Goal: Task Accomplishment & Management: Use online tool/utility

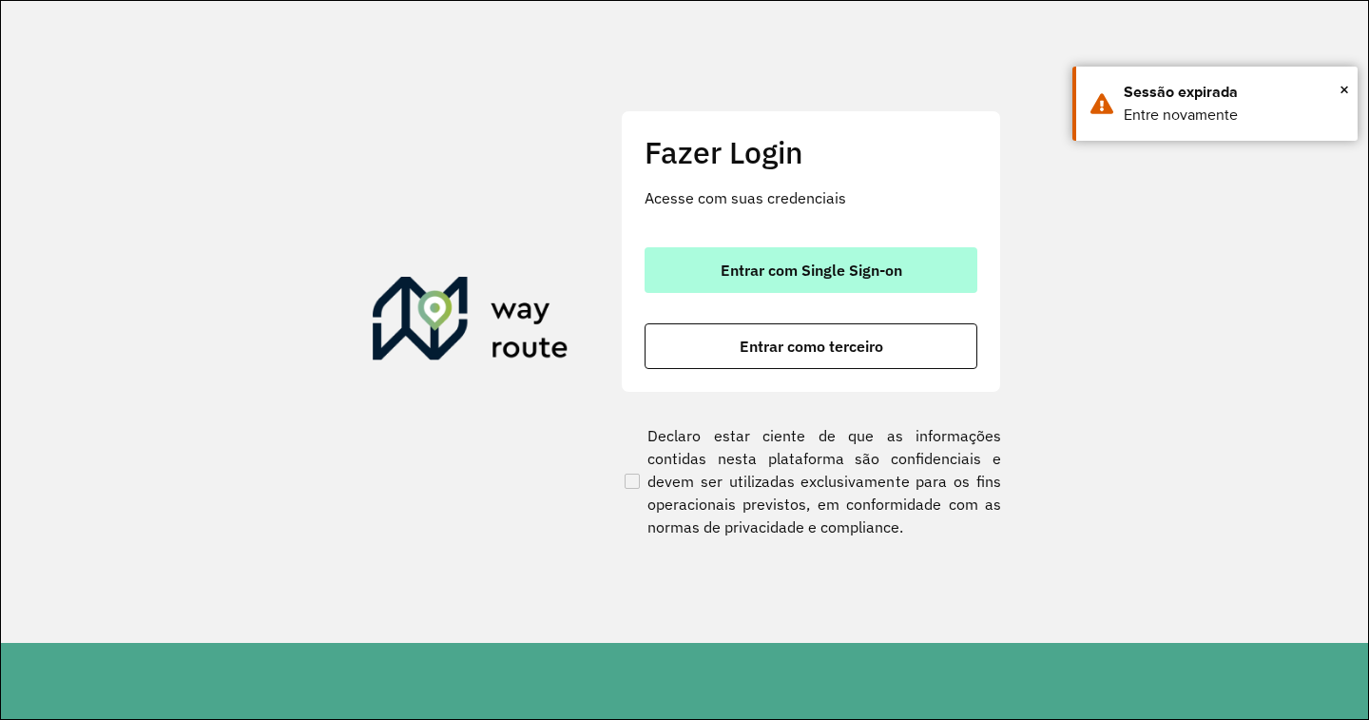
click at [818, 267] on span "Entrar com Single Sign-on" at bounding box center [812, 269] width 182 height 15
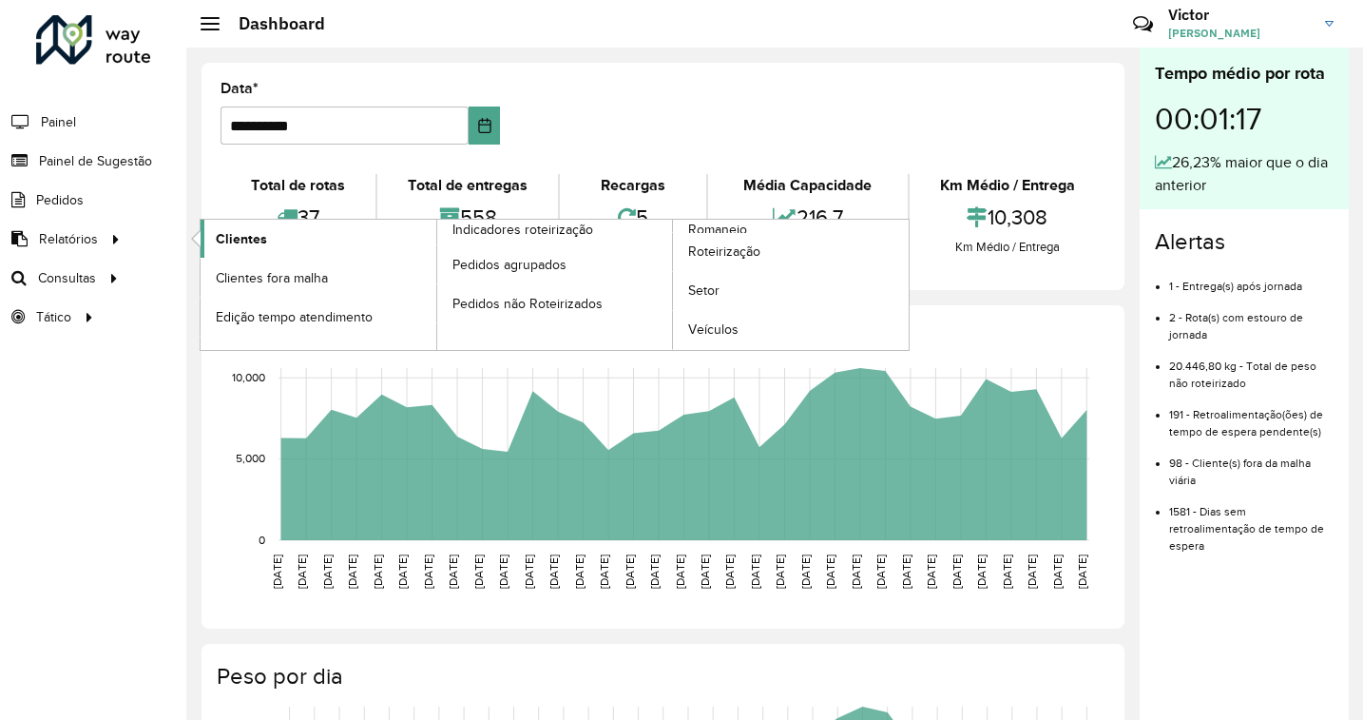
click at [239, 229] on span "Clientes" at bounding box center [241, 239] width 51 height 20
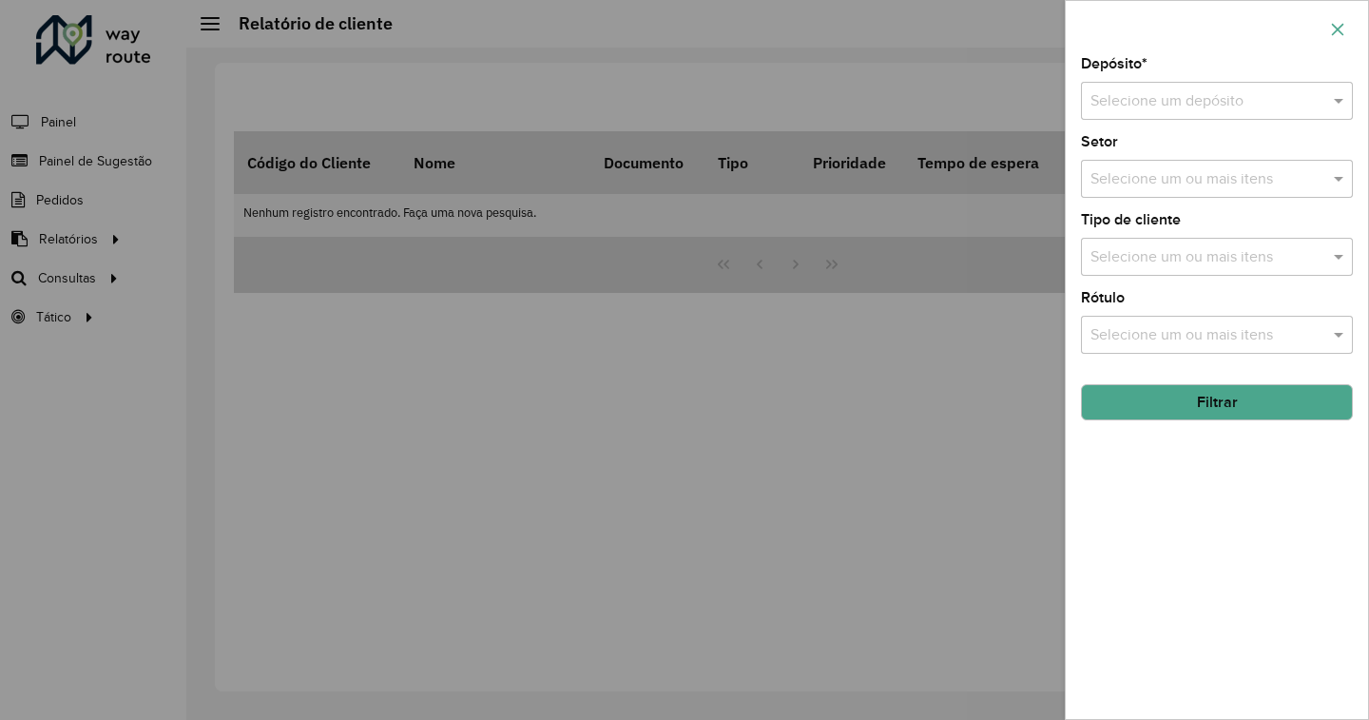
click at [1340, 29] on icon "button" at bounding box center [1337, 29] width 15 height 15
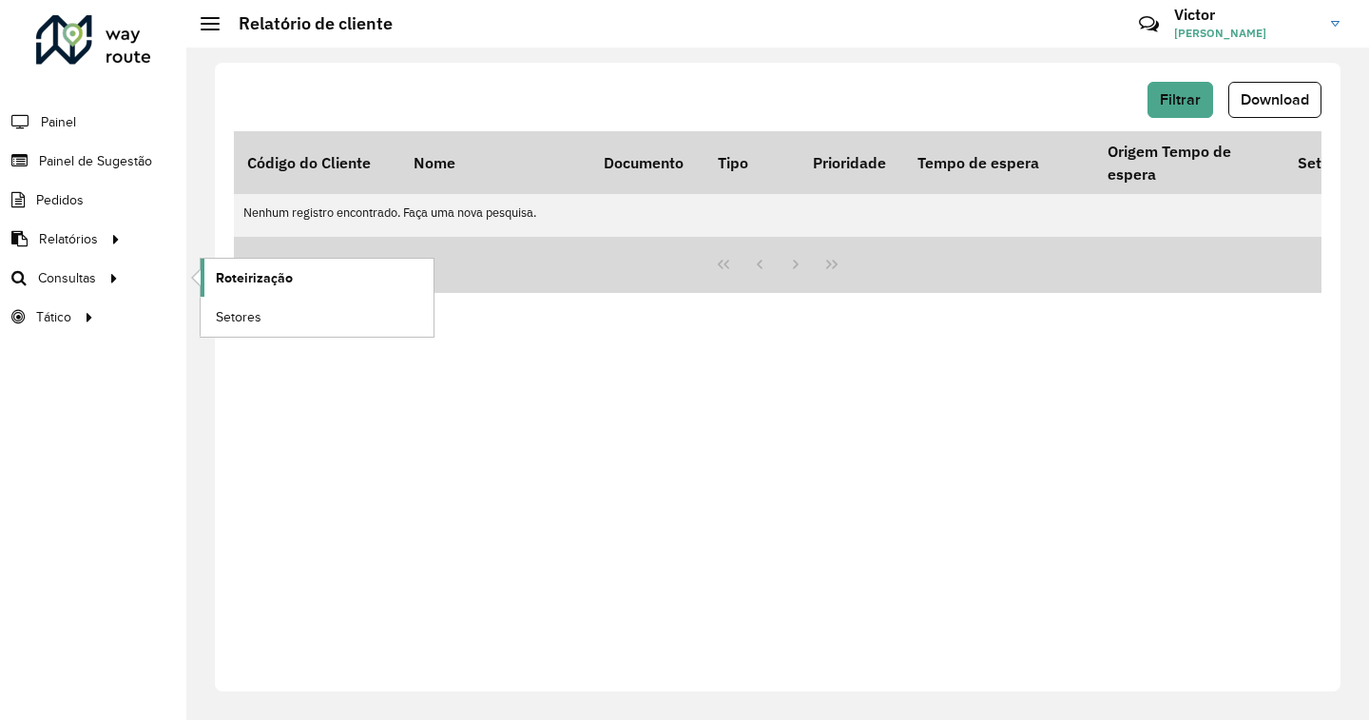
click at [293, 279] on link "Roteirização" at bounding box center [317, 278] width 233 height 38
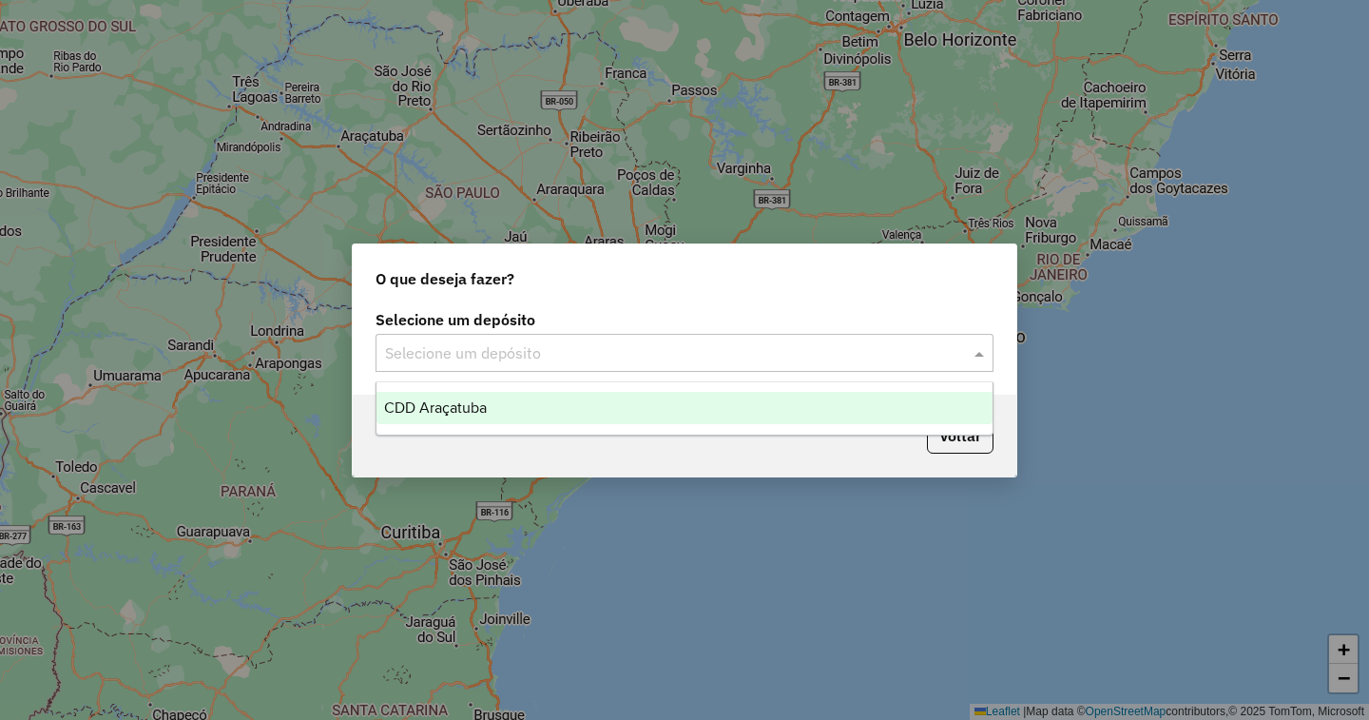
click at [965, 347] on div at bounding box center [685, 352] width 618 height 25
click at [703, 399] on div "CDD Araçatuba" at bounding box center [684, 408] width 616 height 32
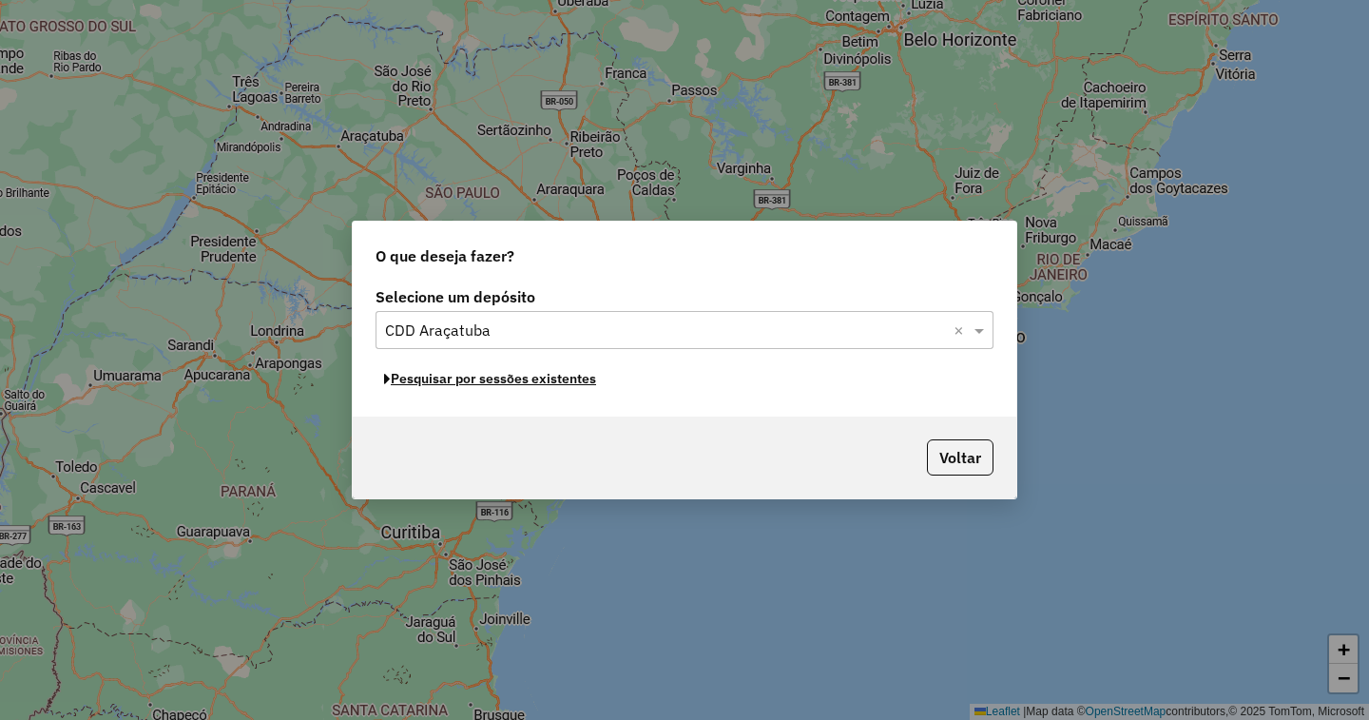
click at [500, 382] on button "Pesquisar por sessões existentes" at bounding box center [490, 378] width 229 height 29
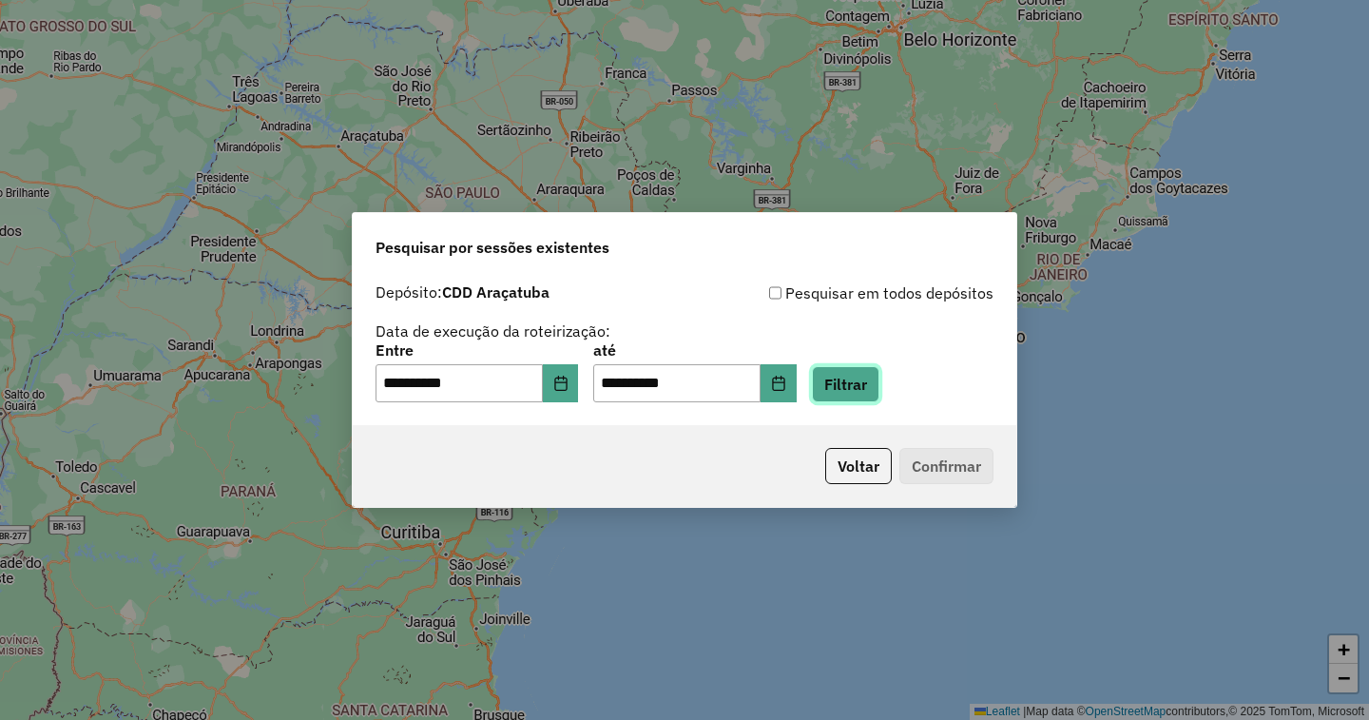
click at [879, 384] on button "Filtrar" at bounding box center [845, 384] width 67 height 36
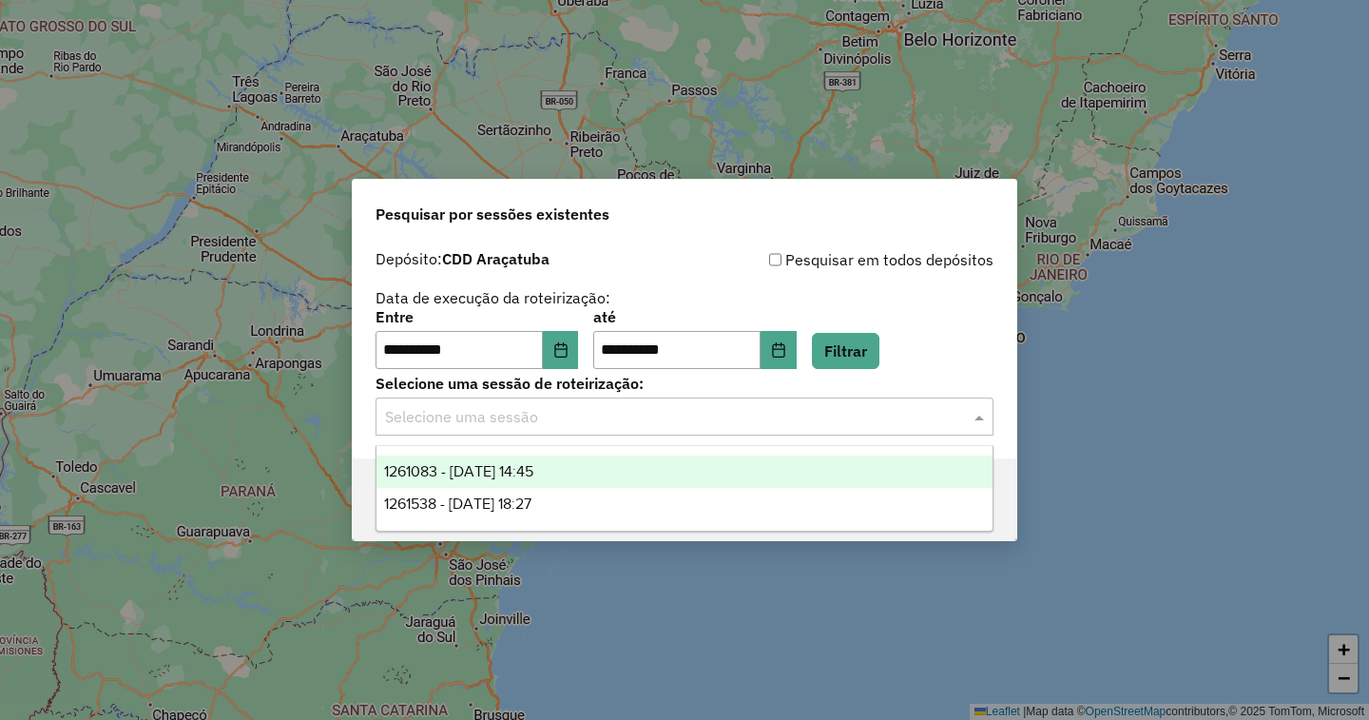
click at [556, 413] on input "text" at bounding box center [665, 417] width 561 height 23
click at [532, 463] on span "1261083 - 08/09/2025 14:45" at bounding box center [458, 471] width 149 height 16
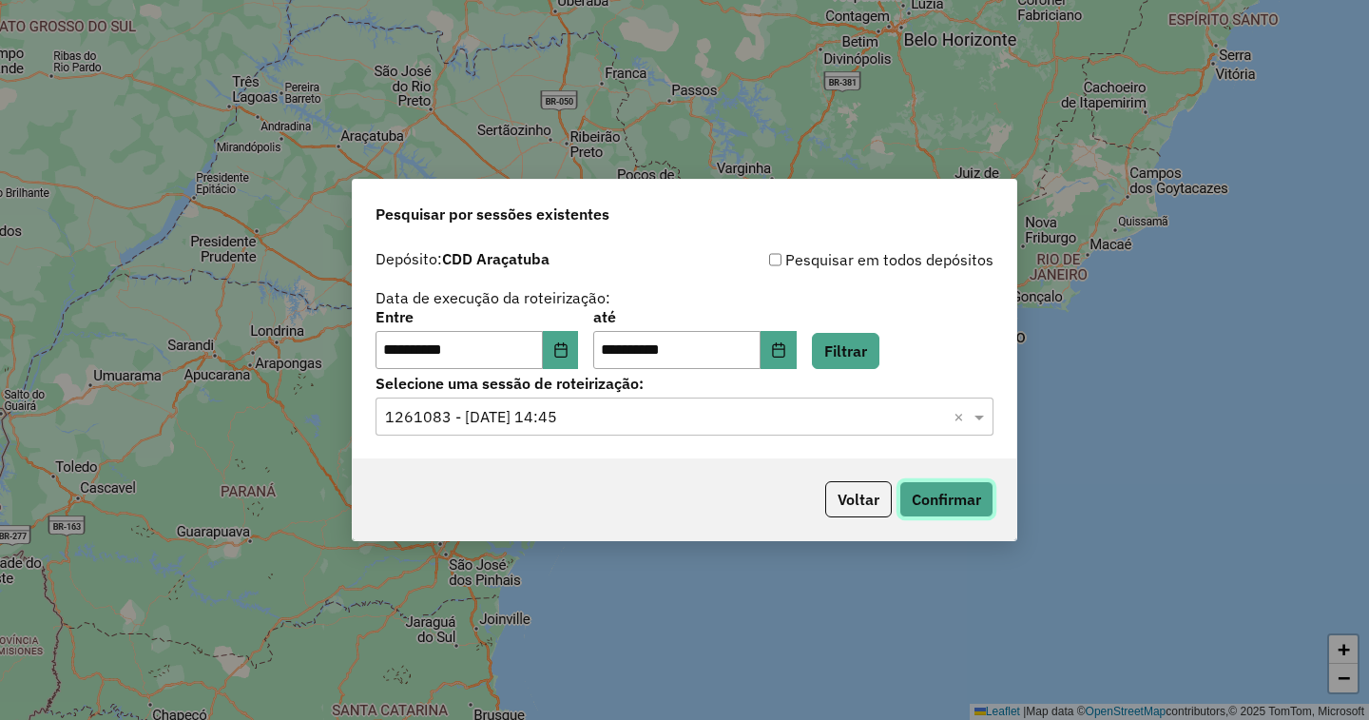
click at [952, 514] on button "Confirmar" at bounding box center [946, 499] width 94 height 36
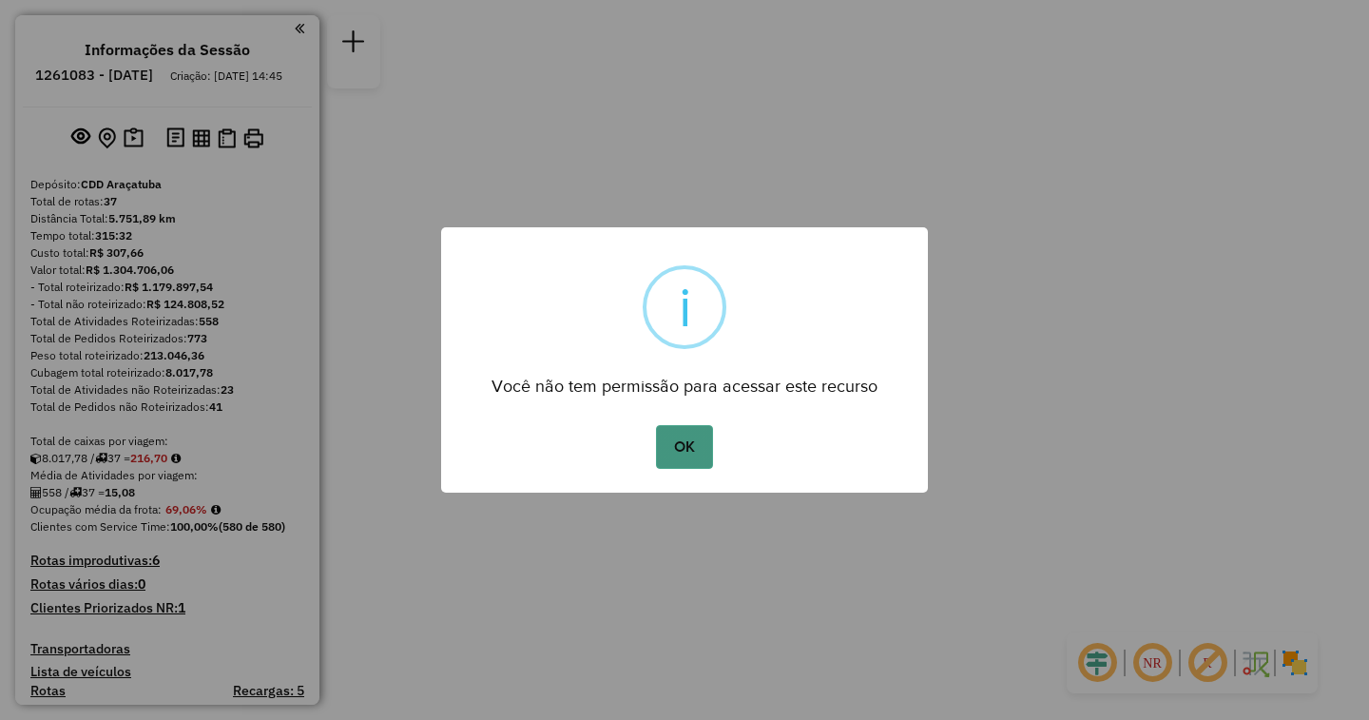
click at [685, 456] on button "OK" at bounding box center [684, 447] width 56 height 44
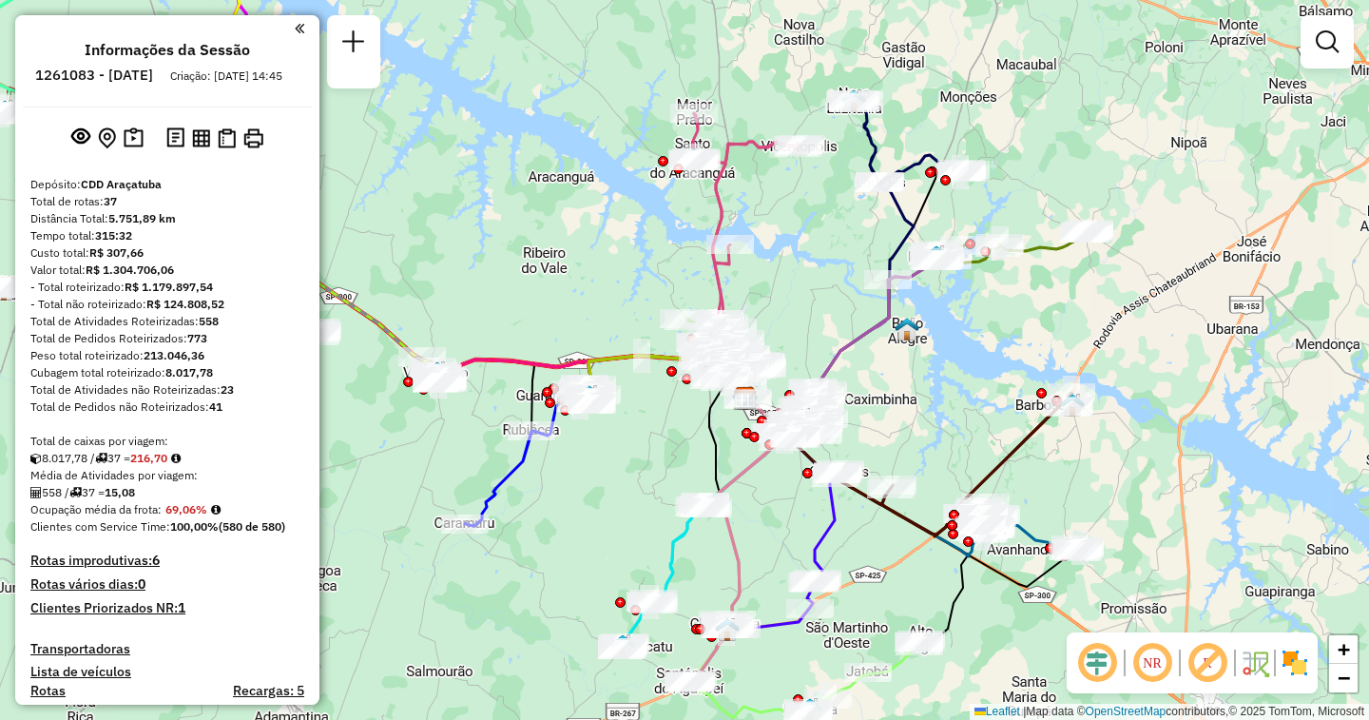
drag, startPoint x: 547, startPoint y: 419, endPoint x: 607, endPoint y: 457, distance: 71.7
click at [607, 457] on div "Janela de atendimento Grade de atendimento Capacidade Transportadoras Veículos …" at bounding box center [684, 360] width 1369 height 720
click at [1293, 666] on img at bounding box center [1295, 662] width 30 height 30
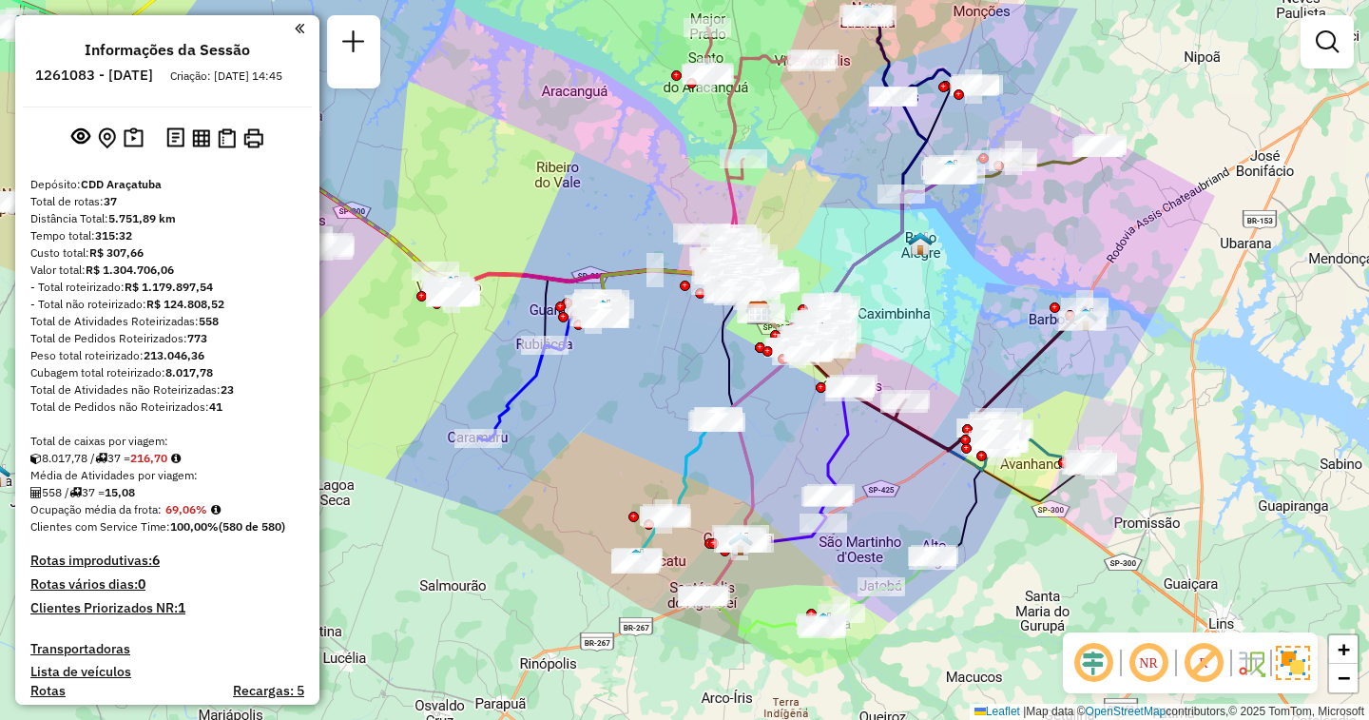
drag, startPoint x: 766, startPoint y: 659, endPoint x: 780, endPoint y: 573, distance: 86.6
click at [780, 573] on div "Janela de atendimento Grade de atendimento Capacidade Transportadoras Veículos …" at bounding box center [684, 360] width 1369 height 720
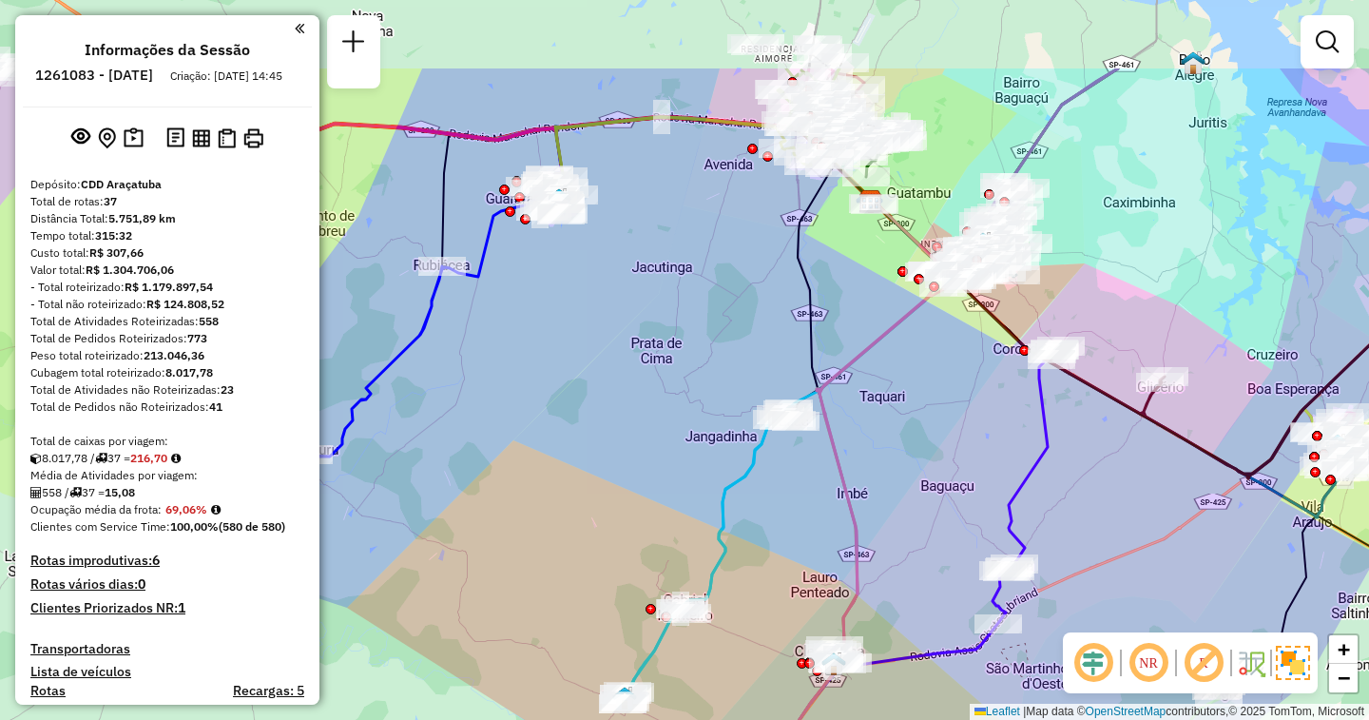
drag, startPoint x: 731, startPoint y: 531, endPoint x: 723, endPoint y: 672, distance: 140.9
click at [723, 672] on div "Janela de atendimento Grade de atendimento Capacidade Transportadoras Veículos …" at bounding box center [684, 360] width 1369 height 720
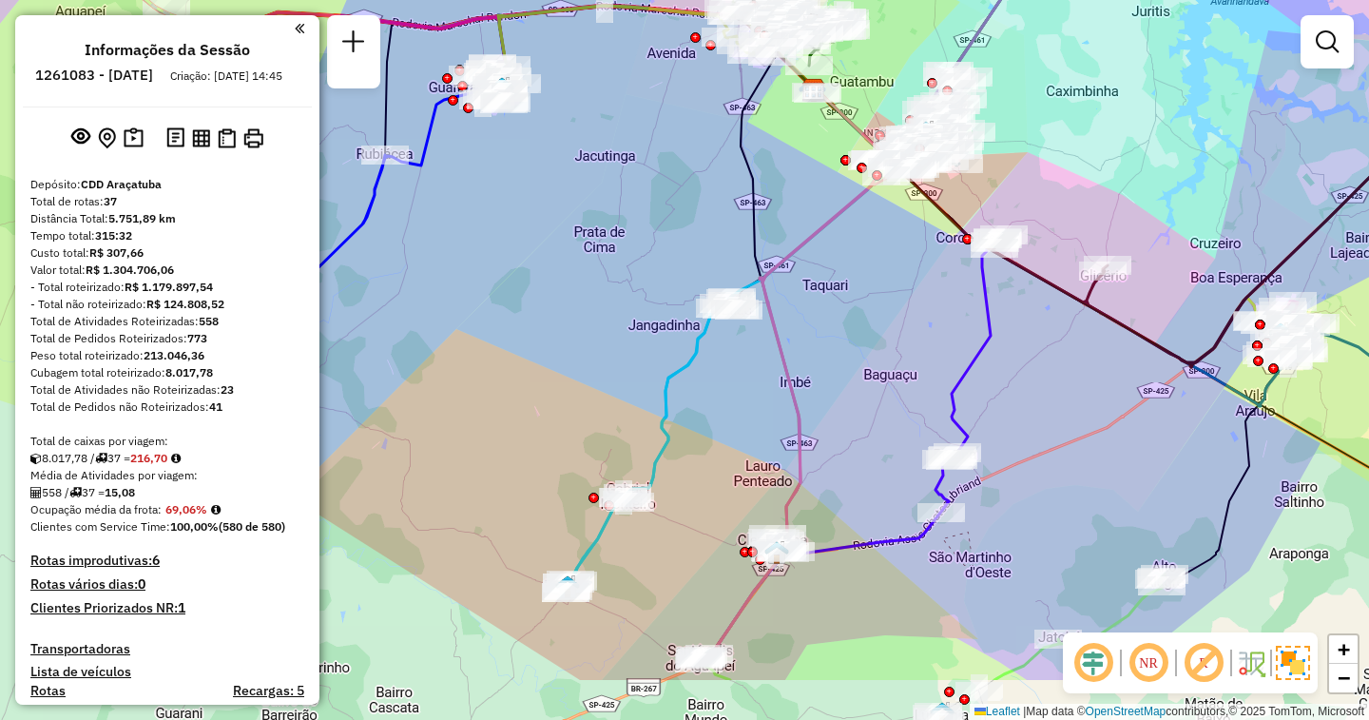
drag, startPoint x: 933, startPoint y: 597, endPoint x: 876, endPoint y: 486, distance: 125.0
click at [876, 486] on div "Janela de atendimento Grade de atendimento Capacidade Transportadoras Veículos …" at bounding box center [684, 360] width 1369 height 720
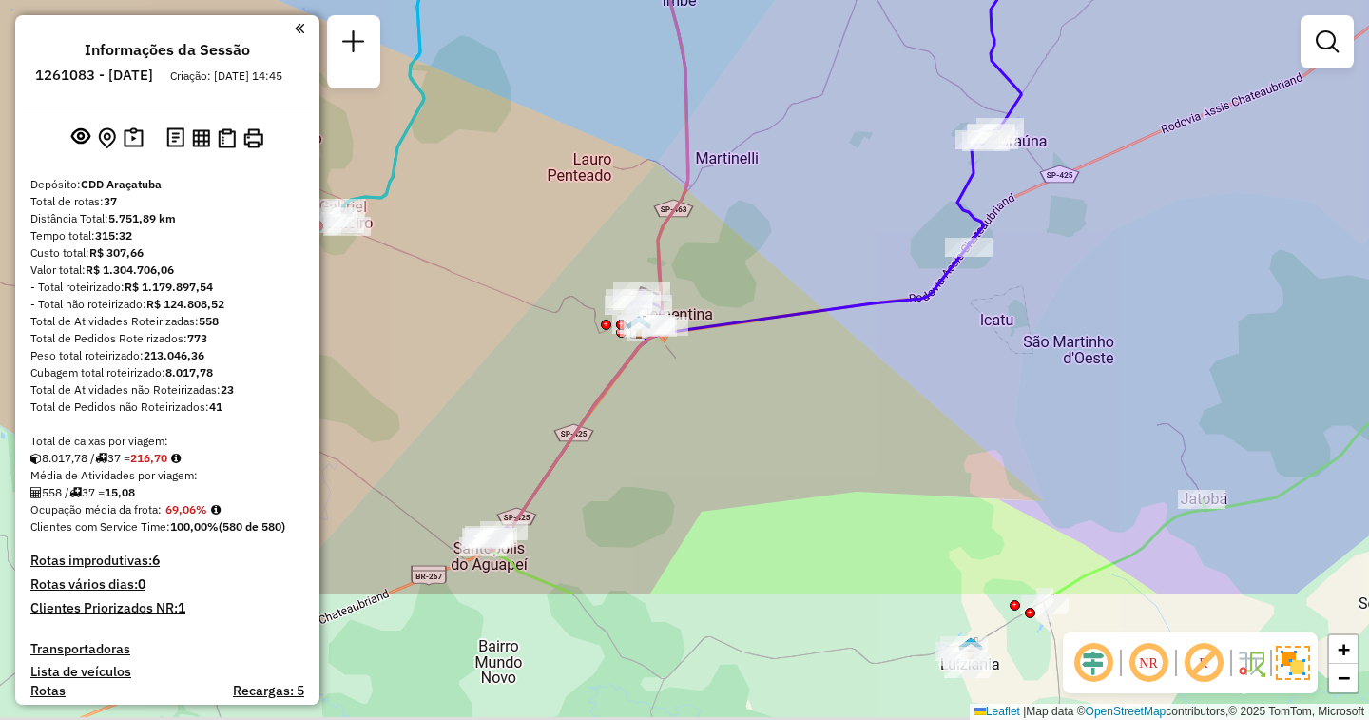
drag, startPoint x: 782, startPoint y: 627, endPoint x: 796, endPoint y: 403, distance: 224.8
click at [796, 403] on div "Janela de atendimento Grade de atendimento Capacidade Transportadoras Veículos …" at bounding box center [684, 360] width 1369 height 720
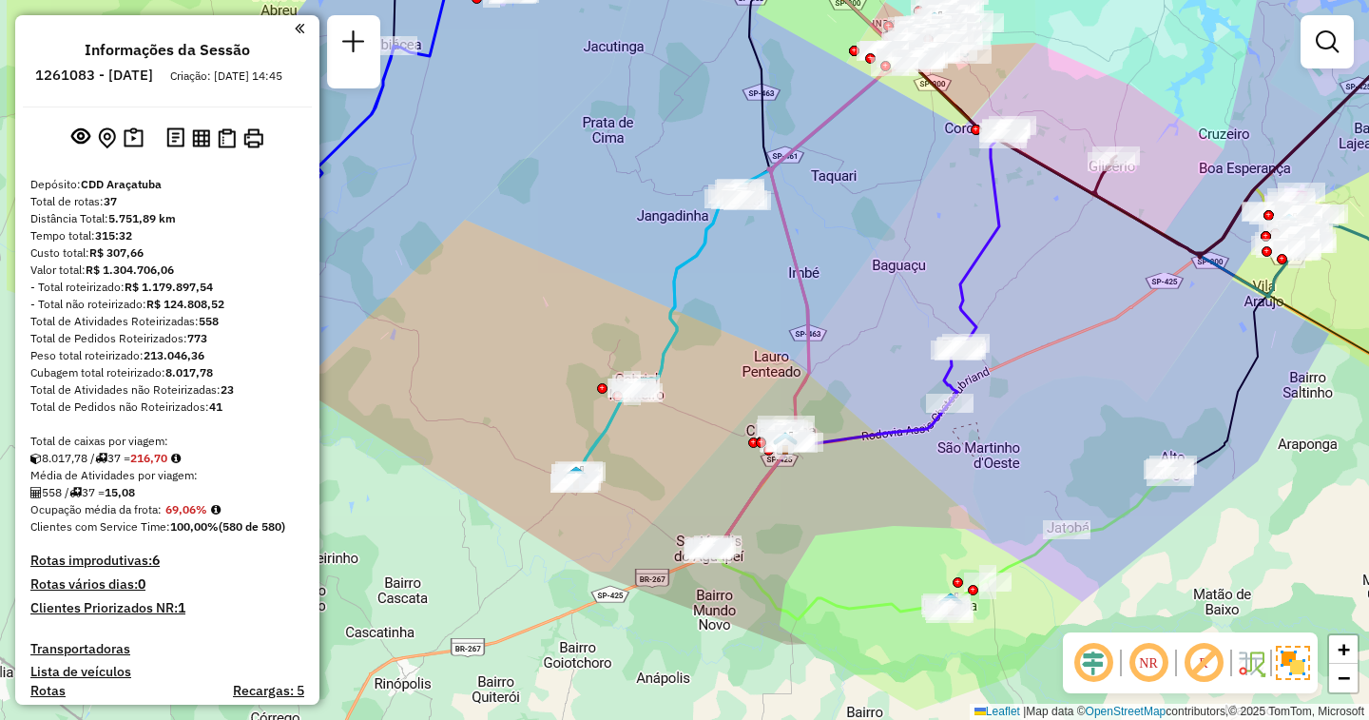
drag, startPoint x: 577, startPoint y: 636, endPoint x: 721, endPoint y: 650, distance: 144.3
click at [721, 650] on div "Janela de atendimento Grade de atendimento Capacidade Transportadoras Veículos …" at bounding box center [684, 360] width 1369 height 720
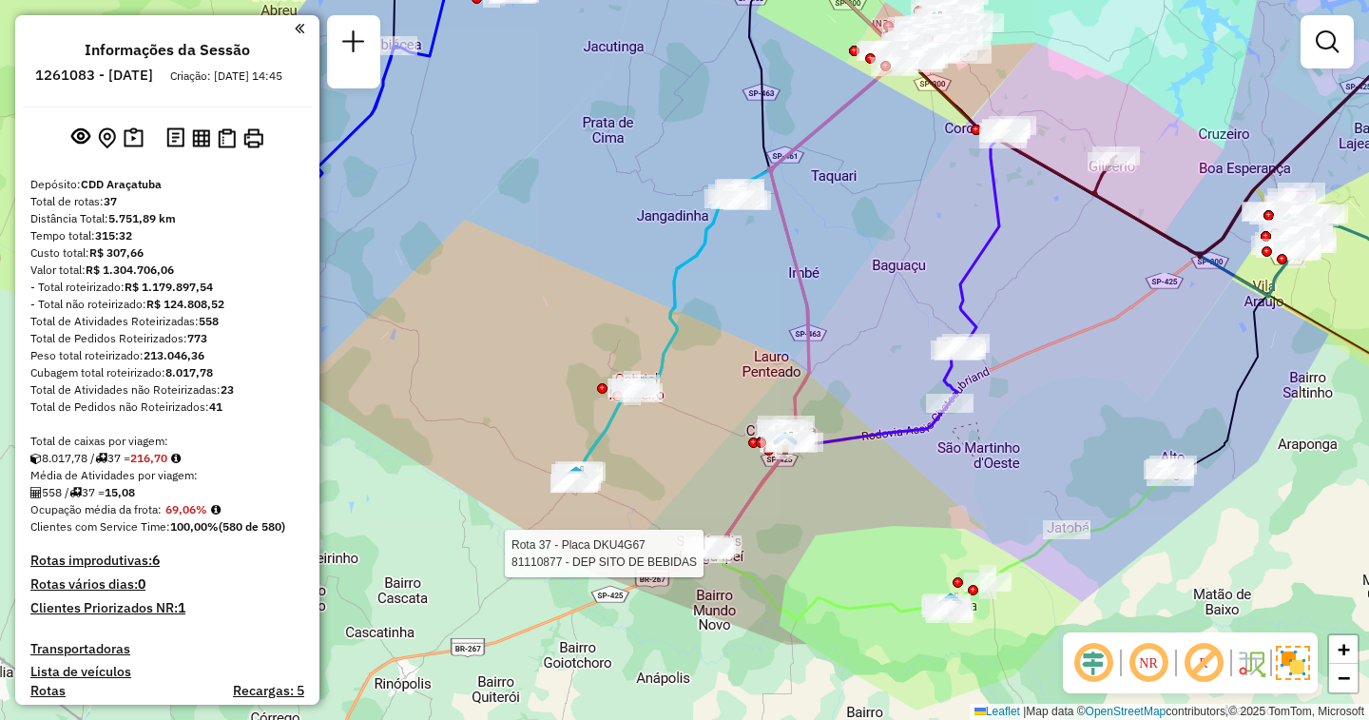
select select "**********"
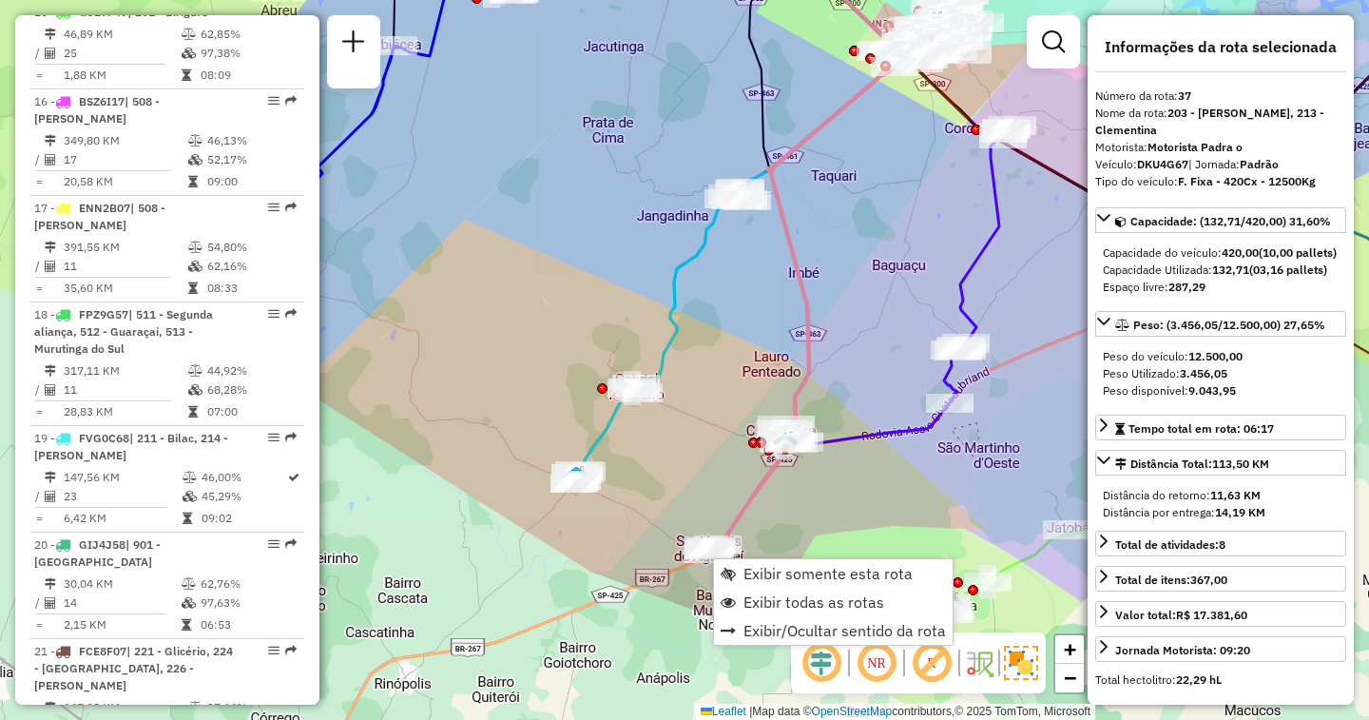
scroll to position [4225, 0]
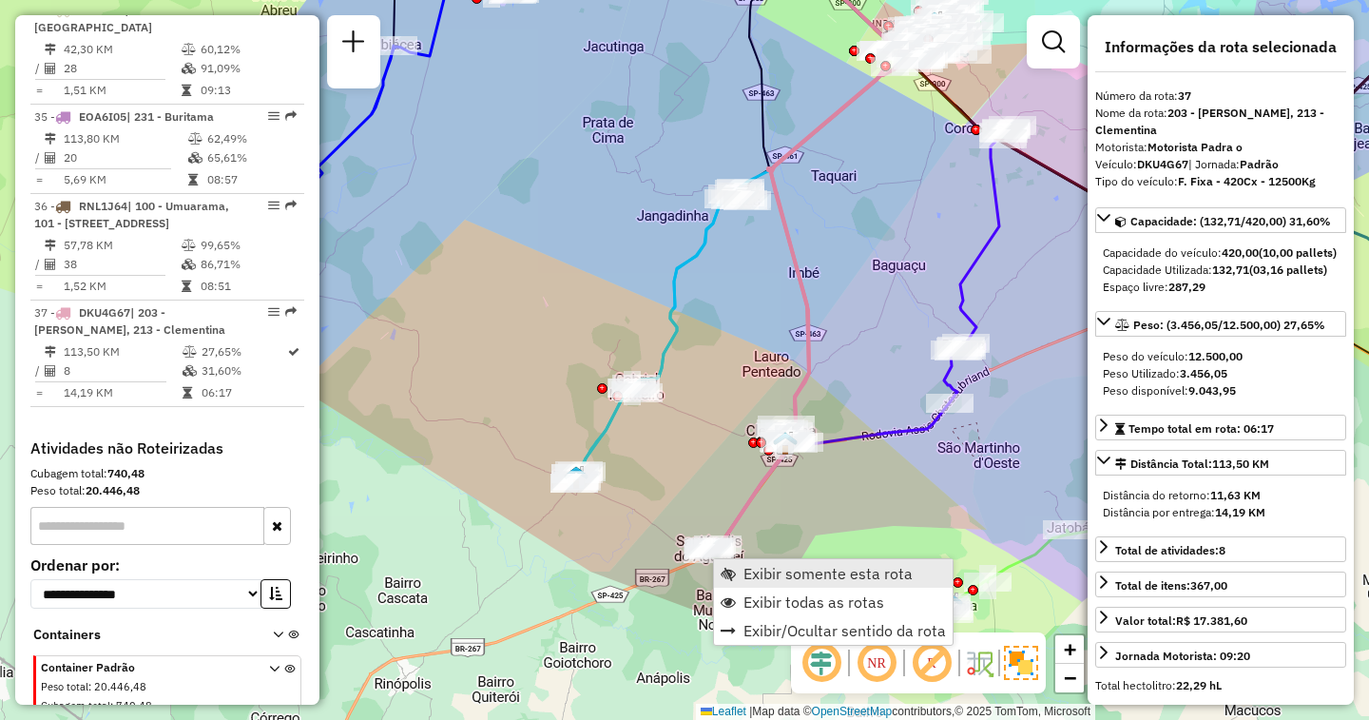
click at [759, 571] on span "Exibir somente esta rota" at bounding box center [827, 573] width 169 height 15
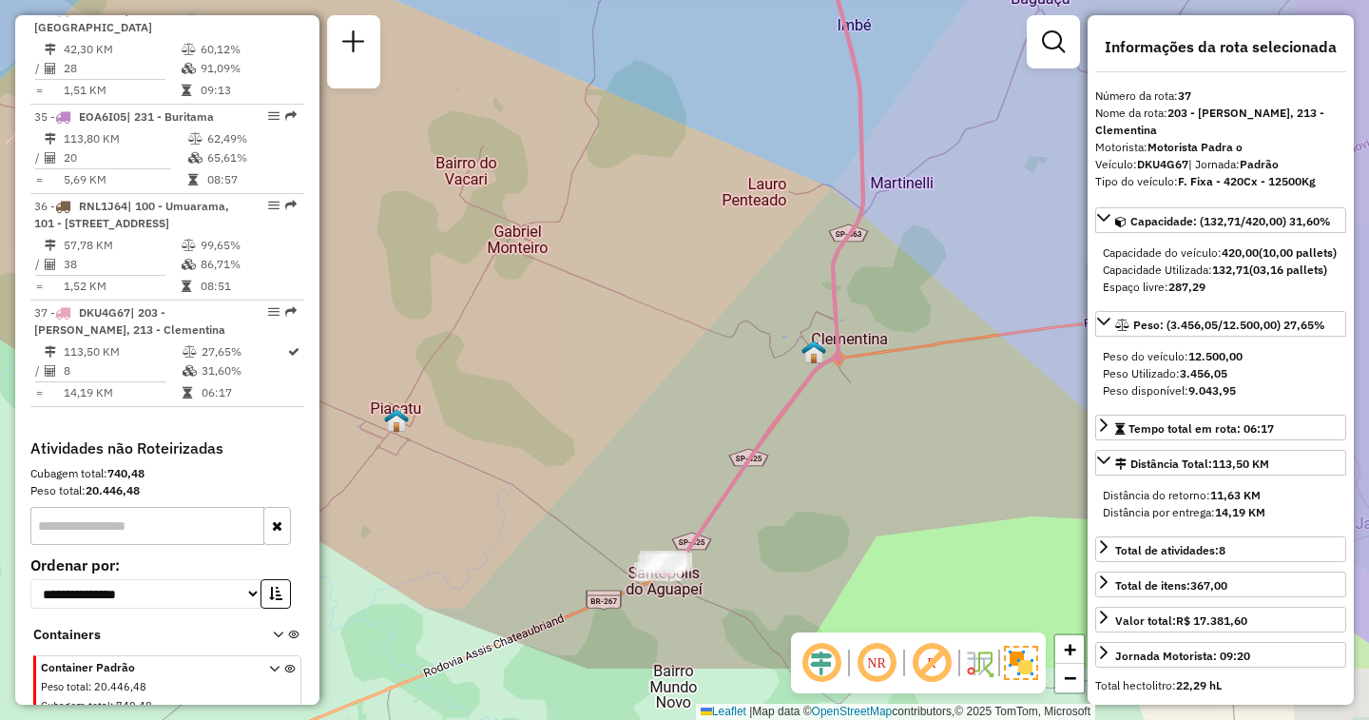
drag, startPoint x: 952, startPoint y: 511, endPoint x: 855, endPoint y: 386, distance: 157.8
click at [855, 386] on div "Janela de atendimento Grade de atendimento Capacidade Transportadoras Veículos …" at bounding box center [684, 360] width 1369 height 720
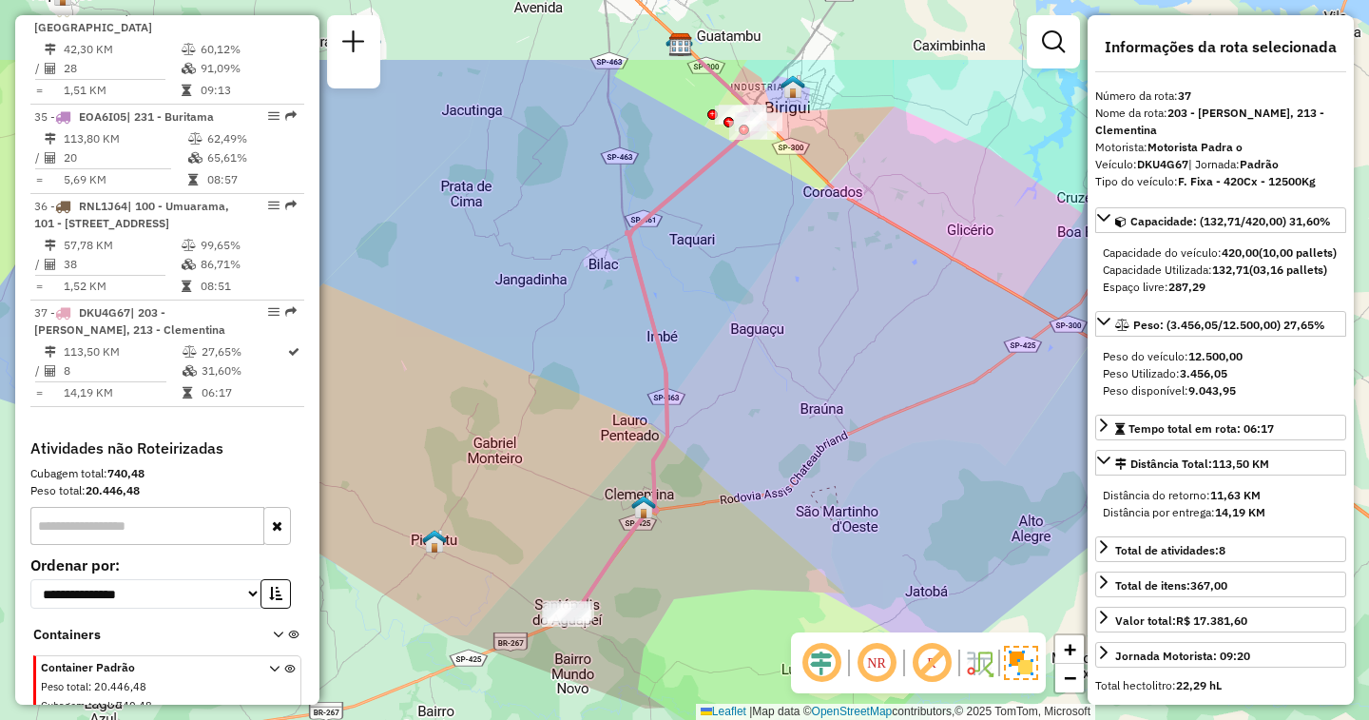
drag, startPoint x: 944, startPoint y: 338, endPoint x: 736, endPoint y: 465, distance: 243.6
click at [736, 465] on div "Janela de atendimento Grade de atendimento Capacidade Transportadoras Veículos …" at bounding box center [684, 360] width 1369 height 720
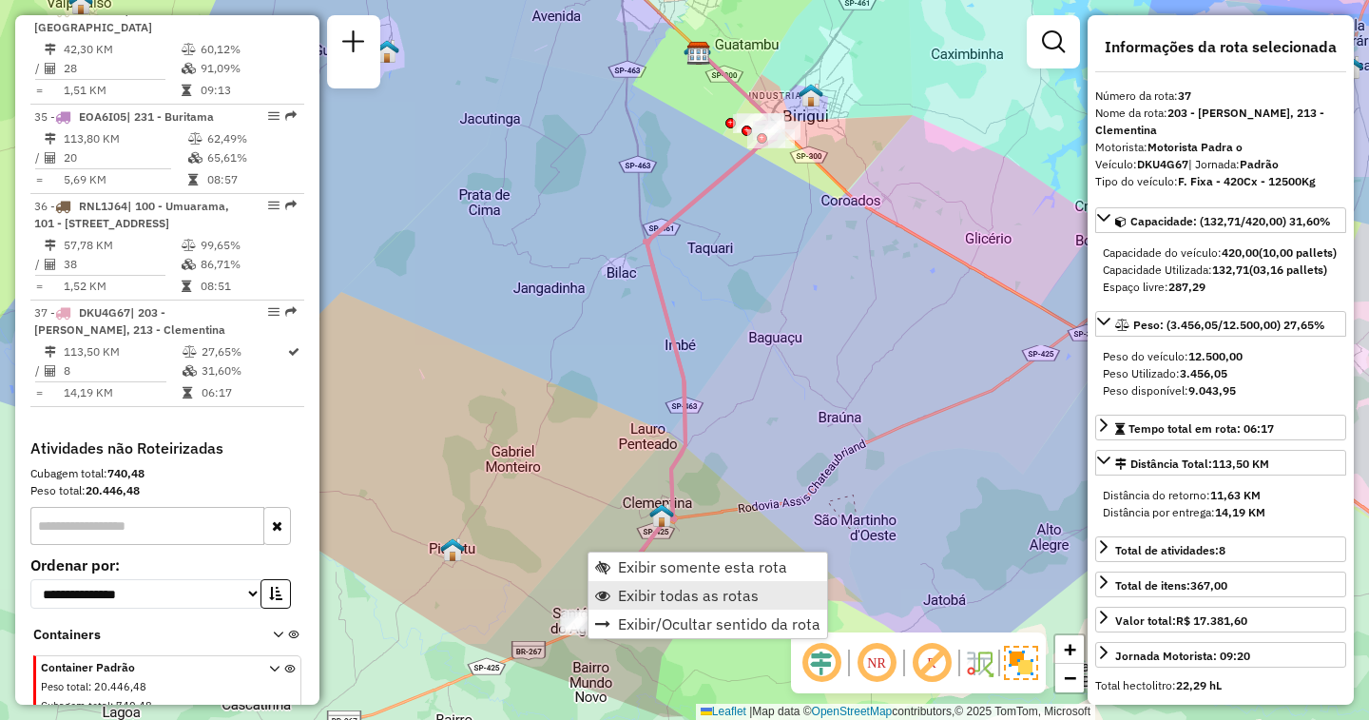
click at [636, 588] on span "Exibir todas as rotas" at bounding box center [688, 595] width 141 height 15
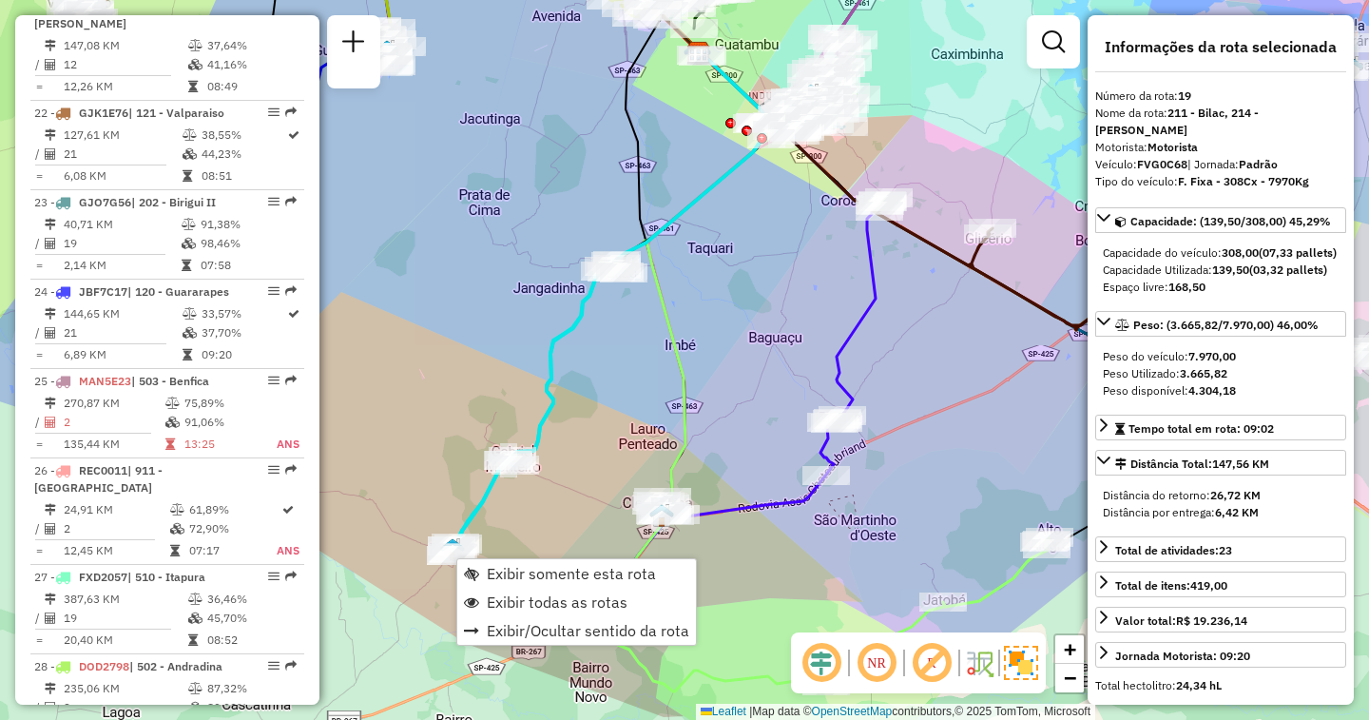
scroll to position [2662, 0]
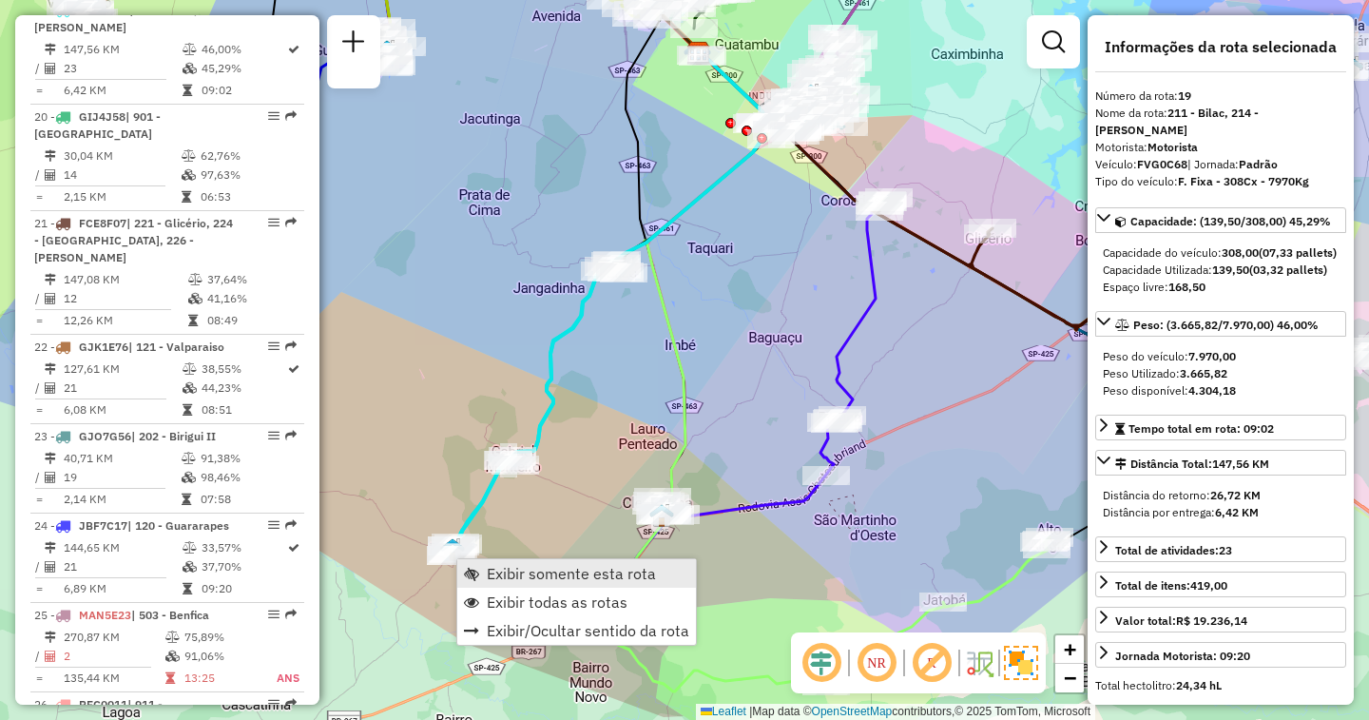
click at [503, 572] on span "Exibir somente esta rota" at bounding box center [571, 573] width 169 height 15
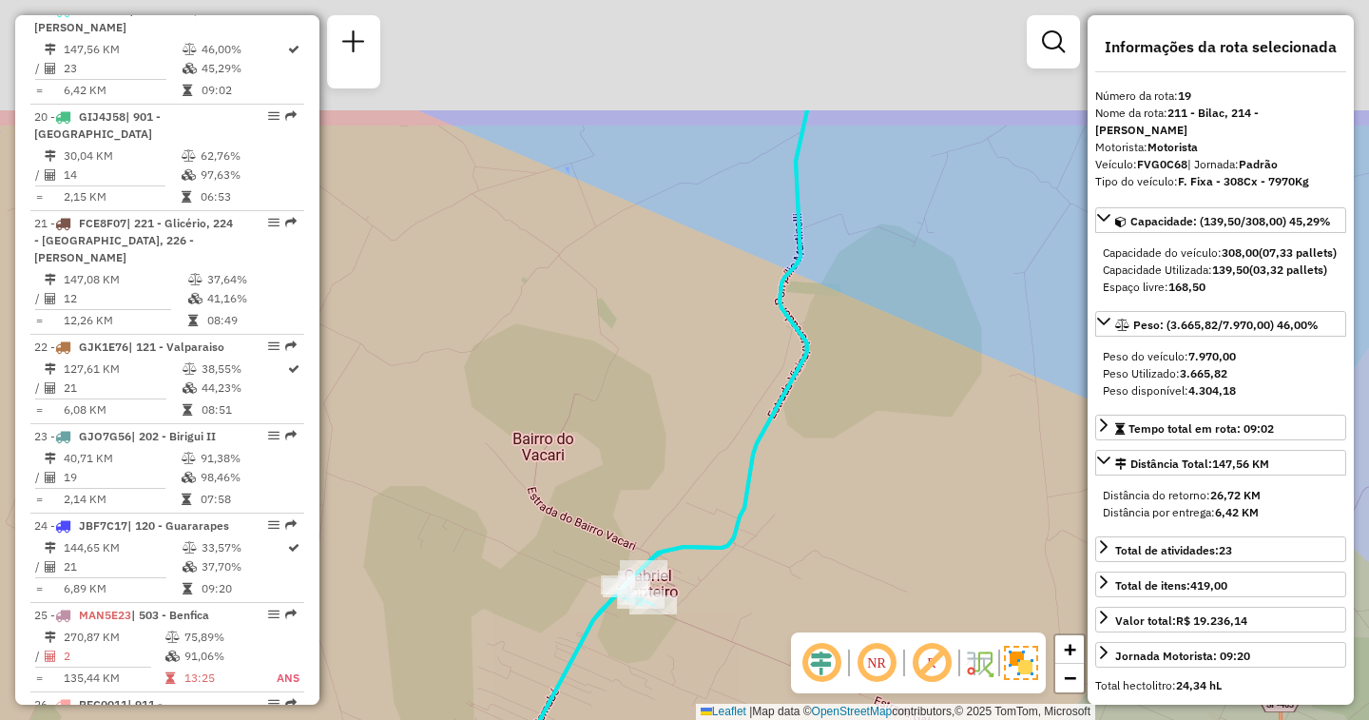
drag, startPoint x: 827, startPoint y: 503, endPoint x: 702, endPoint y: 757, distance: 283.2
click at [702, 719] on html "Aguarde... Pop-up bloqueado! Seu navegador bloqueou automáticamente a abertura …" at bounding box center [684, 360] width 1369 height 720
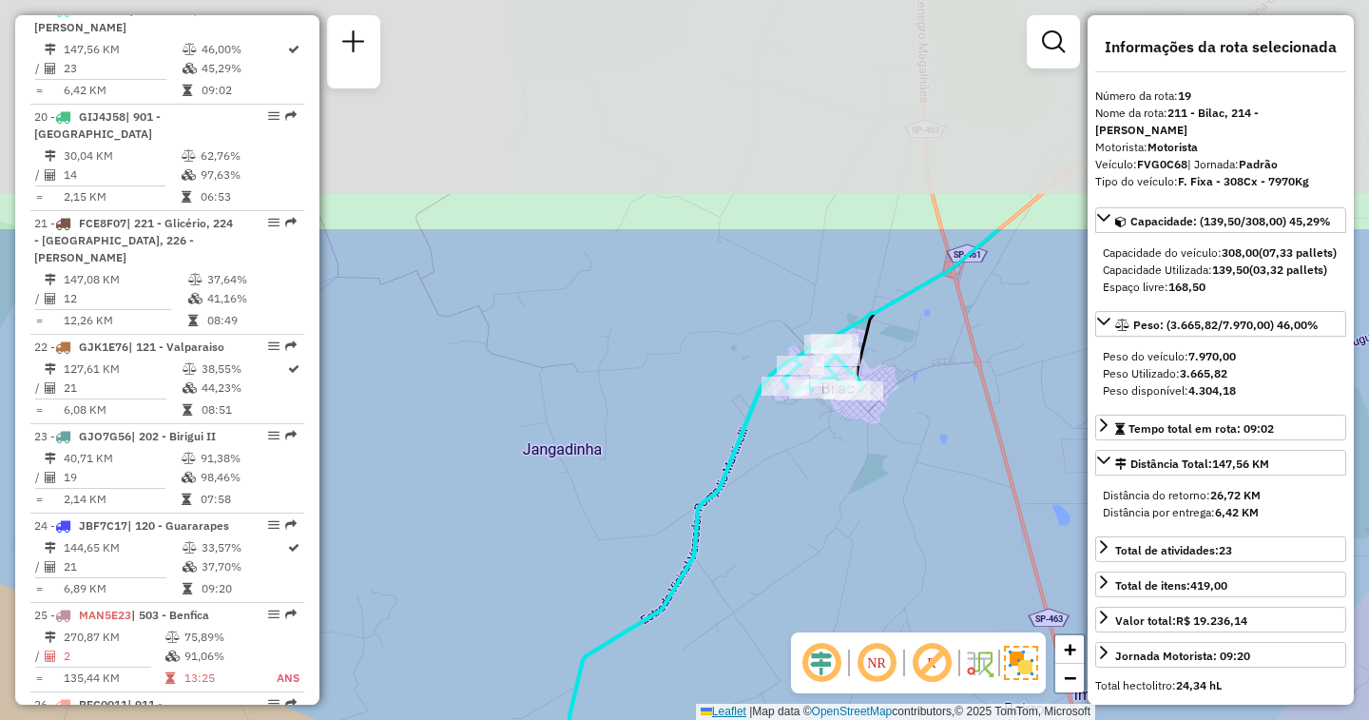
drag, startPoint x: 814, startPoint y: 421, endPoint x: 713, endPoint y: 706, distance: 302.5
click at [713, 706] on div "Janela de atendimento Grade de atendimento Capacidade Transportadoras Veículos …" at bounding box center [684, 360] width 1369 height 720
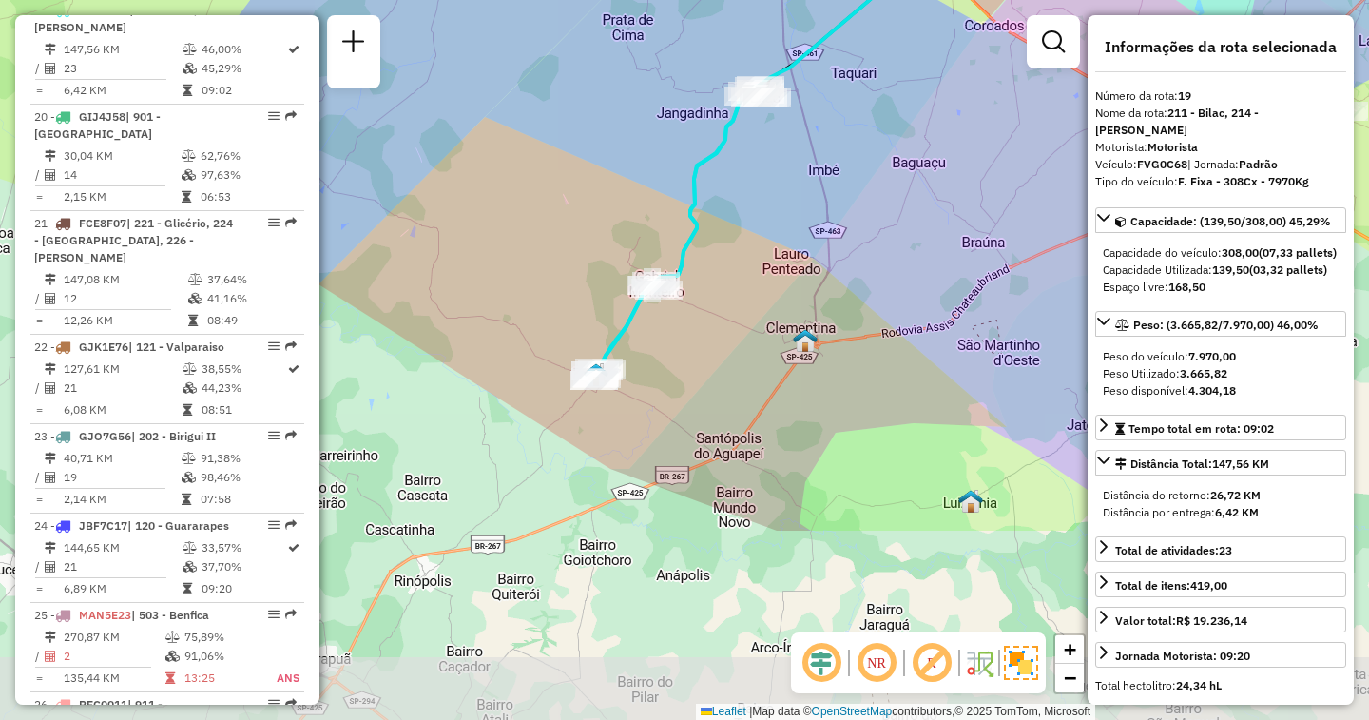
drag, startPoint x: 822, startPoint y: 616, endPoint x: 731, endPoint y: 356, distance: 276.0
click at [731, 356] on div "Janela de atendimento Grade de atendimento Capacidade Transportadoras Veículos …" at bounding box center [684, 360] width 1369 height 720
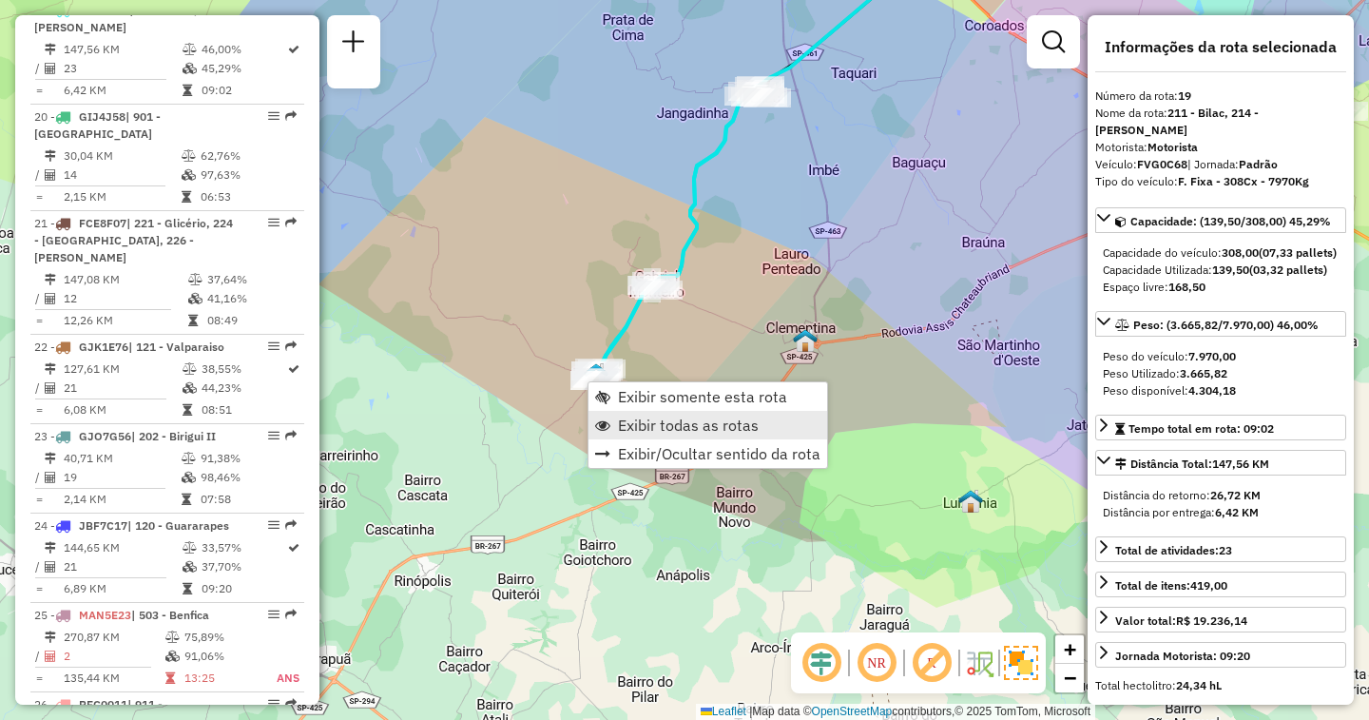
click at [610, 421] on link "Exibir todas as rotas" at bounding box center [707, 425] width 239 height 29
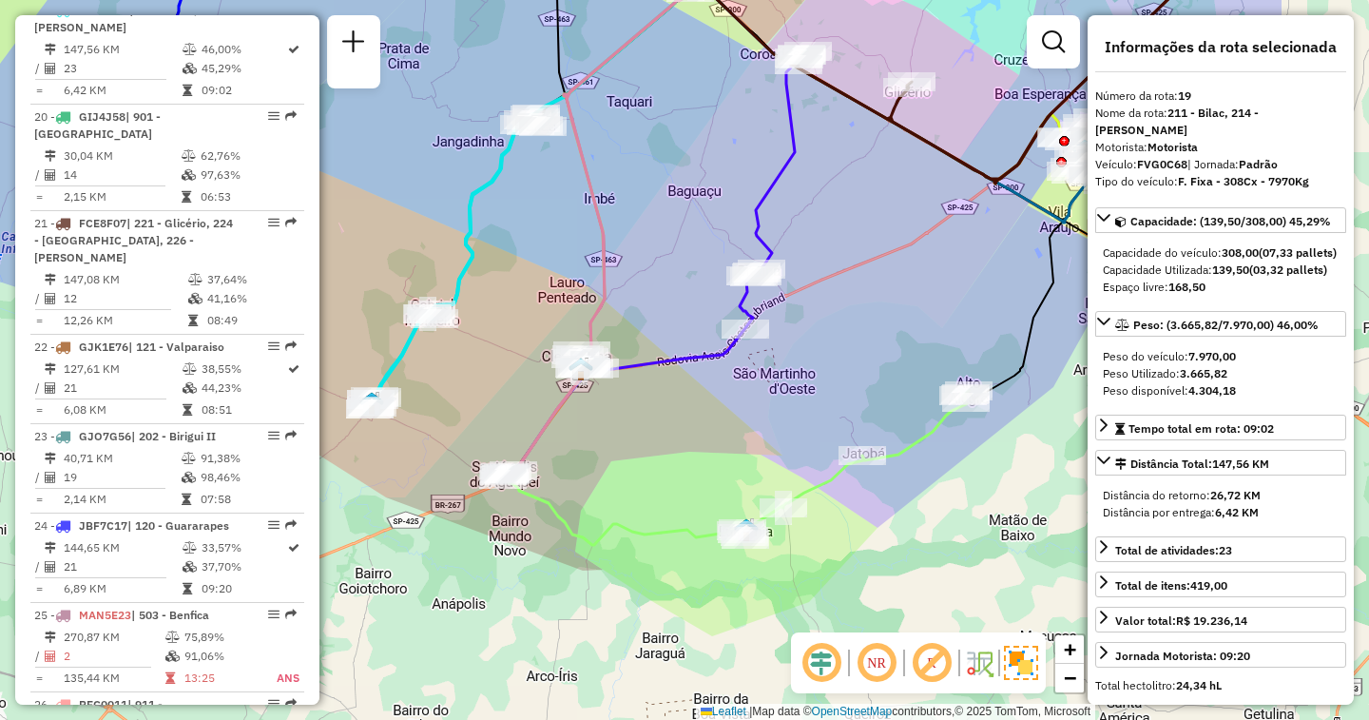
drag, startPoint x: 848, startPoint y: 415, endPoint x: 624, endPoint y: 444, distance: 226.2
click at [624, 444] on div "Janela de atendimento Grade de atendimento Capacidade Transportadoras Veículos …" at bounding box center [684, 360] width 1369 height 720
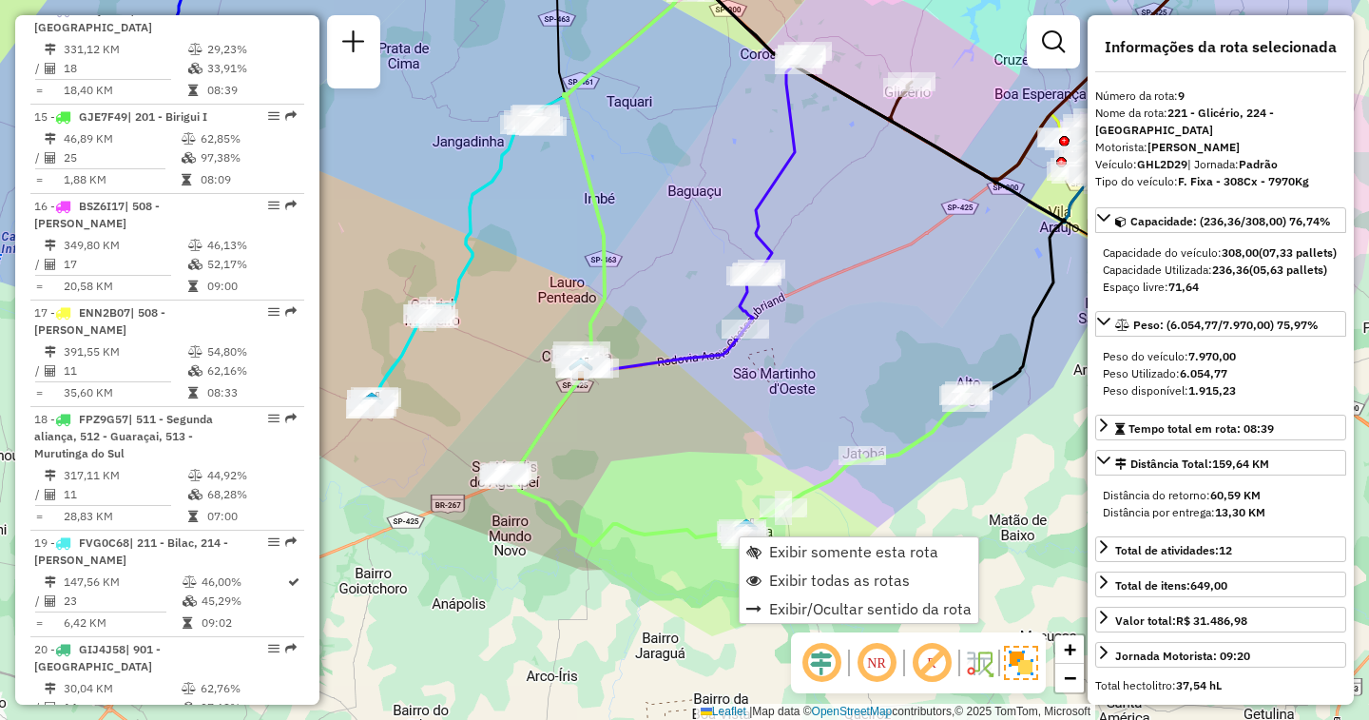
scroll to position [1597, 0]
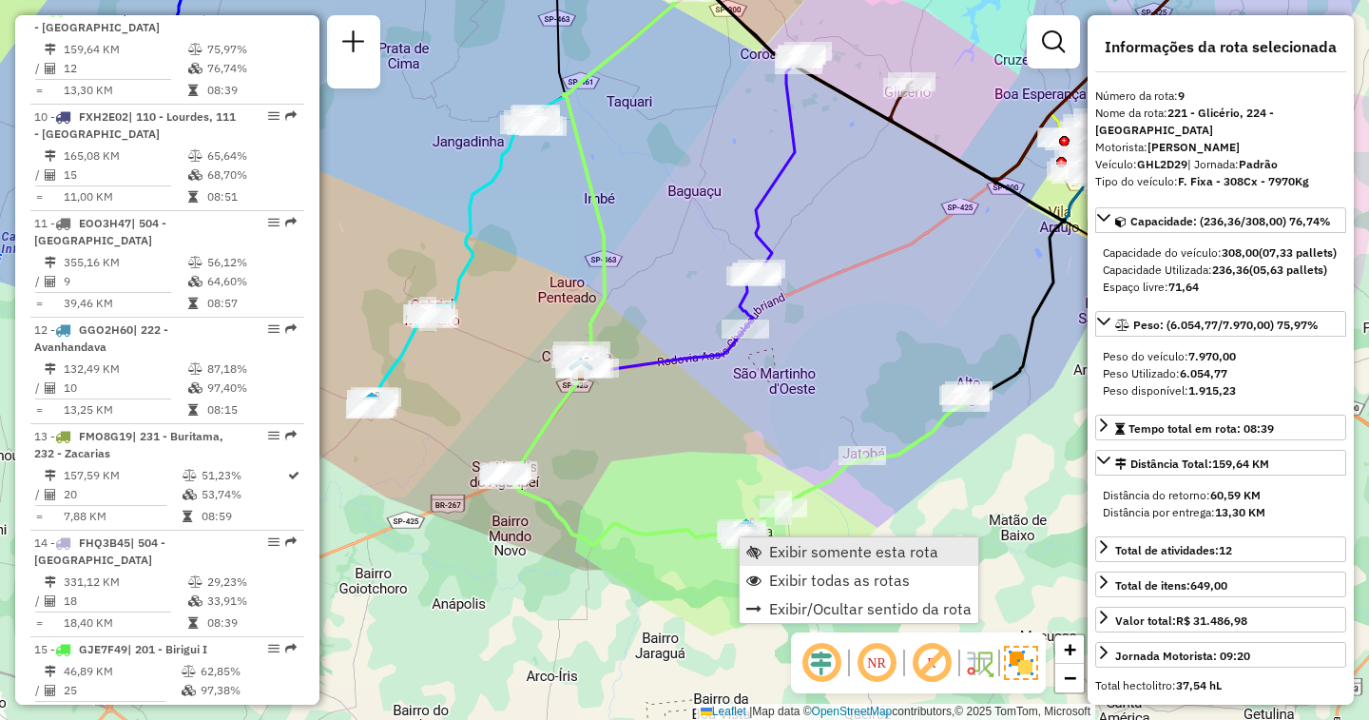
click at [768, 549] on link "Exibir somente esta rota" at bounding box center [859, 551] width 239 height 29
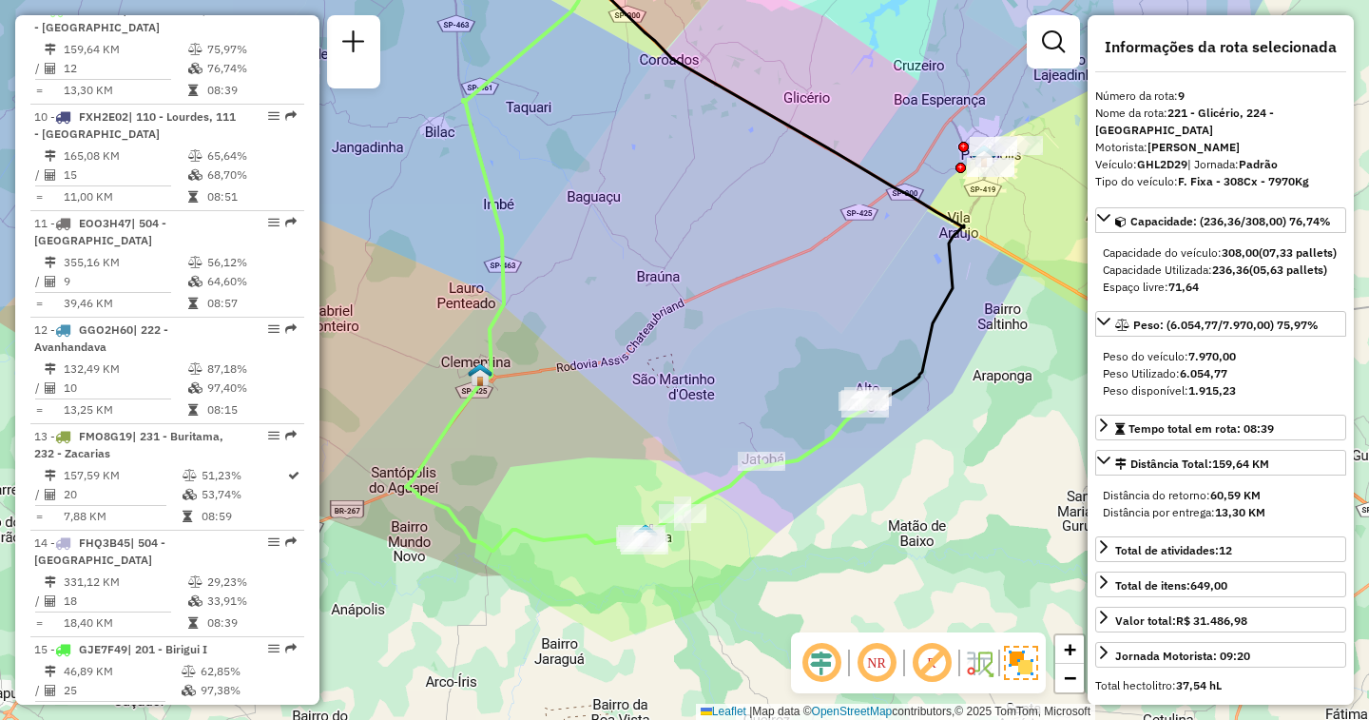
drag, startPoint x: 668, startPoint y: 562, endPoint x: 668, endPoint y: 434, distance: 127.4
click at [668, 434] on div "Janela de atendimento Grade de atendimento Capacidade Transportadoras Veículos …" at bounding box center [684, 360] width 1369 height 720
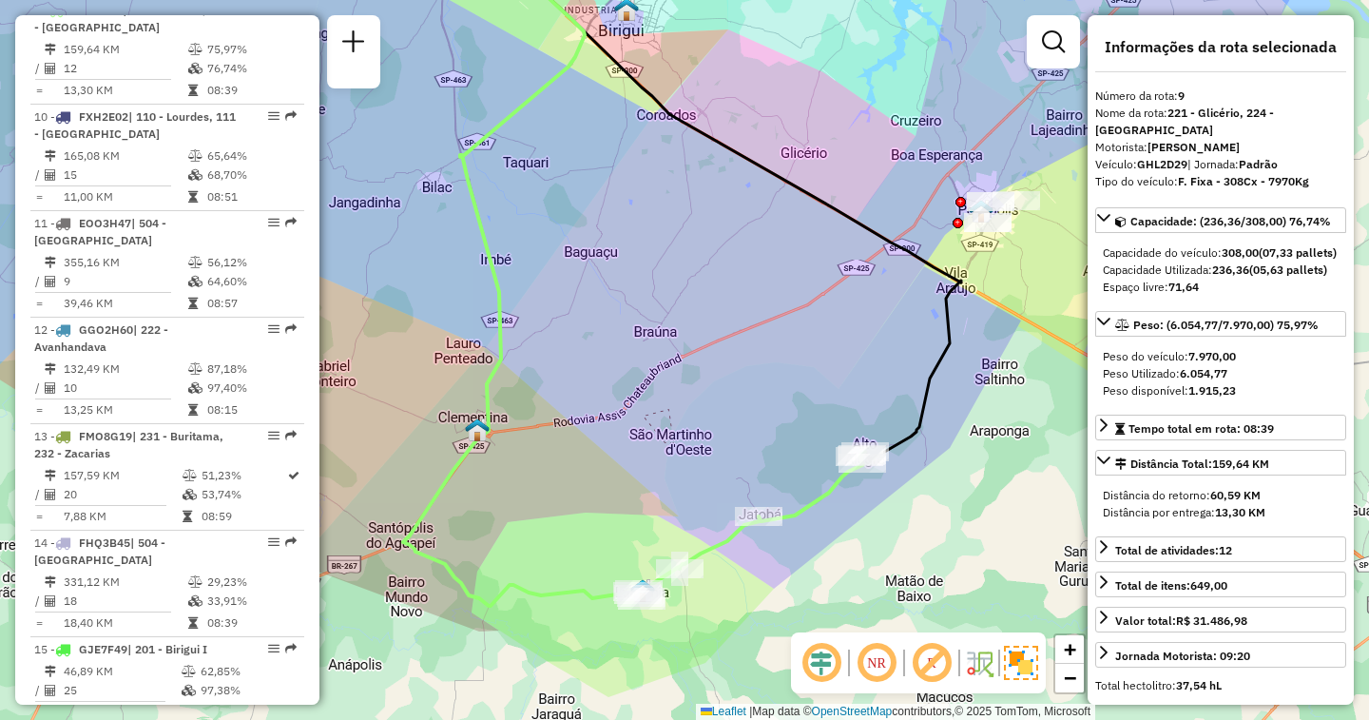
drag, startPoint x: 683, startPoint y: 433, endPoint x: 680, endPoint y: 488, distance: 55.2
click at [680, 488] on div "Janela de atendimento Grade de atendimento Capacidade Transportadoras Veículos …" at bounding box center [684, 360] width 1369 height 720
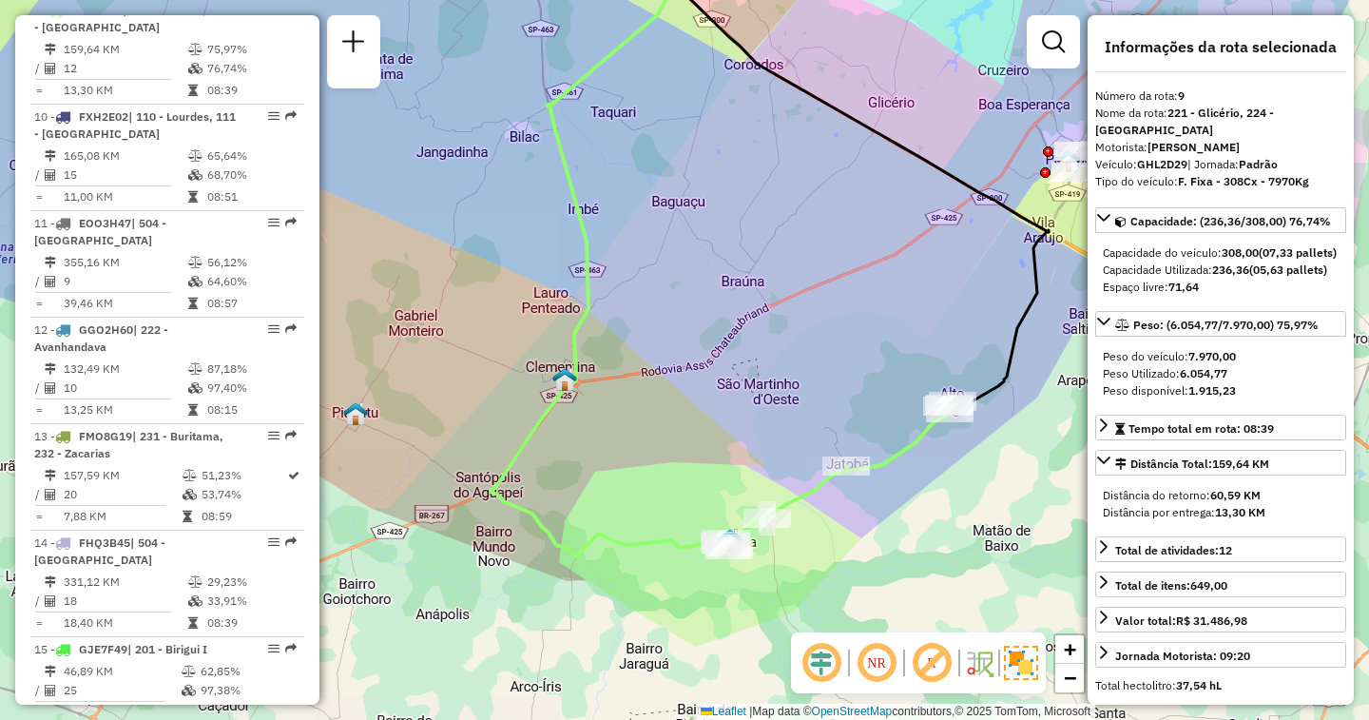
drag, startPoint x: 619, startPoint y: 524, endPoint x: 671, endPoint y: 491, distance: 62.0
click at [671, 491] on div "Janela de atendimento Grade de atendimento Capacidade Transportadoras Veículos …" at bounding box center [684, 360] width 1369 height 720
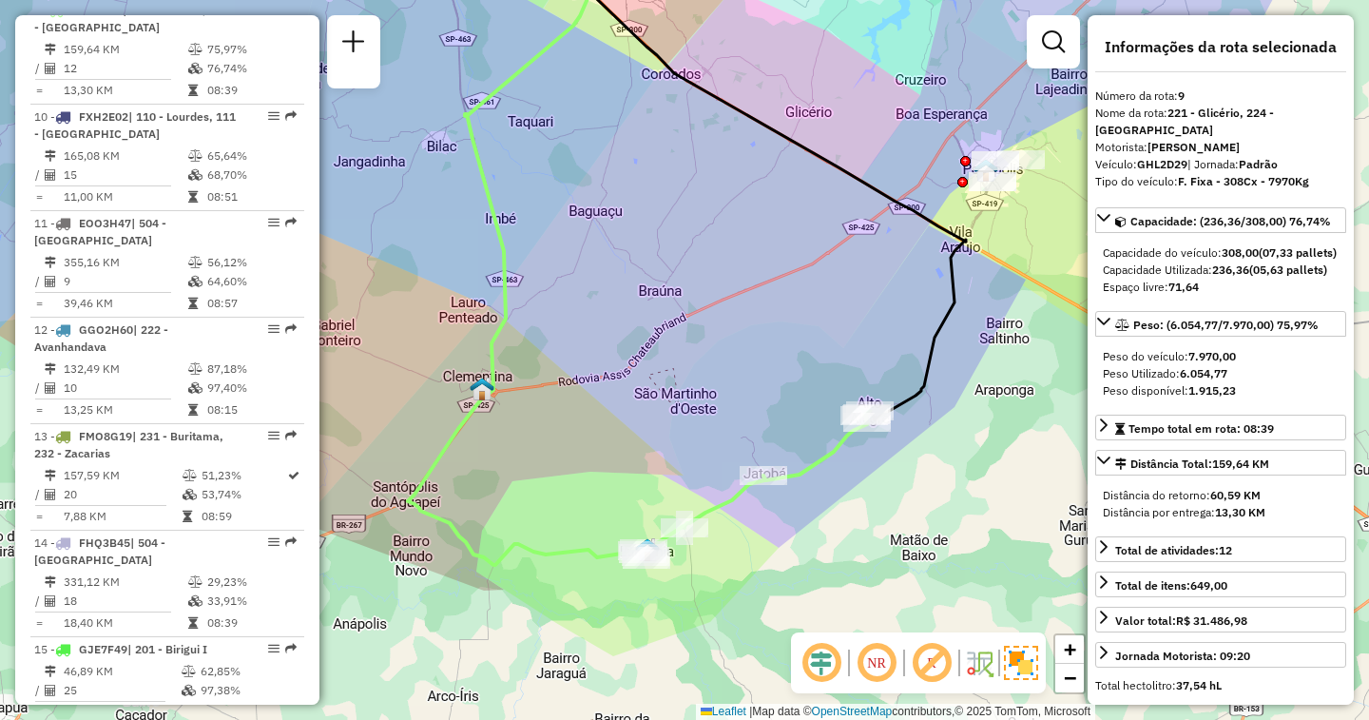
drag, startPoint x: 757, startPoint y: 473, endPoint x: 672, endPoint y: 483, distance: 85.1
click at [672, 483] on div "Janela de atendimento Grade de atendimento Capacidade Transportadoras Veículos …" at bounding box center [684, 360] width 1369 height 720
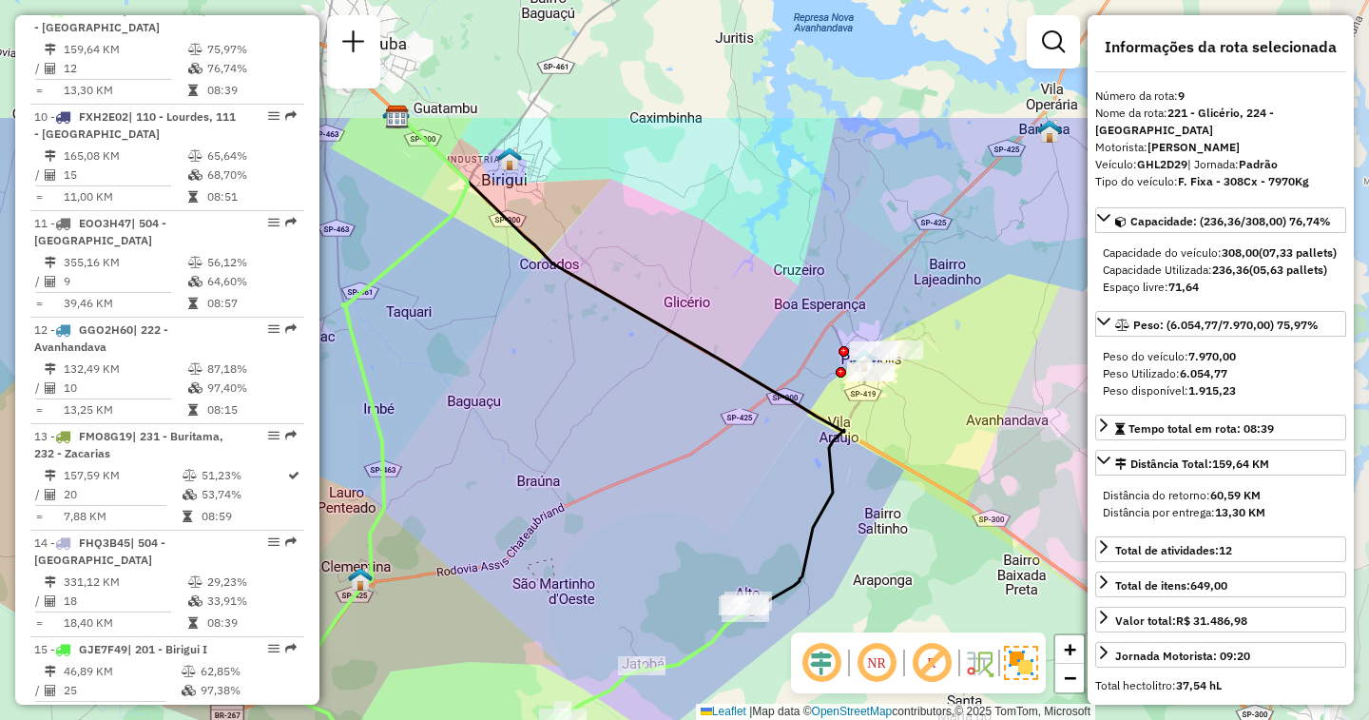
drag, startPoint x: 748, startPoint y: 375, endPoint x: 628, endPoint y: 565, distance: 224.7
click at [628, 565] on div "Janela de atendimento Grade de atendimento Capacidade Transportadoras Veículos …" at bounding box center [684, 360] width 1369 height 720
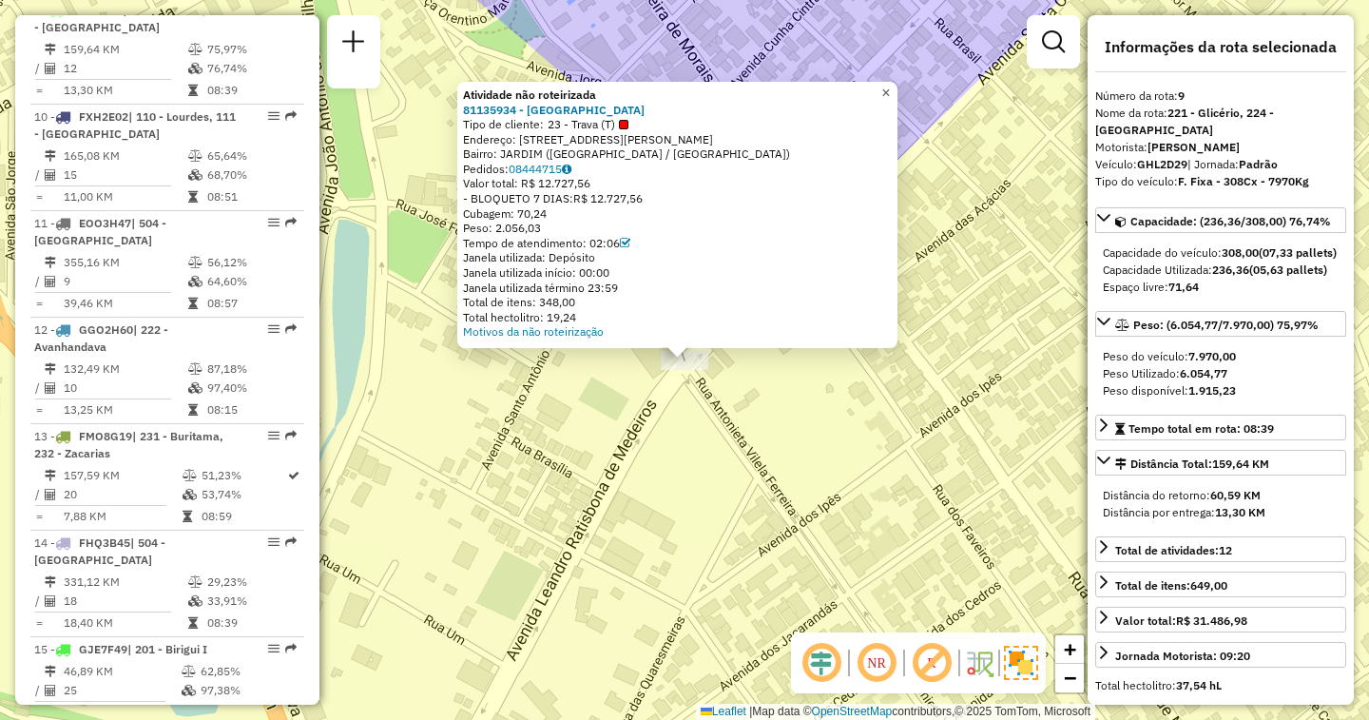
click at [890, 85] on span "×" at bounding box center [885, 93] width 9 height 16
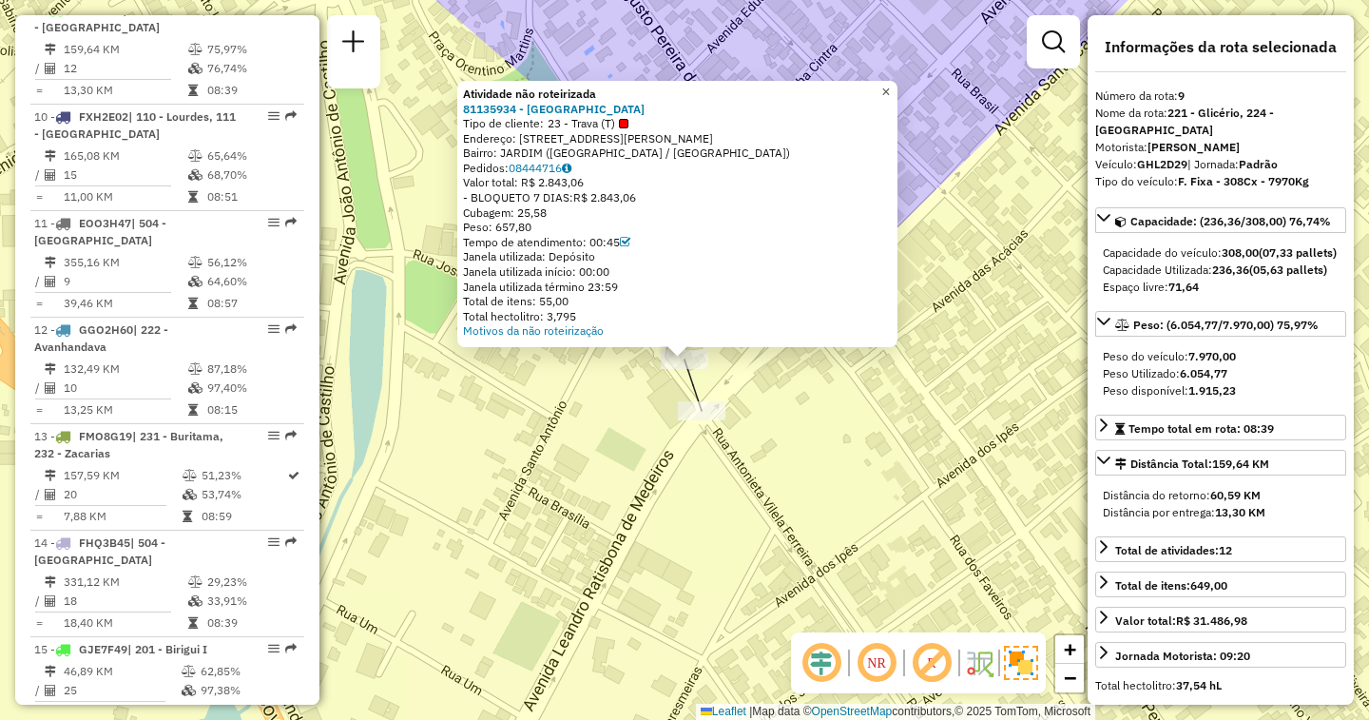
click at [890, 89] on span "×" at bounding box center [885, 92] width 9 height 16
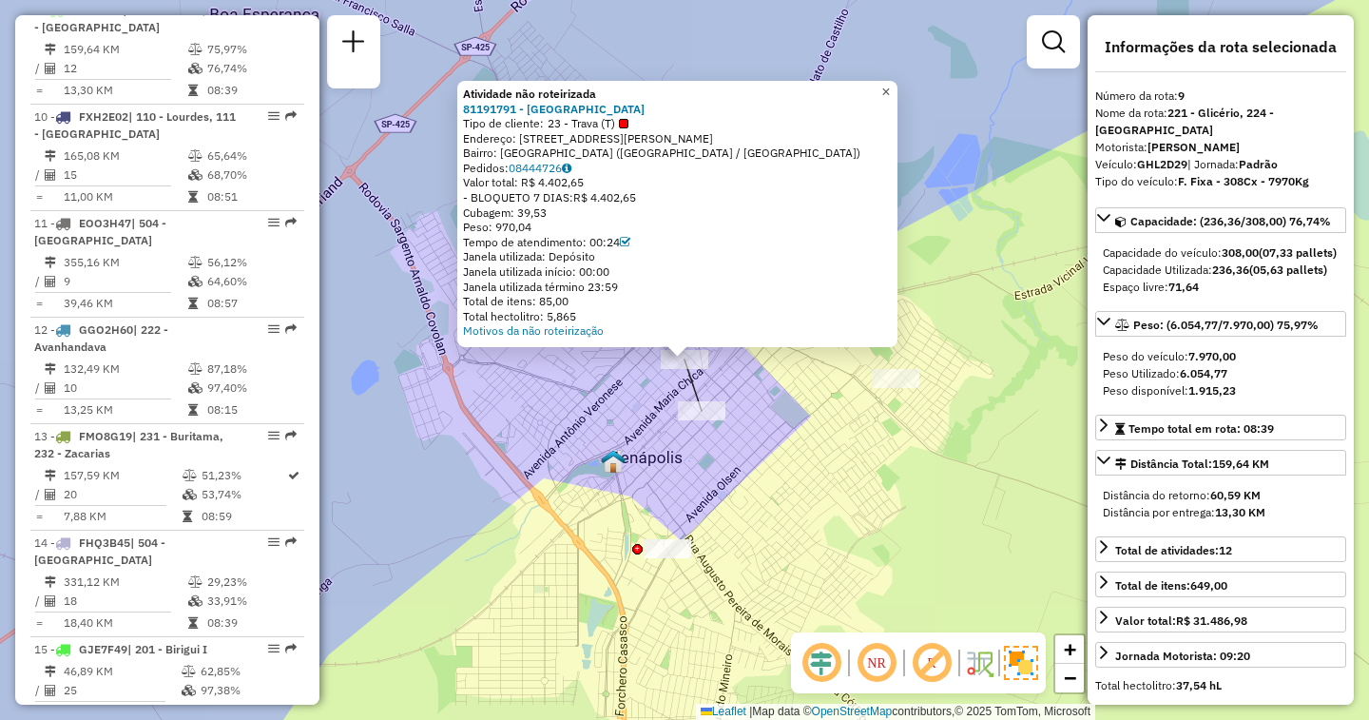
click at [890, 84] on span "×" at bounding box center [885, 92] width 9 height 16
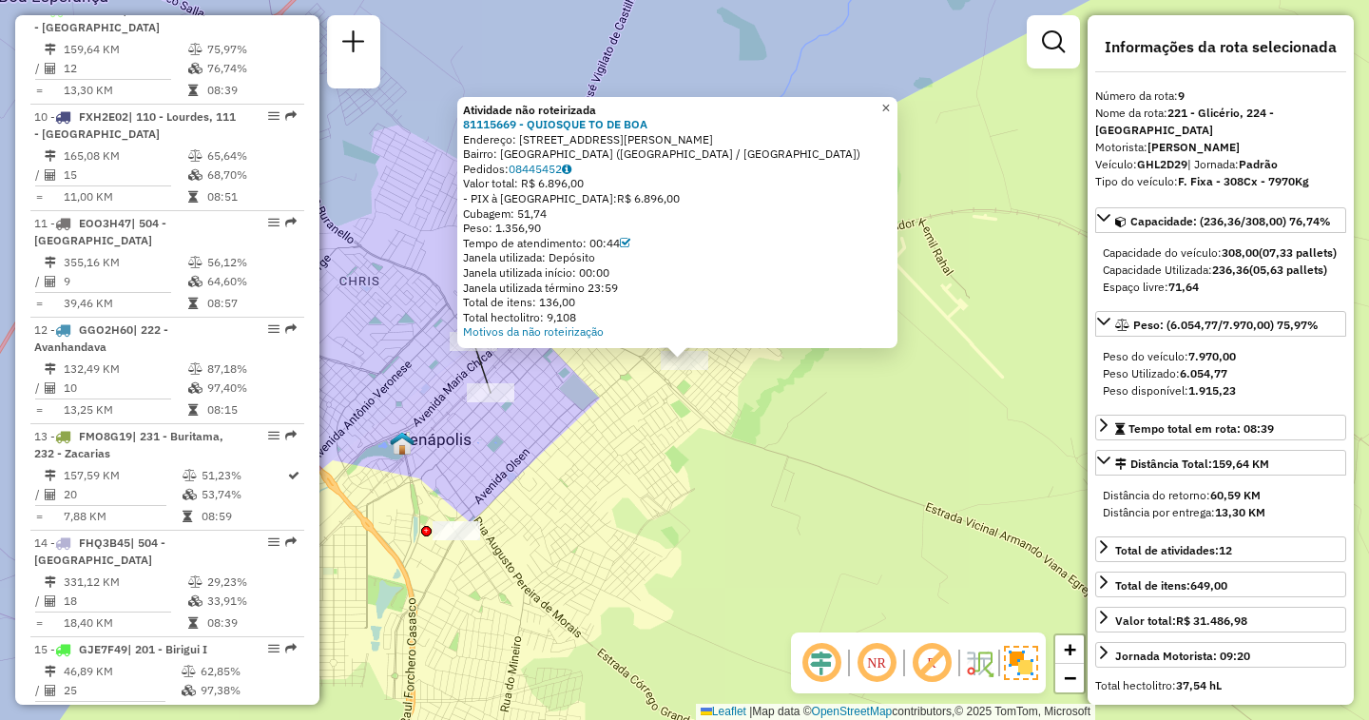
click at [893, 100] on link "×" at bounding box center [886, 108] width 23 height 23
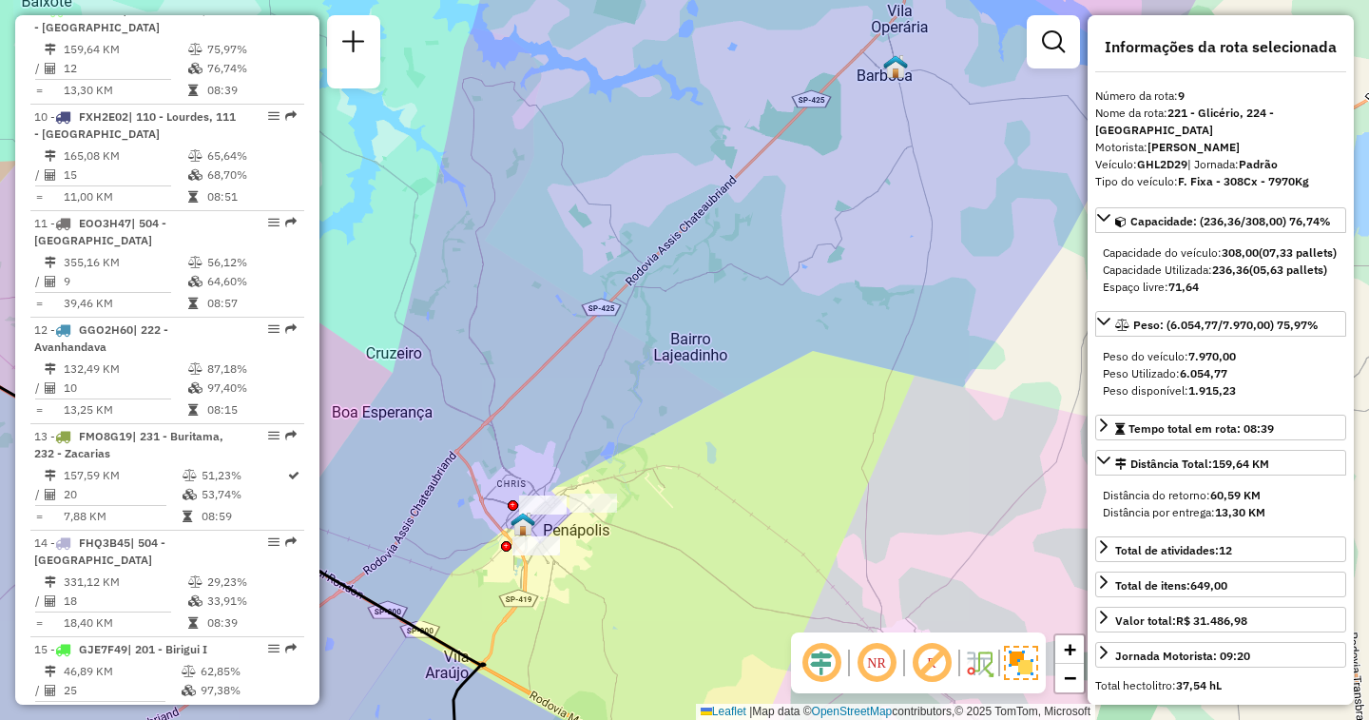
drag, startPoint x: 484, startPoint y: 579, endPoint x: 824, endPoint y: 366, distance: 401.5
click at [822, 366] on div "Janela de atendimento Grade de atendimento Capacidade Transportadoras Veículos …" at bounding box center [684, 360] width 1369 height 720
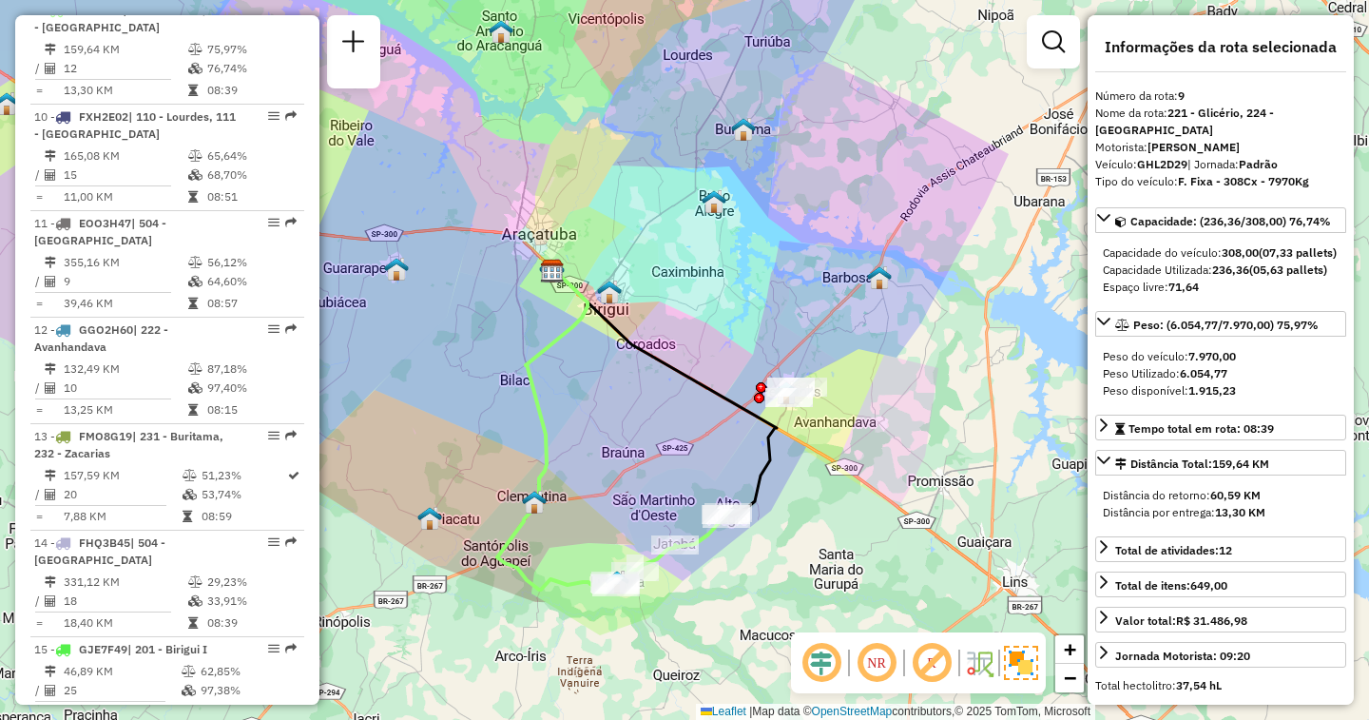
drag, startPoint x: 603, startPoint y: 488, endPoint x: 629, endPoint y: 485, distance: 26.8
click at [629, 485] on div "Janela de atendimento Grade de atendimento Capacidade Transportadoras Veículos …" at bounding box center [684, 360] width 1369 height 720
click at [880, 667] on em at bounding box center [877, 663] width 46 height 46
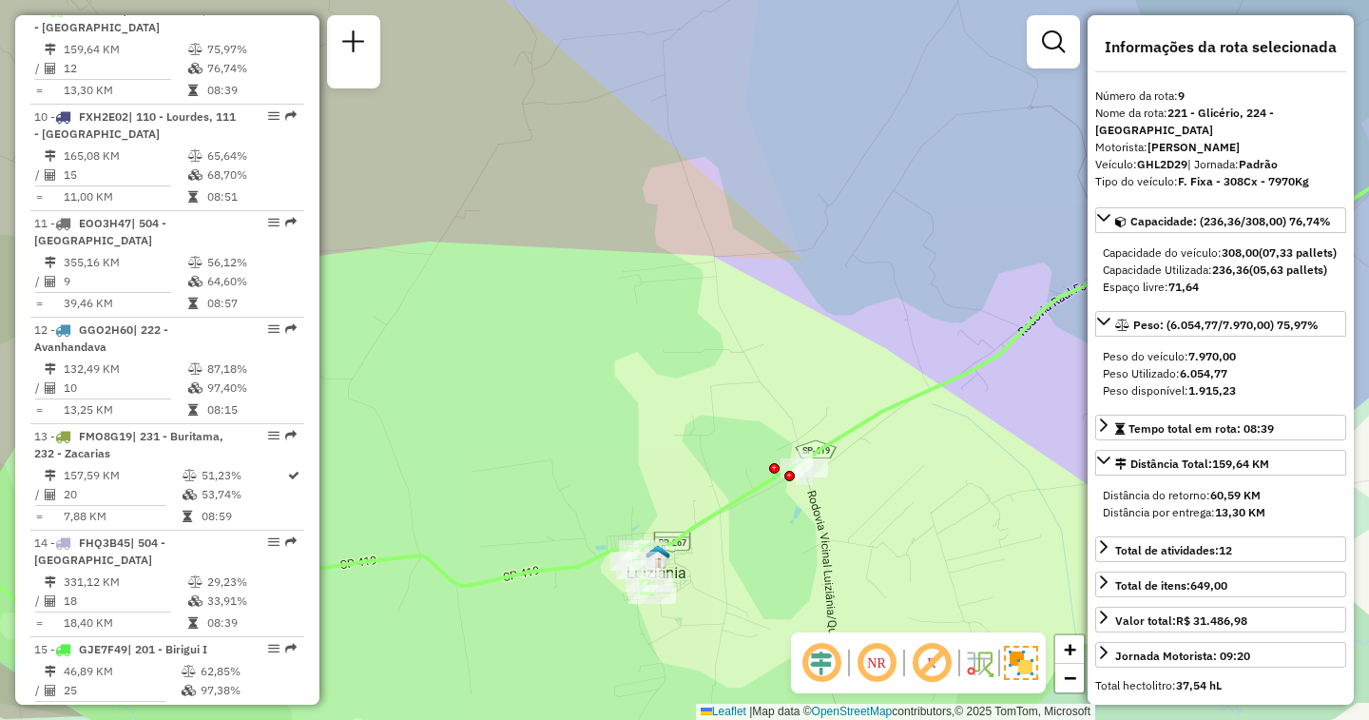
click at [884, 651] on em at bounding box center [877, 663] width 46 height 46
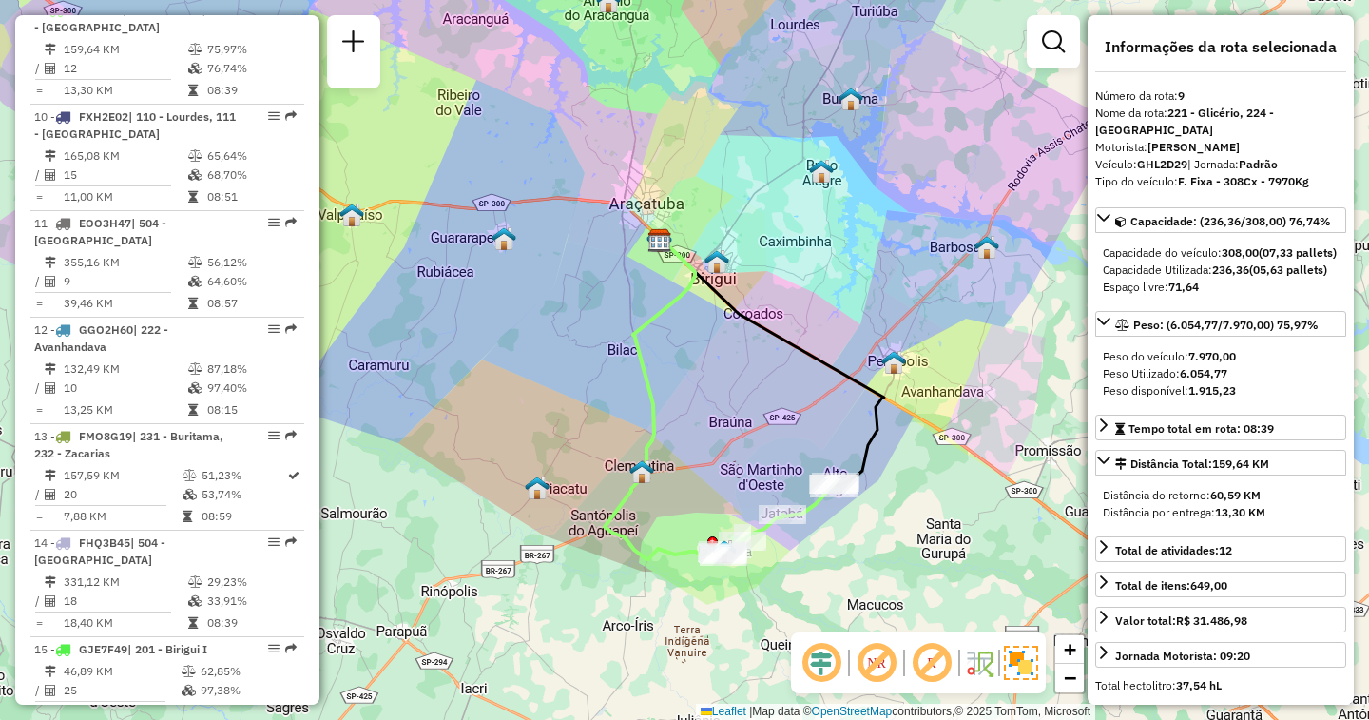
drag, startPoint x: 803, startPoint y: 458, endPoint x: 695, endPoint y: 472, distance: 109.3
click at [695, 472] on div "Janela de atendimento Grade de atendimento Capacidade Transportadoras Veículos …" at bounding box center [684, 360] width 1369 height 720
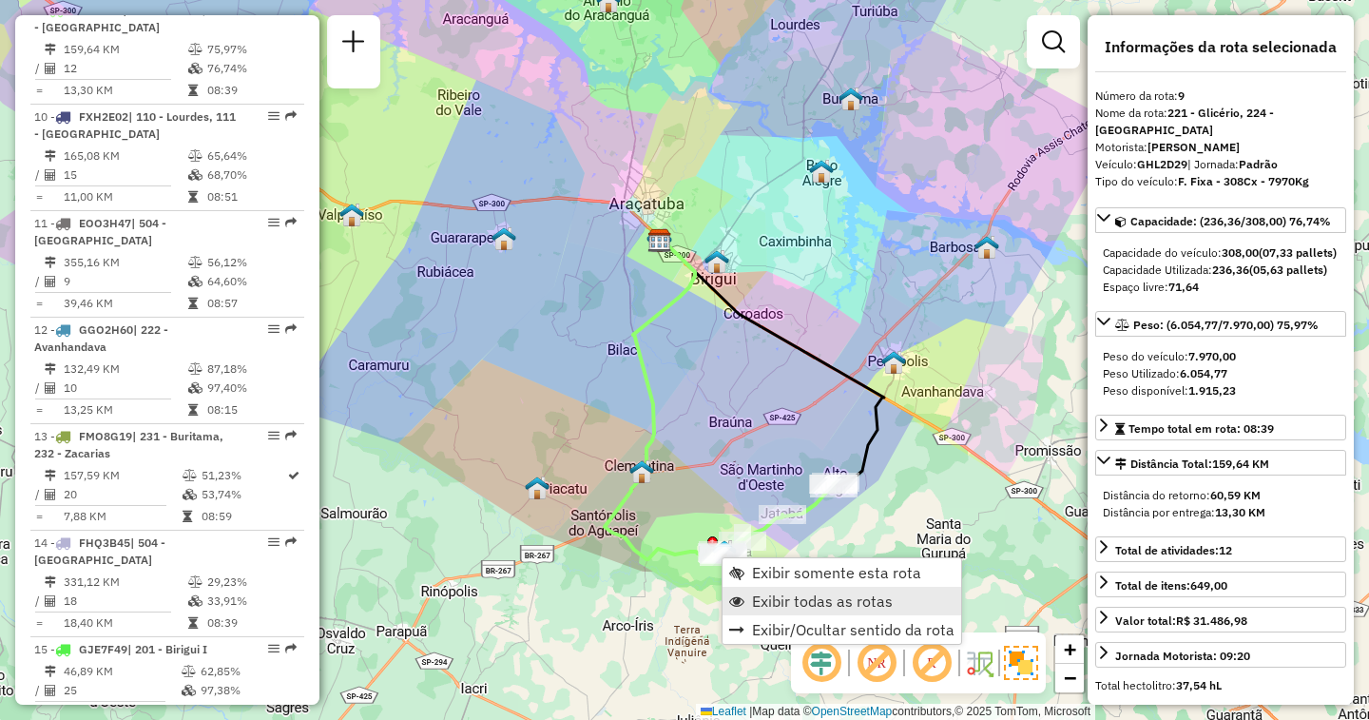
click at [750, 592] on link "Exibir todas as rotas" at bounding box center [842, 601] width 239 height 29
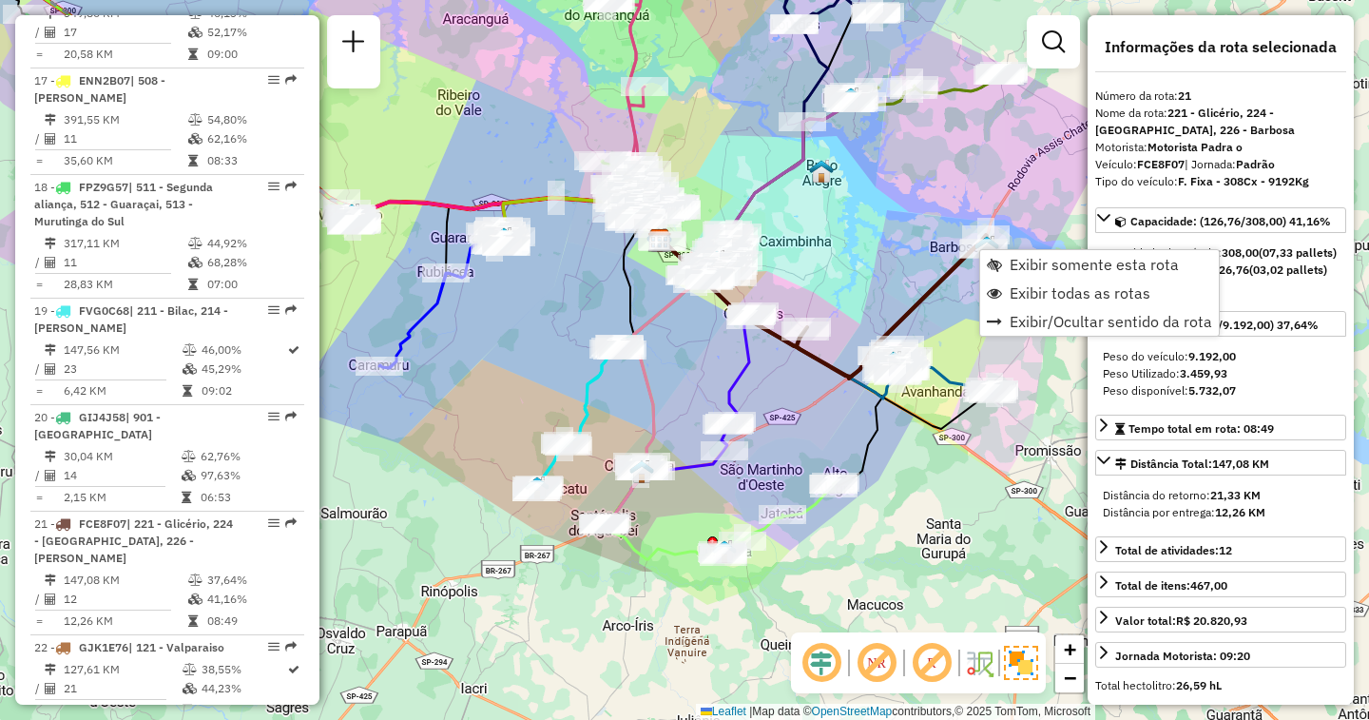
scroll to position [2875, 0]
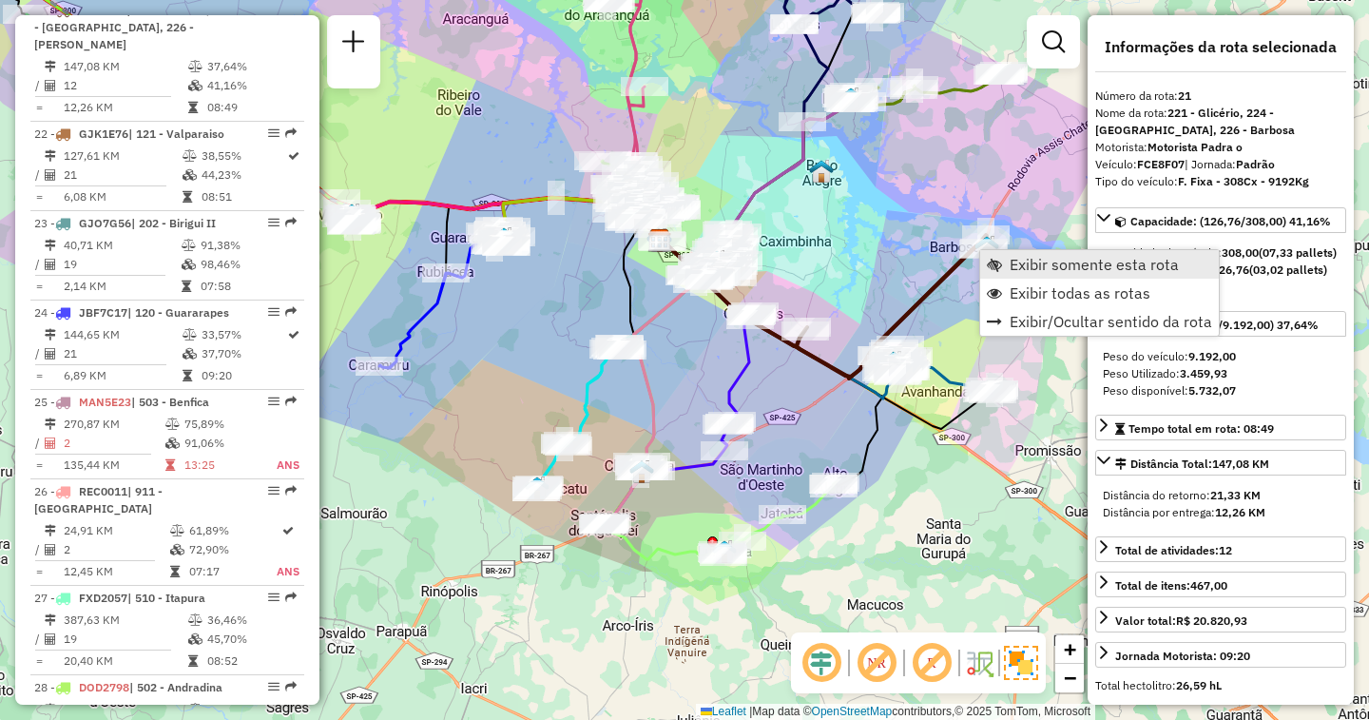
click at [992, 269] on span "Exibir somente esta rota" at bounding box center [994, 264] width 15 height 15
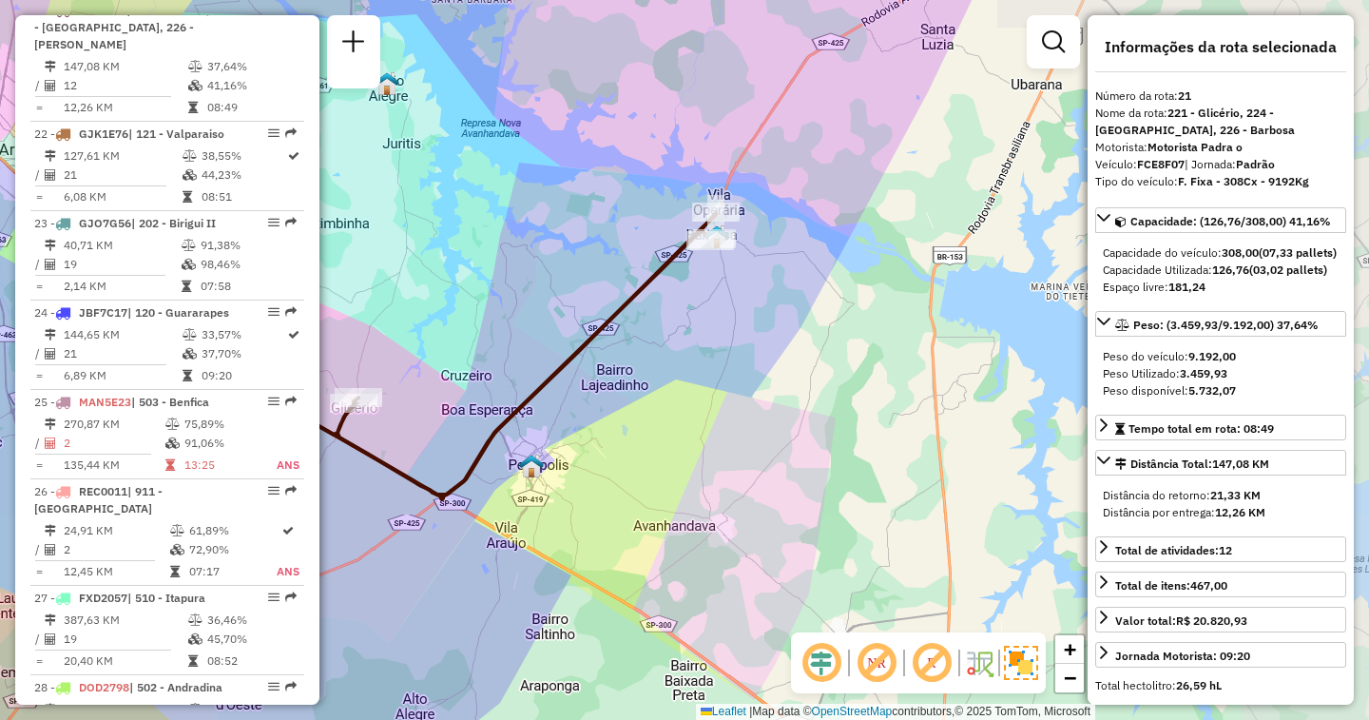
drag, startPoint x: 915, startPoint y: 385, endPoint x: 501, endPoint y: 394, distance: 414.6
click at [501, 394] on div "Janela de atendimento Grade de atendimento Capacidade Transportadoras Veículos …" at bounding box center [684, 360] width 1369 height 720
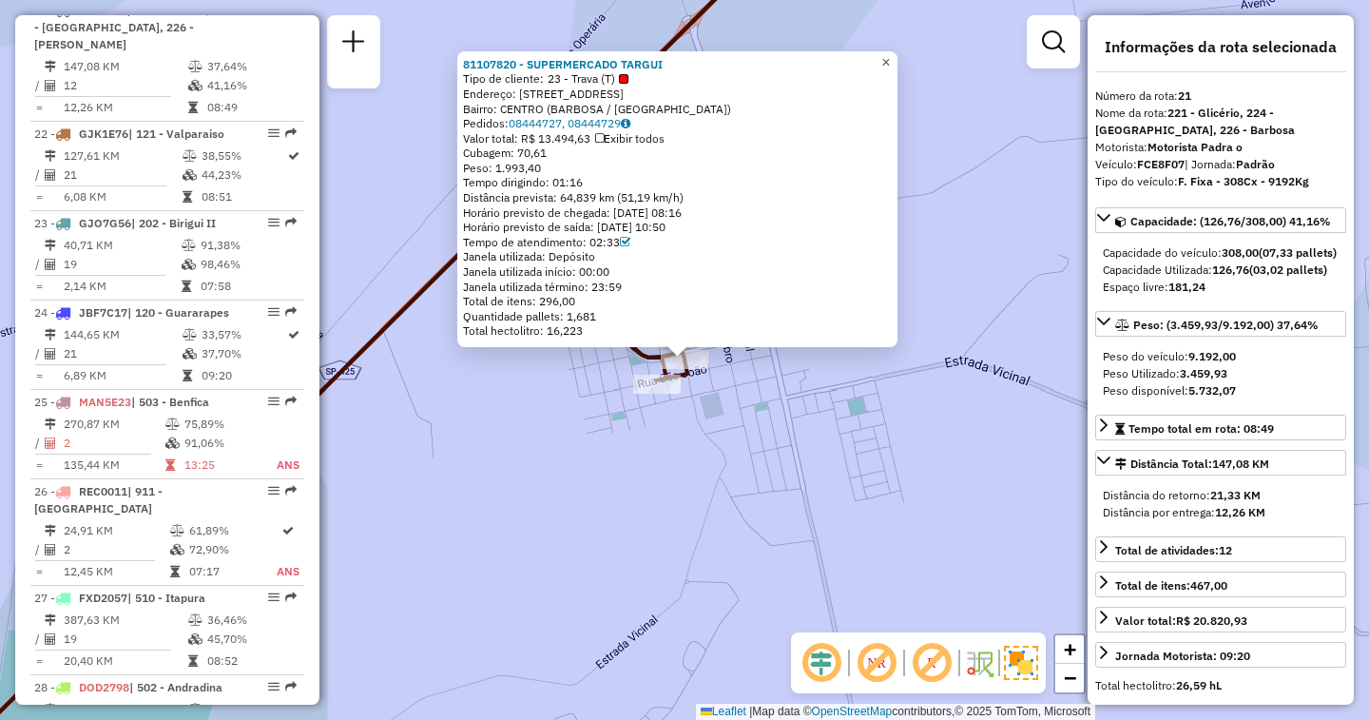
click at [890, 55] on span "×" at bounding box center [885, 62] width 9 height 16
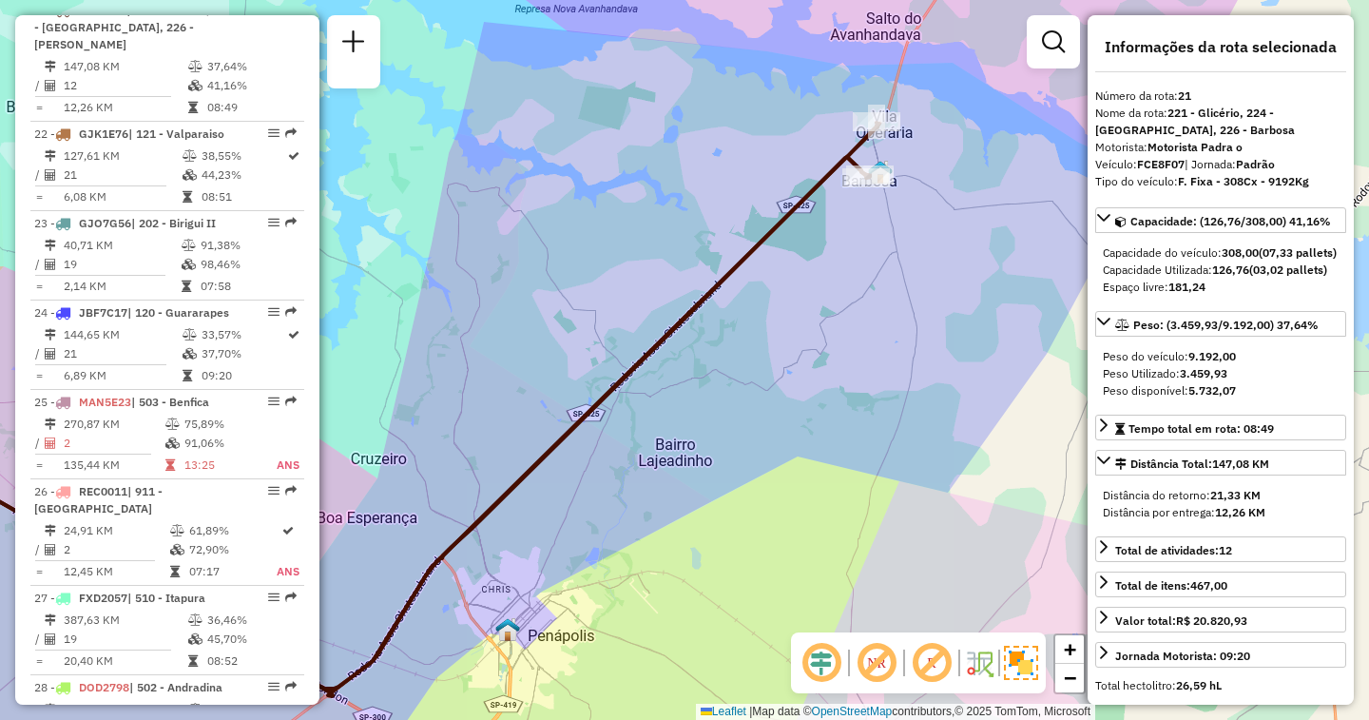
drag, startPoint x: 486, startPoint y: 369, endPoint x: 844, endPoint y: 296, distance: 365.8
click at [844, 296] on div "Janela de atendimento Grade de atendimento Capacidade Transportadoras Veículos …" at bounding box center [684, 360] width 1369 height 720
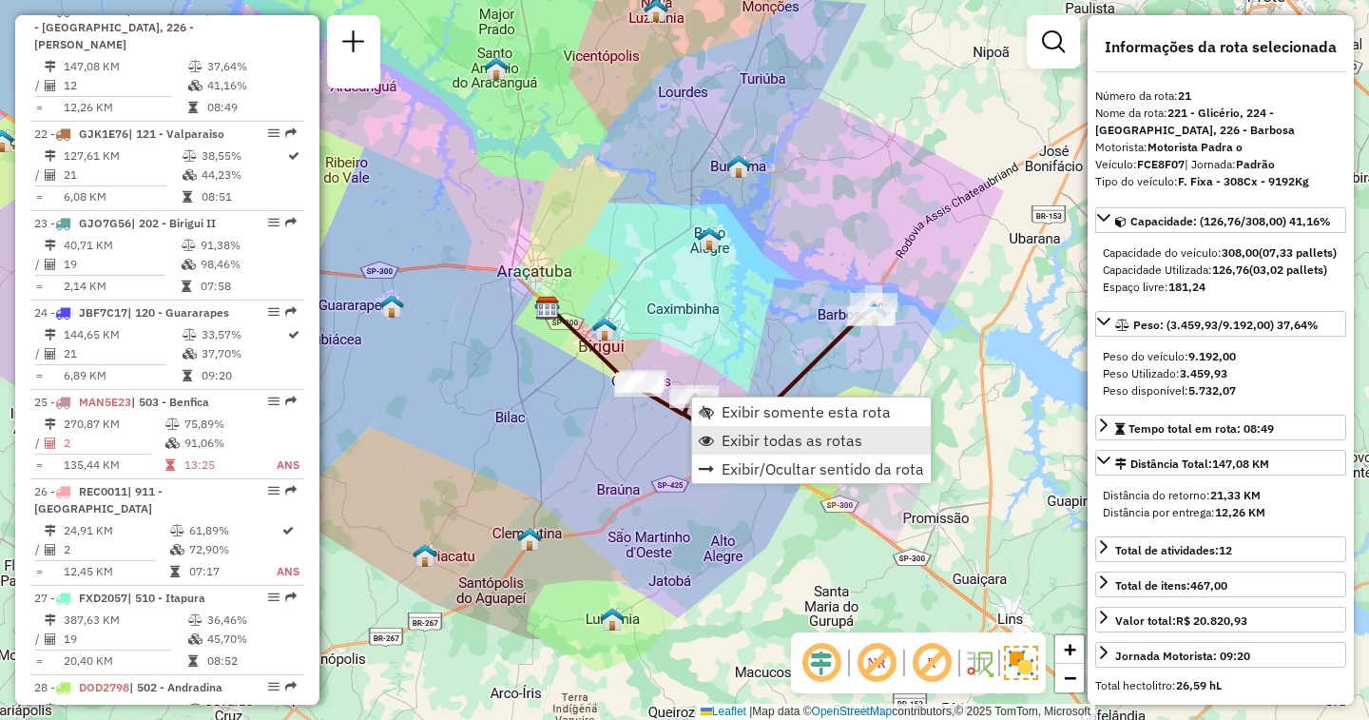
click at [729, 441] on span "Exibir todas as rotas" at bounding box center [792, 440] width 141 height 15
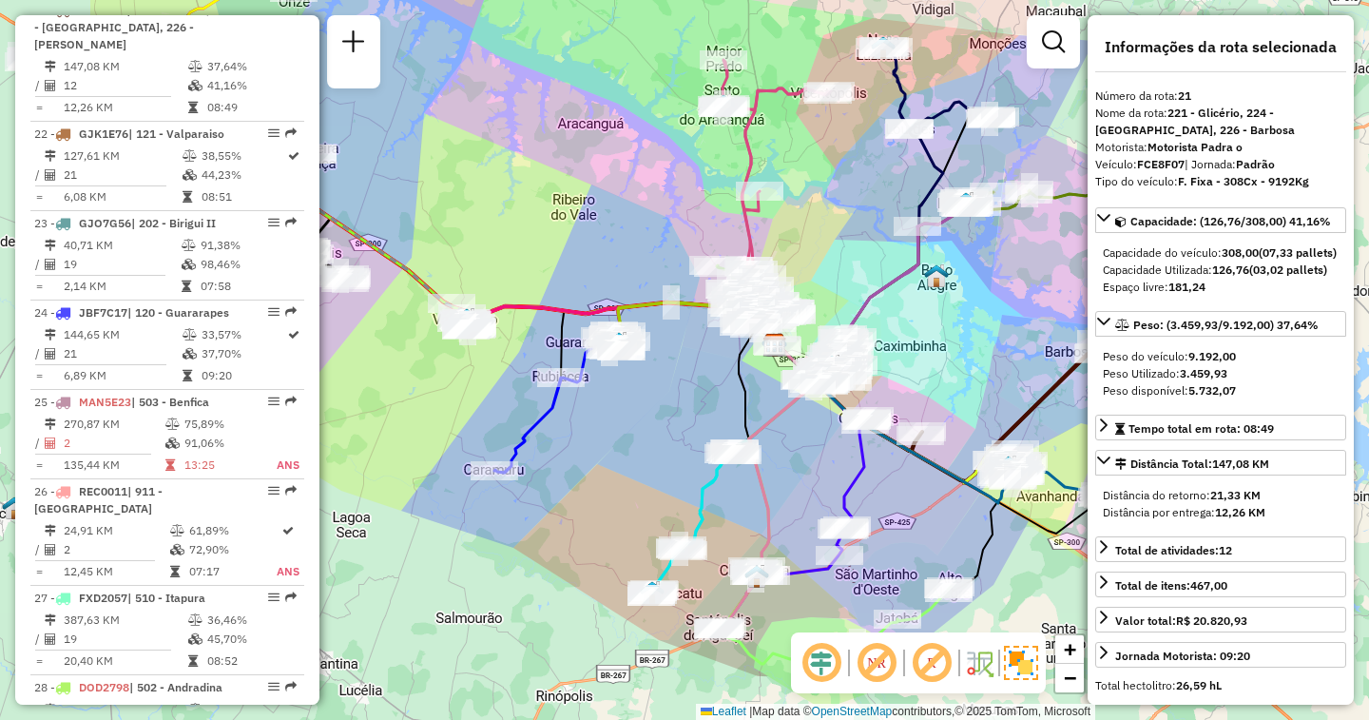
drag, startPoint x: 524, startPoint y: 366, endPoint x: 723, endPoint y: 399, distance: 201.5
click at [732, 396] on div "Janela de atendimento Grade de atendimento Capacidade Transportadoras Veículos …" at bounding box center [684, 360] width 1369 height 720
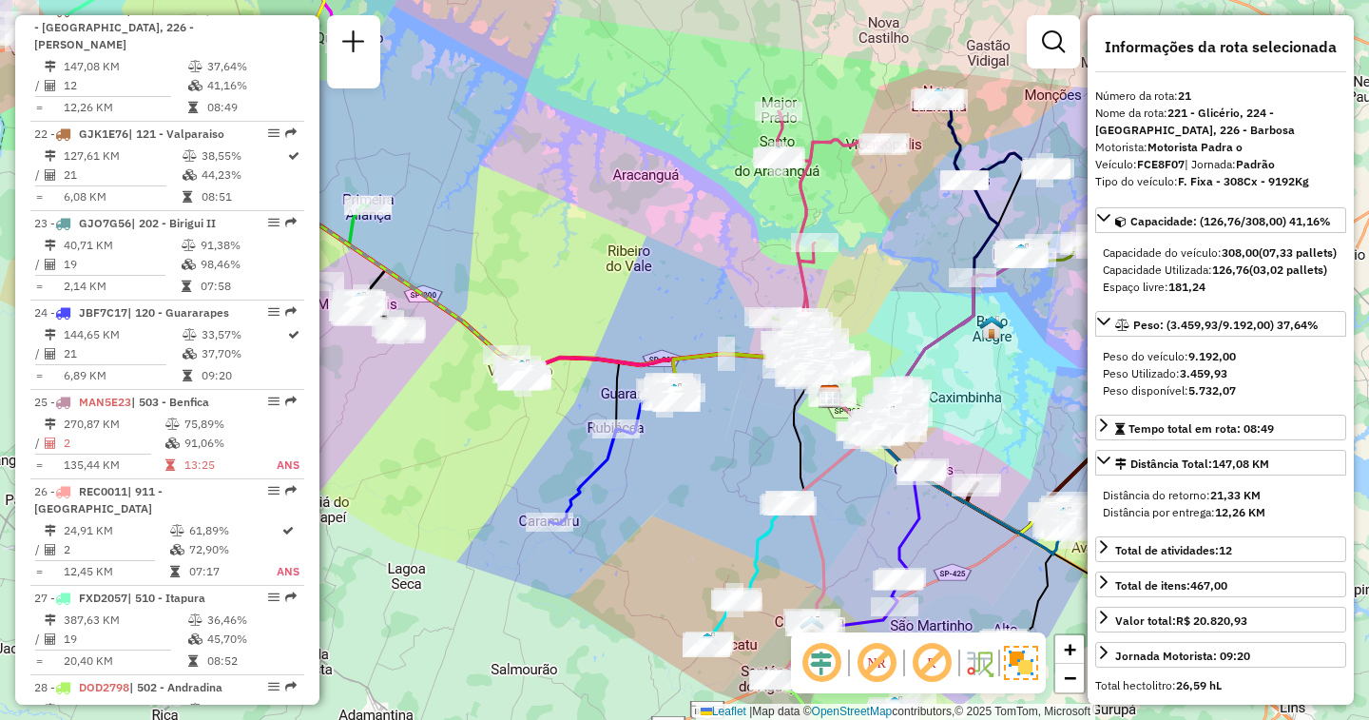
drag, startPoint x: 422, startPoint y: 395, endPoint x: 477, endPoint y: 445, distance: 74.7
click at [477, 445] on div "Janela de atendimento Grade de atendimento Capacidade Transportadoras Veículos …" at bounding box center [684, 360] width 1369 height 720
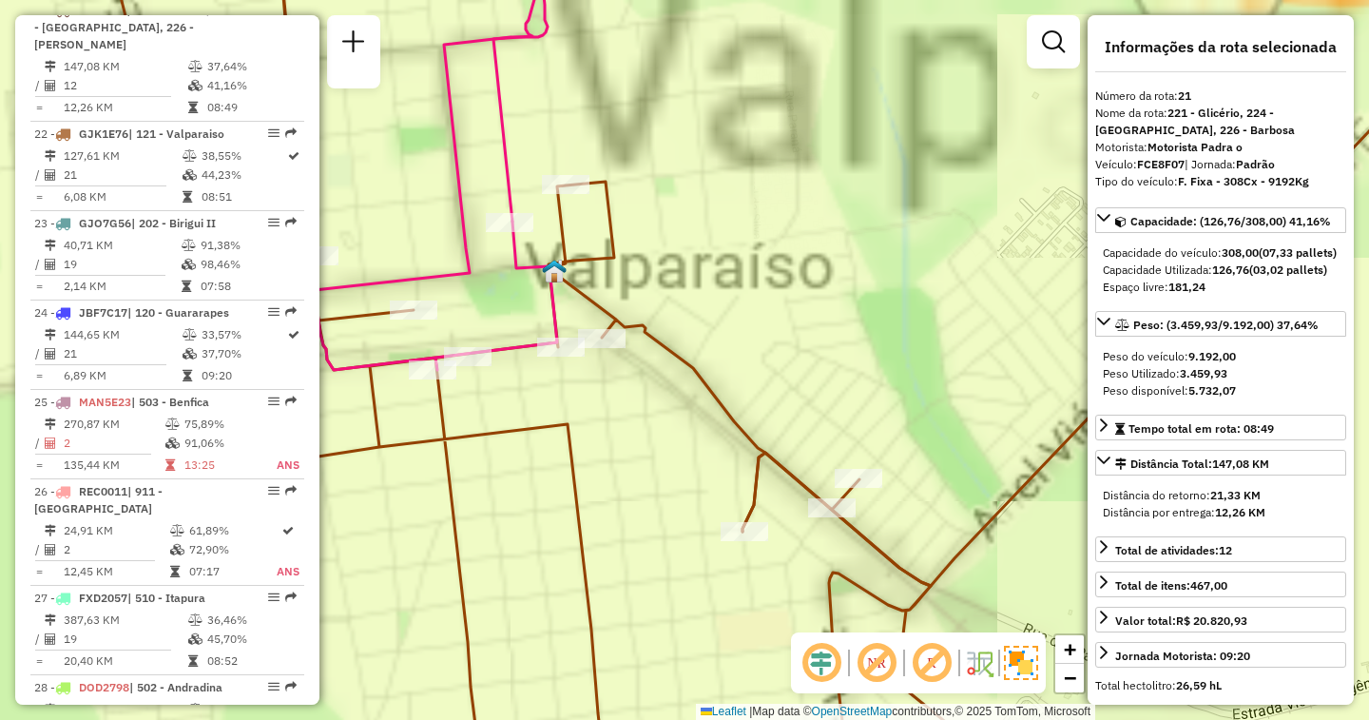
drag, startPoint x: 504, startPoint y: 277, endPoint x: 626, endPoint y: 302, distance: 125.3
click at [626, 302] on icon at bounding box center [543, 383] width 869 height 863
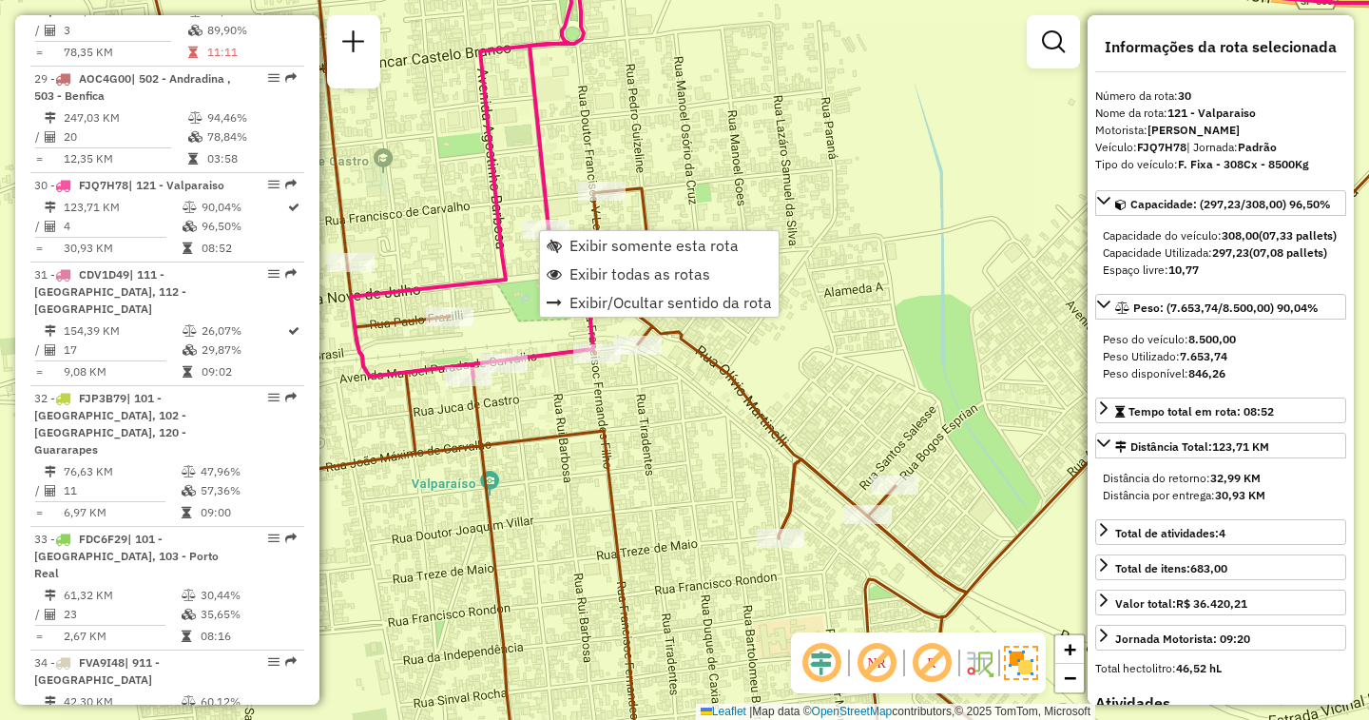
scroll to position [3748, 0]
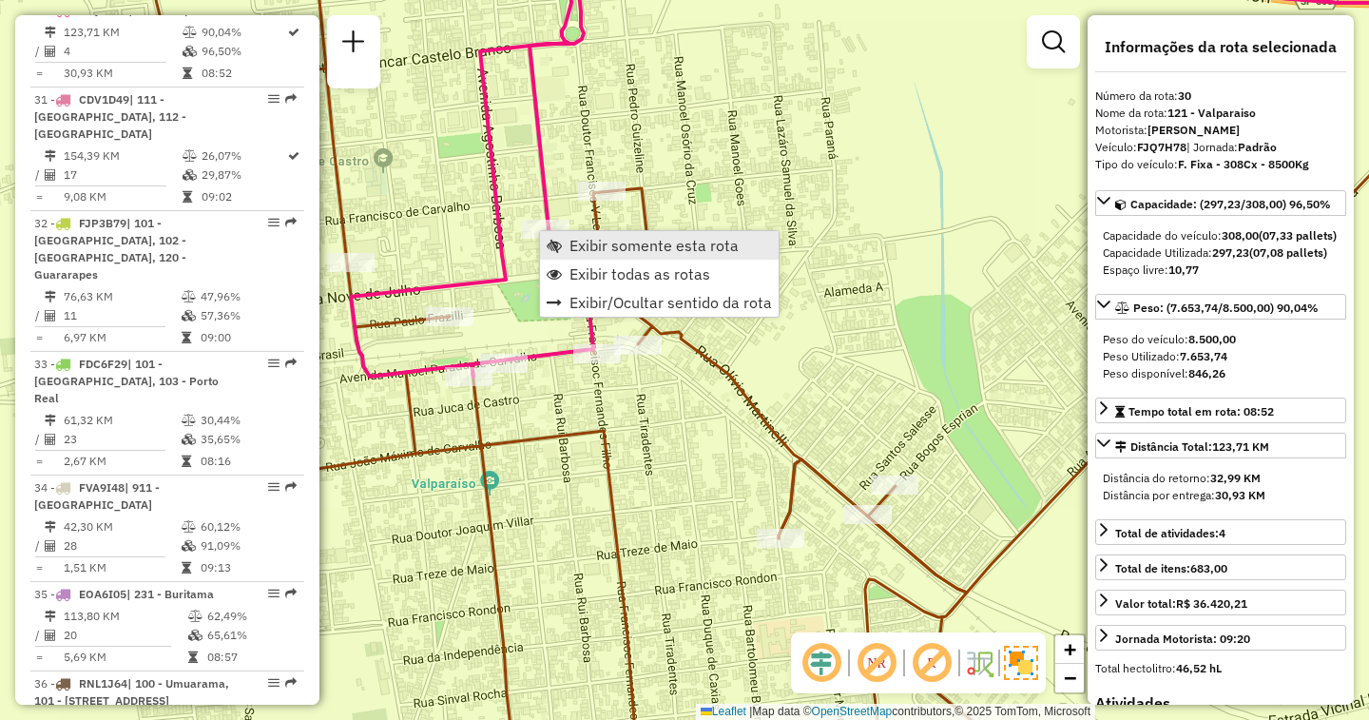
click at [564, 234] on link "Exibir somente esta rota" at bounding box center [659, 245] width 239 height 29
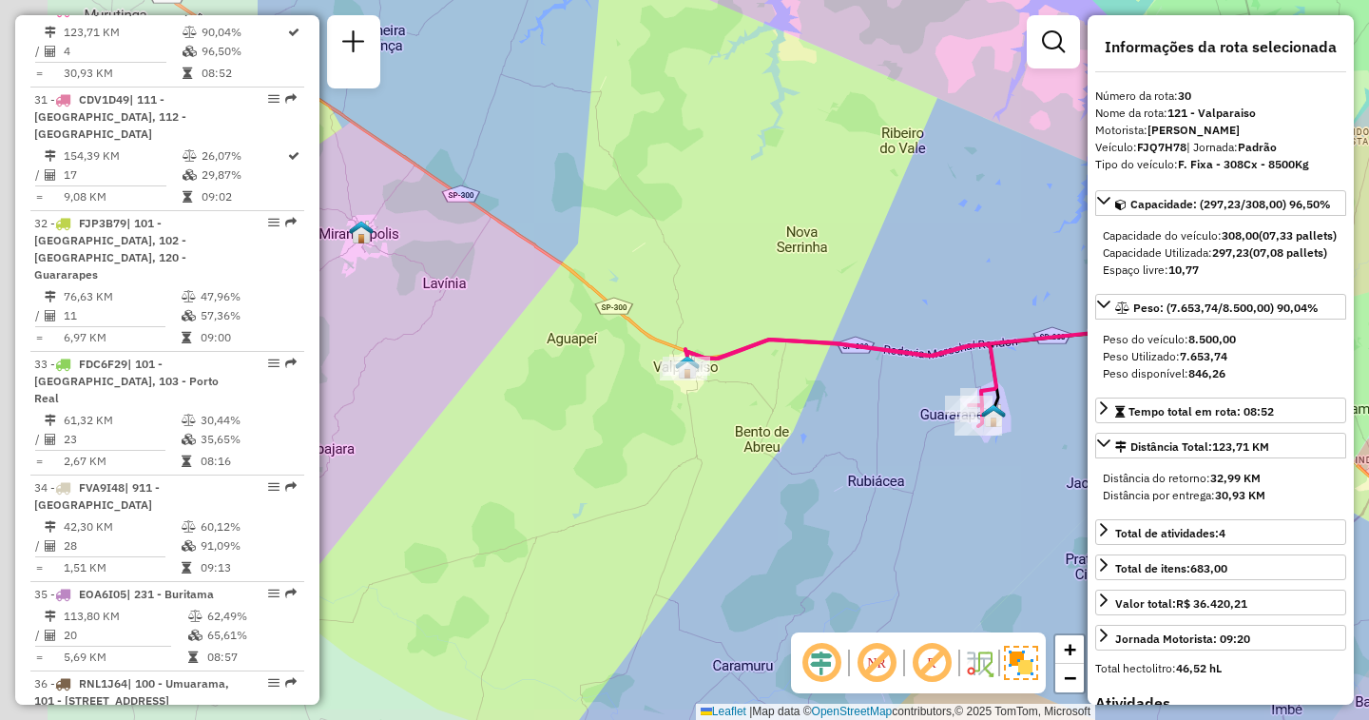
drag, startPoint x: 498, startPoint y: 488, endPoint x: 893, endPoint y: 460, distance: 395.5
click at [893, 460] on div "Janela de atendimento Grade de atendimento Capacidade Transportadoras Veículos …" at bounding box center [684, 360] width 1369 height 720
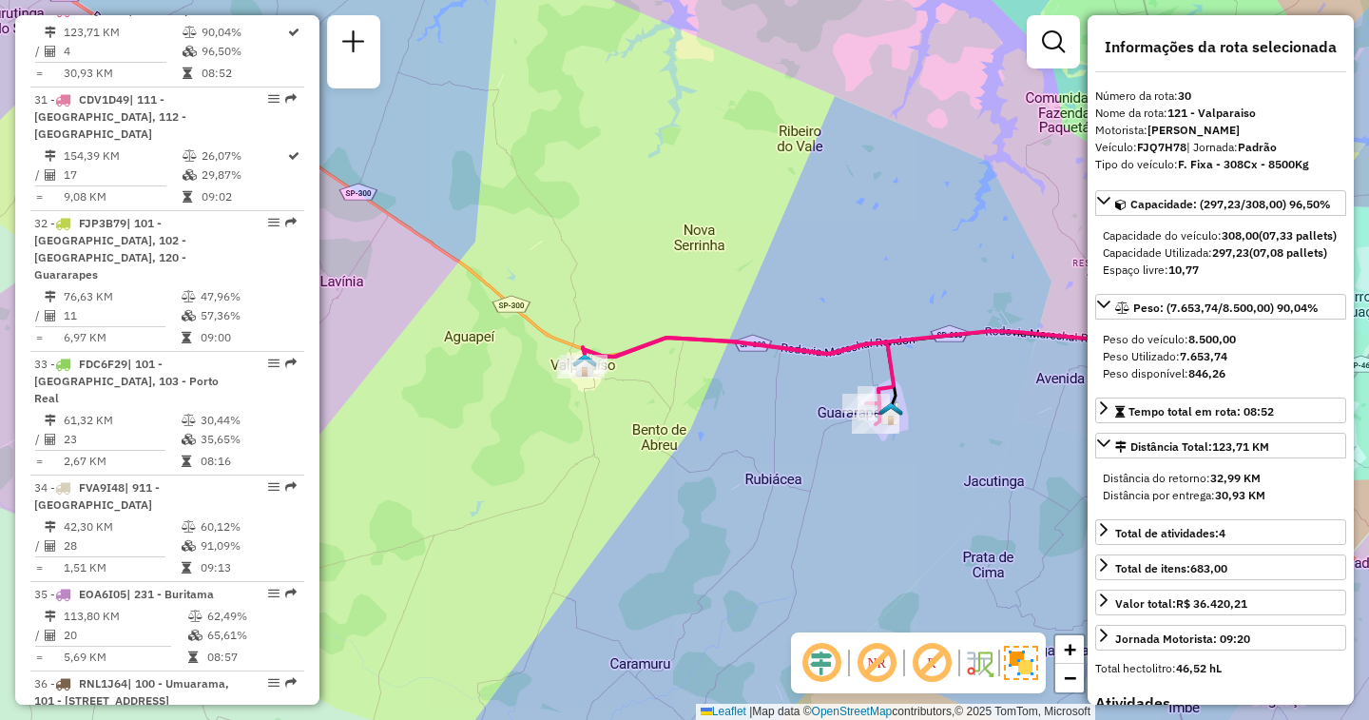
drag, startPoint x: 850, startPoint y: 457, endPoint x: 724, endPoint y: 453, distance: 125.6
click at [724, 453] on div "Janela de atendimento Grade de atendimento Capacidade Transportadoras Veículos …" at bounding box center [684, 360] width 1369 height 720
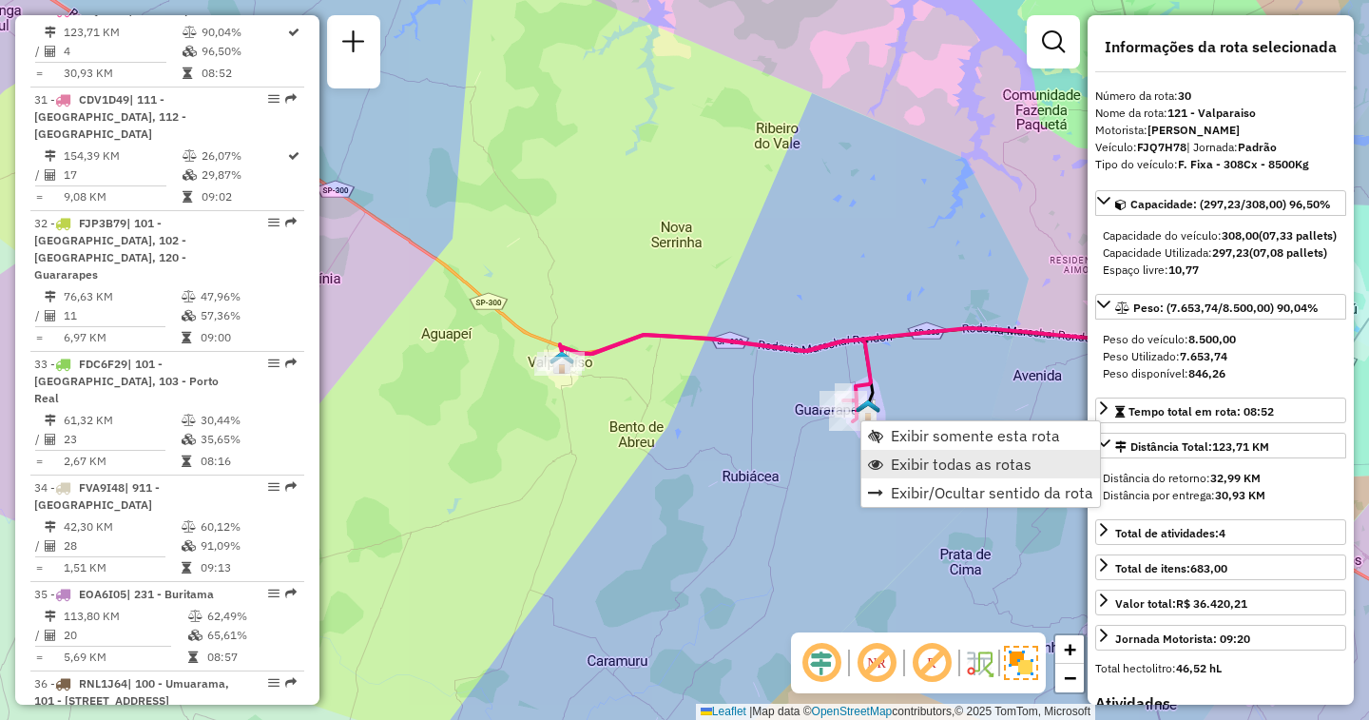
click at [896, 467] on span "Exibir todas as rotas" at bounding box center [961, 463] width 141 height 15
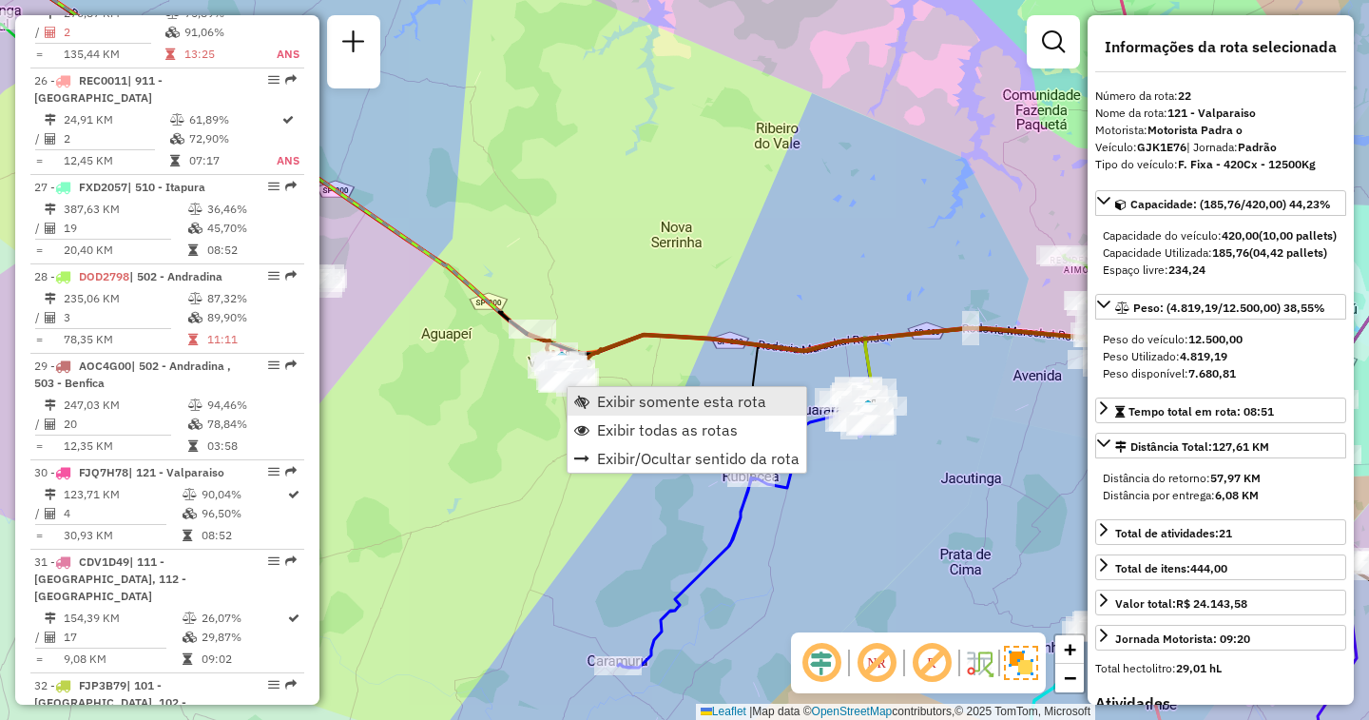
scroll to position [2981, 0]
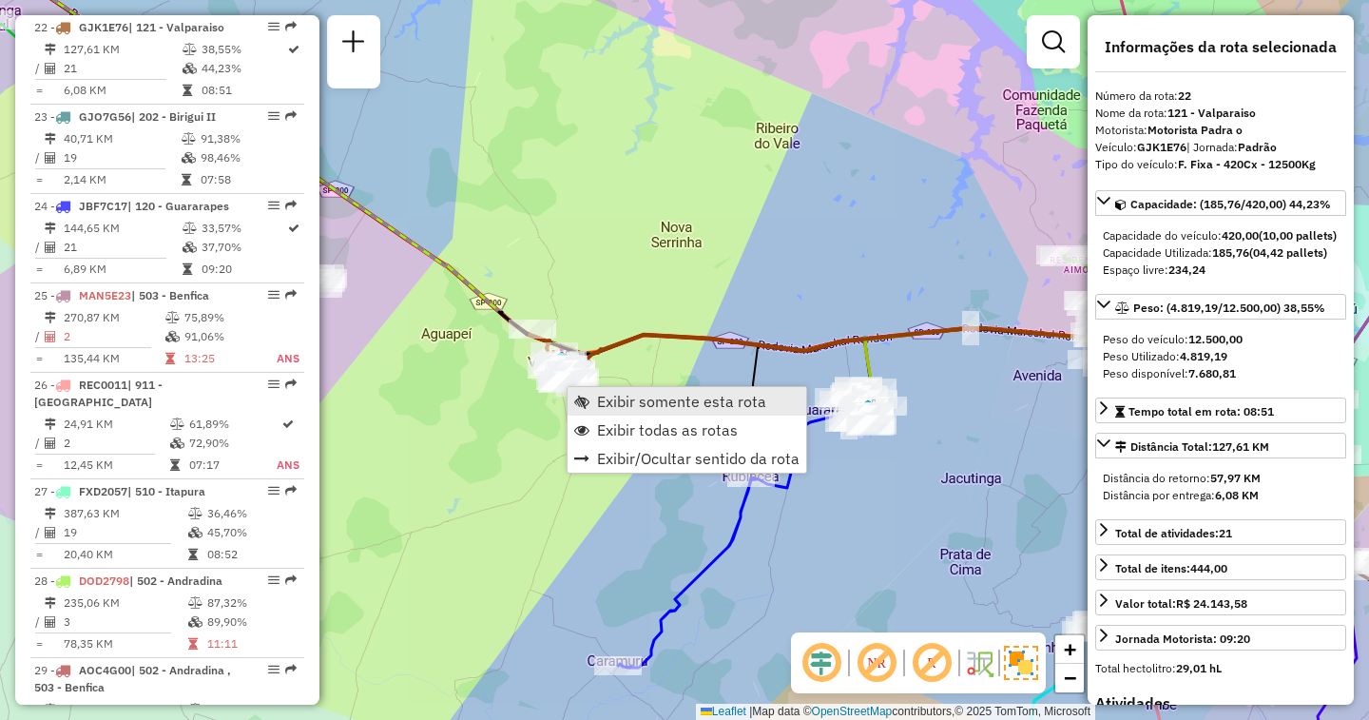
click at [624, 398] on span "Exibir somente esta rota" at bounding box center [681, 401] width 169 height 15
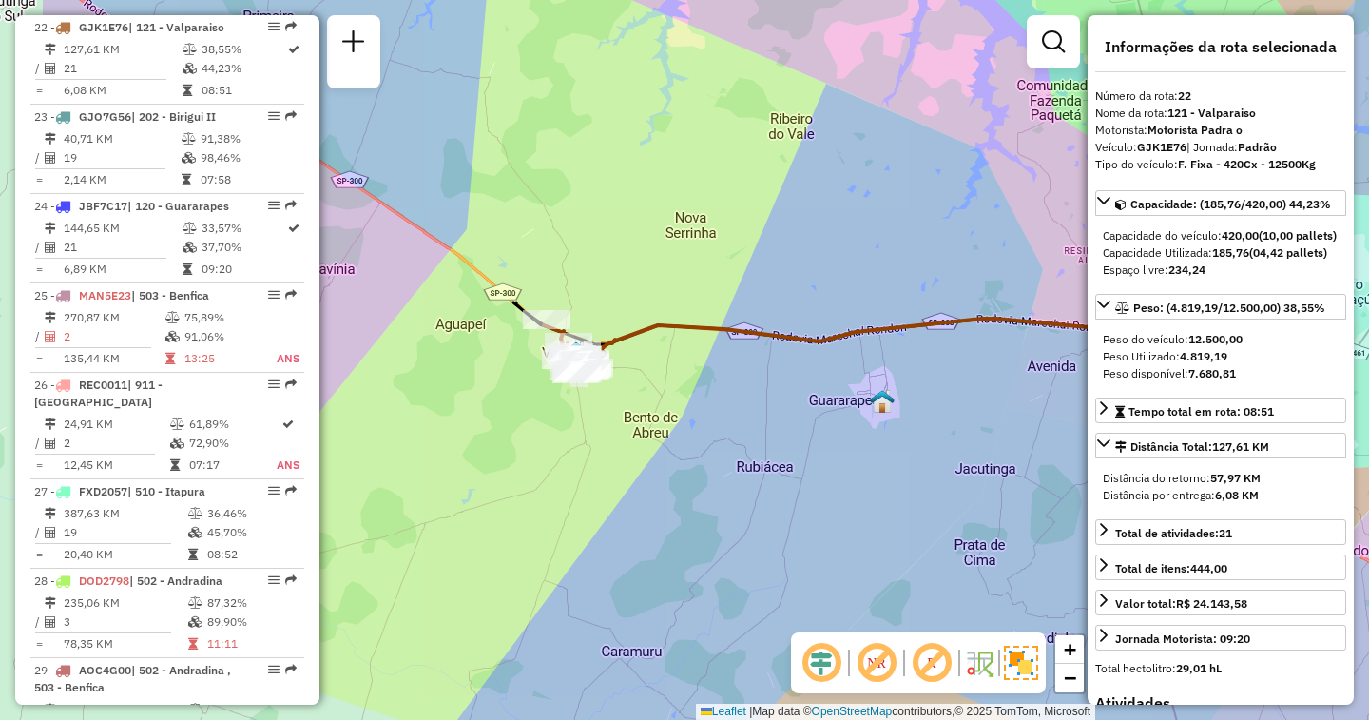
drag, startPoint x: 562, startPoint y: 436, endPoint x: 738, endPoint y: 437, distance: 175.9
click at [738, 437] on div "Janela de atendimento Grade de atendimento Capacidade Transportadoras Veículos …" at bounding box center [684, 360] width 1369 height 720
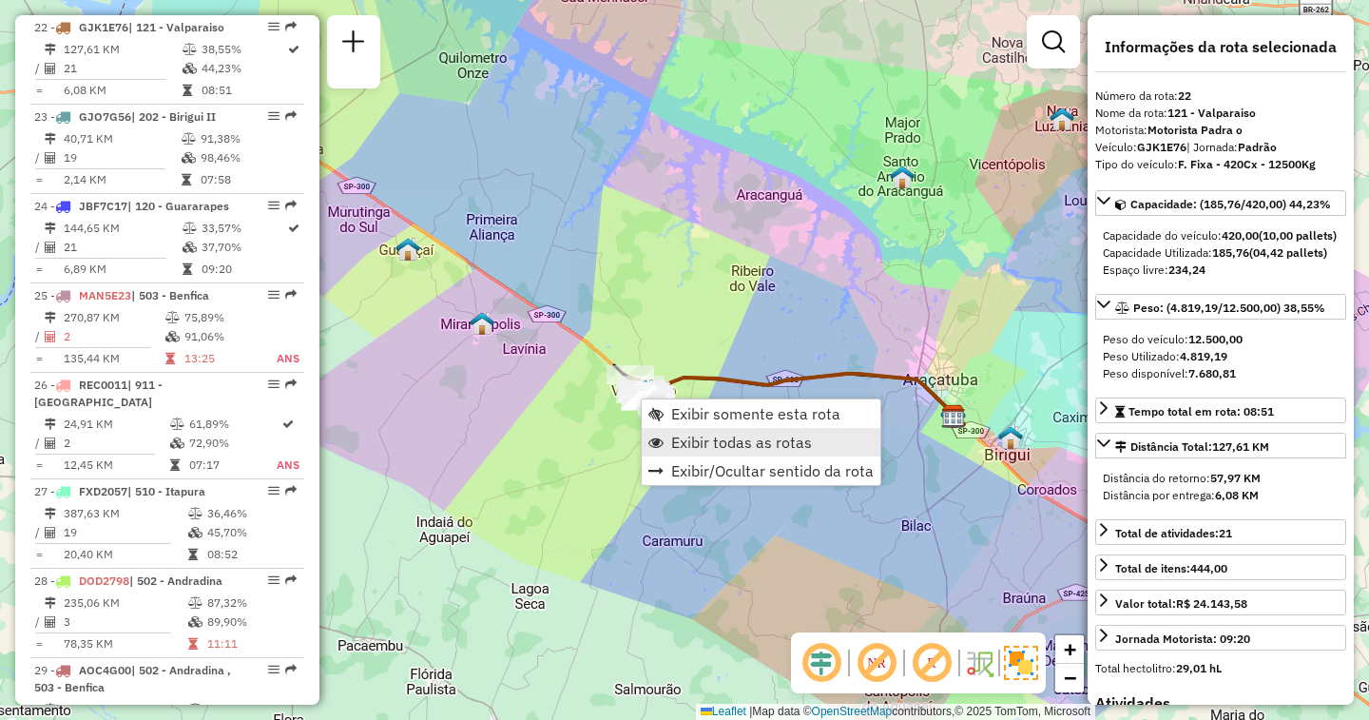
click at [681, 434] on span "Exibir todas as rotas" at bounding box center [741, 441] width 141 height 15
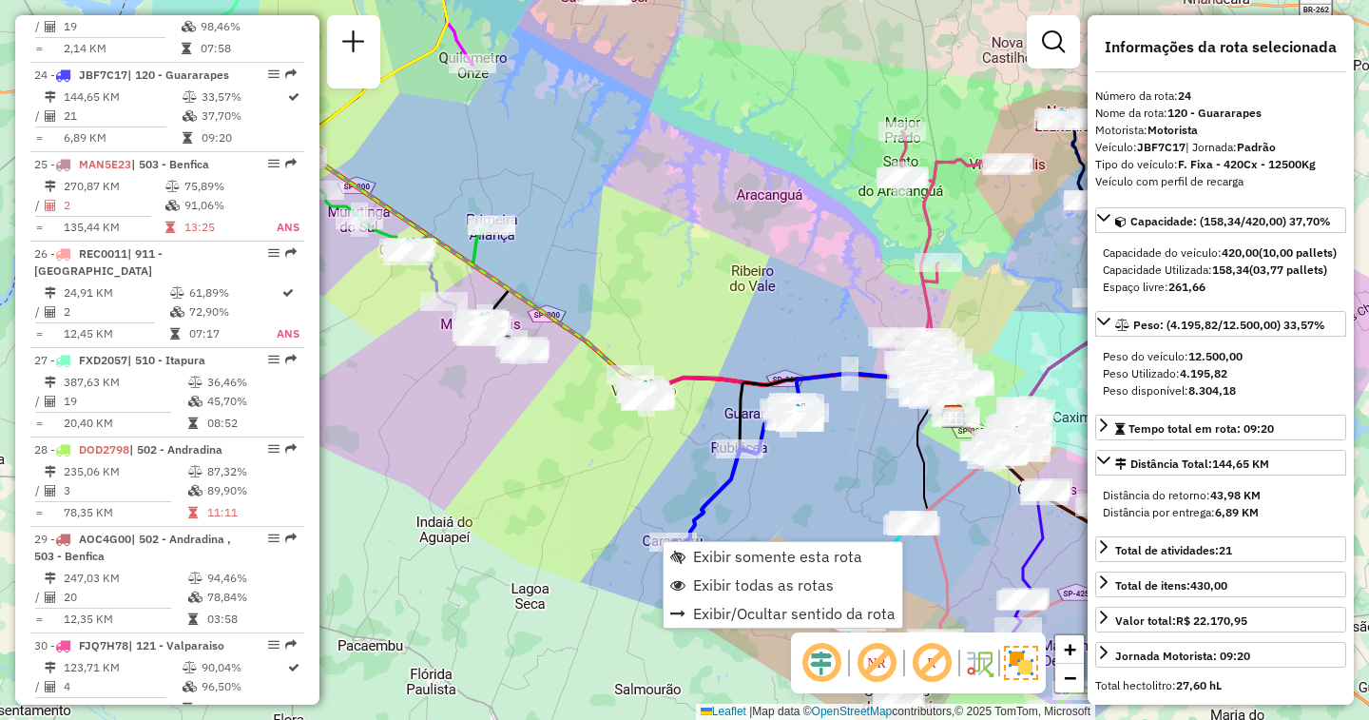
scroll to position [3160, 0]
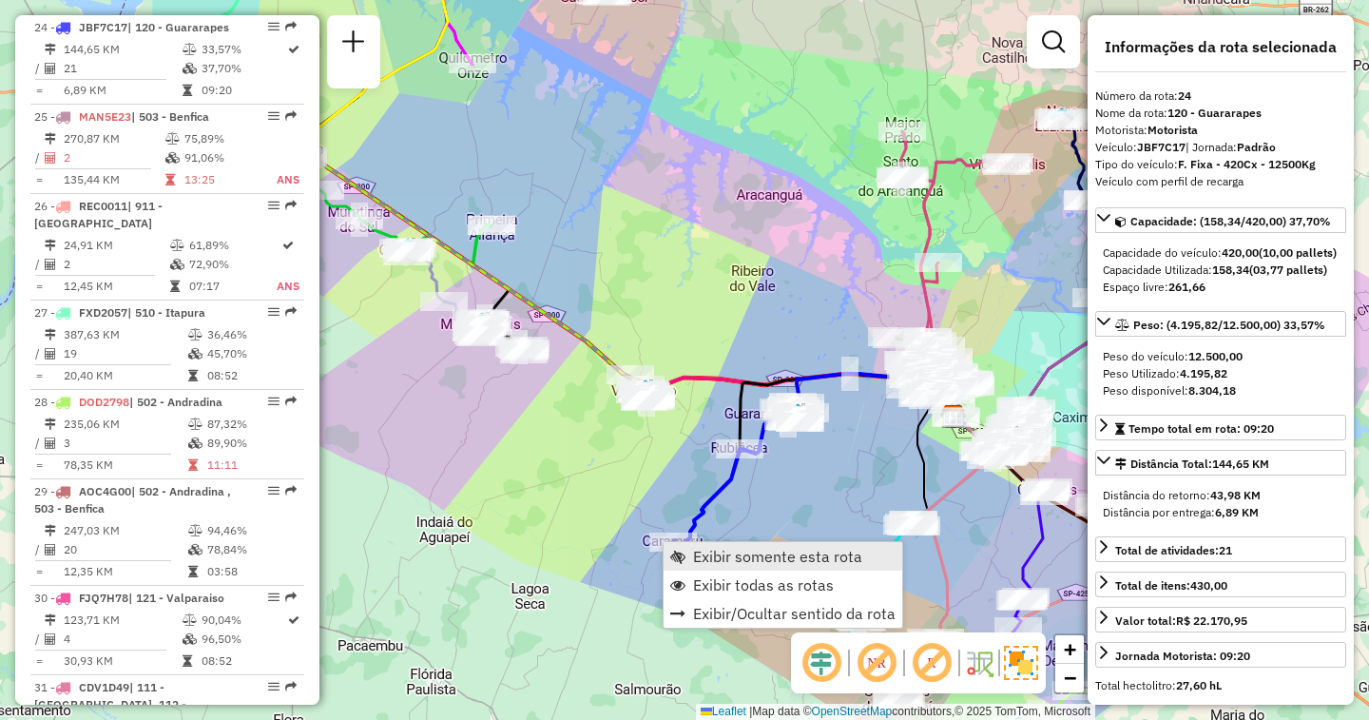
click at [711, 553] on span "Exibir somente esta rota" at bounding box center [777, 556] width 169 height 15
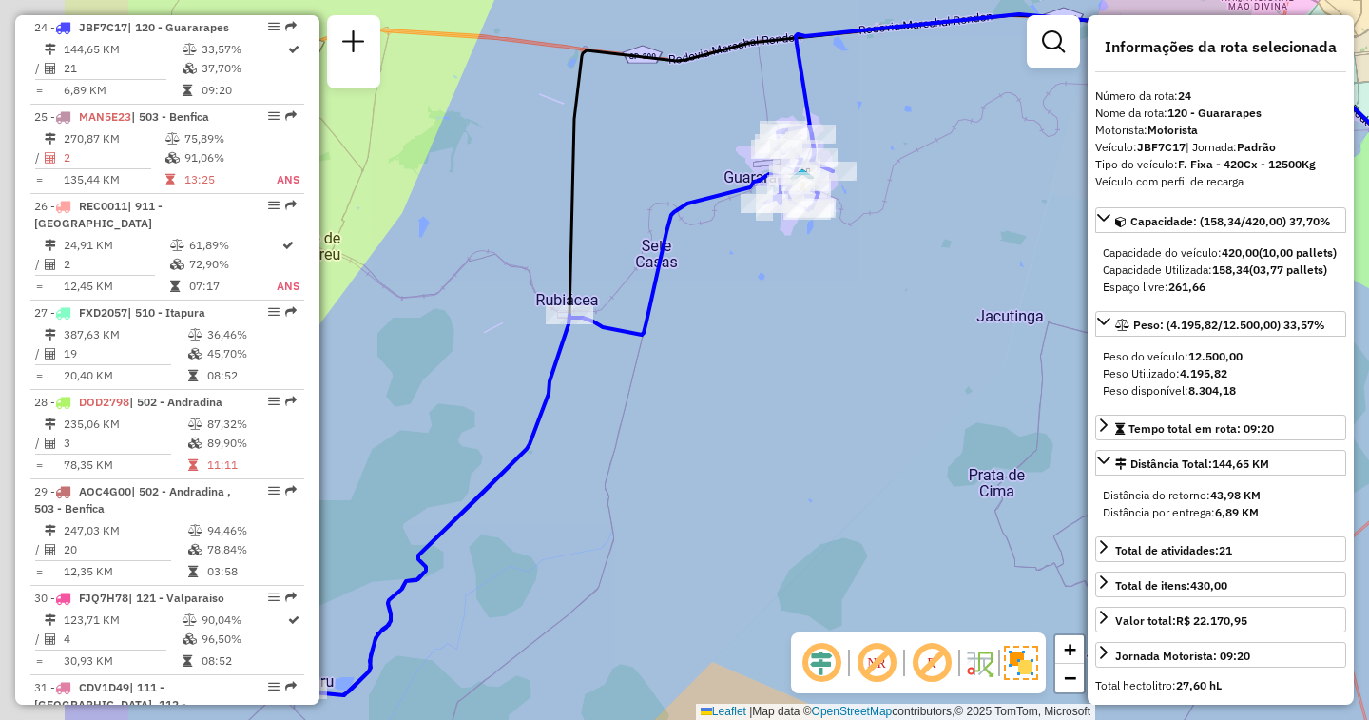
drag, startPoint x: 561, startPoint y: 465, endPoint x: 768, endPoint y: 458, distance: 207.4
click at [768, 458] on div "Janela de atendimento Grade de atendimento Capacidade Transportadoras Veículos …" at bounding box center [684, 360] width 1369 height 720
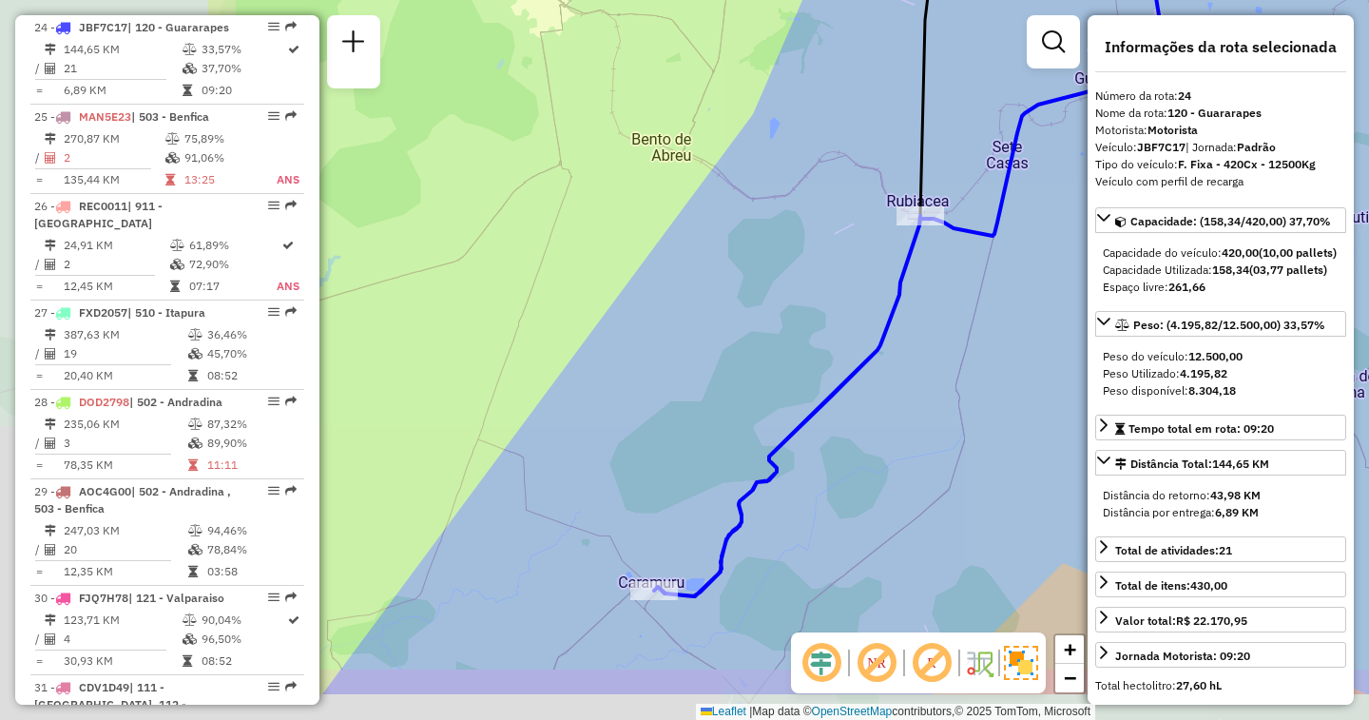
drag, startPoint x: 623, startPoint y: 452, endPoint x: 931, endPoint y: 369, distance: 318.9
click at [931, 369] on div "Janela de atendimento Grade de atendimento Capacidade Transportadoras Veículos …" at bounding box center [684, 360] width 1369 height 720
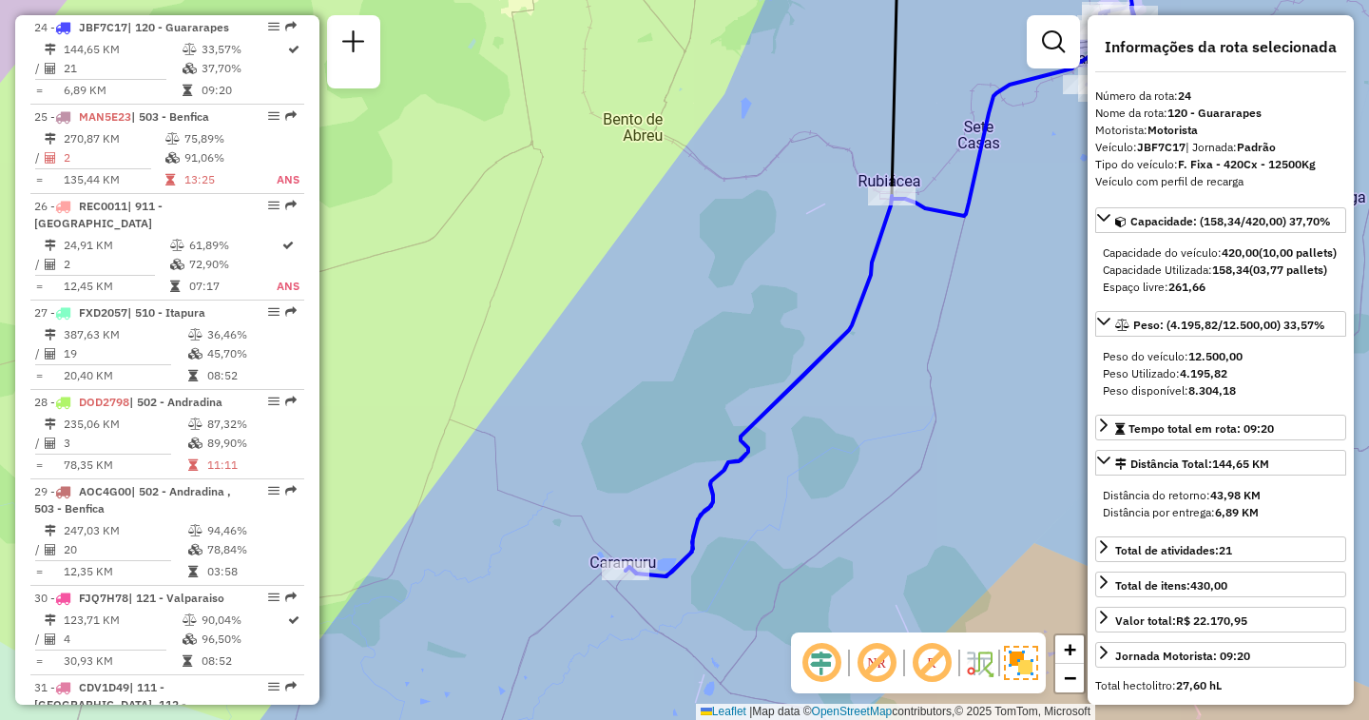
drag, startPoint x: 915, startPoint y: 435, endPoint x: 612, endPoint y: 586, distance: 338.4
click at [612, 586] on div "Janela de atendimento Grade de atendimento Capacidade Transportadoras Veículos …" at bounding box center [684, 360] width 1369 height 720
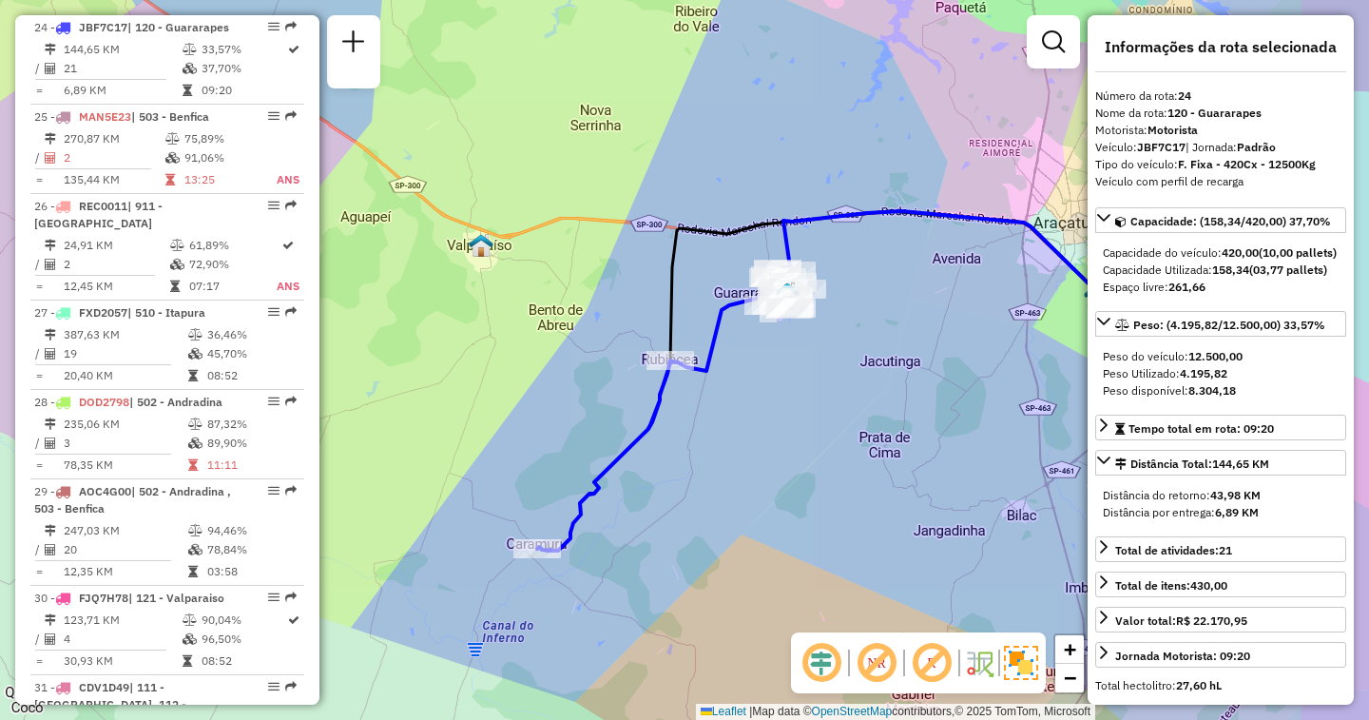
drag, startPoint x: 987, startPoint y: 425, endPoint x: 553, endPoint y: 476, distance: 436.5
click at [555, 476] on div "Janela de atendimento Grade de atendimento Capacidade Transportadoras Veículos …" at bounding box center [684, 360] width 1369 height 720
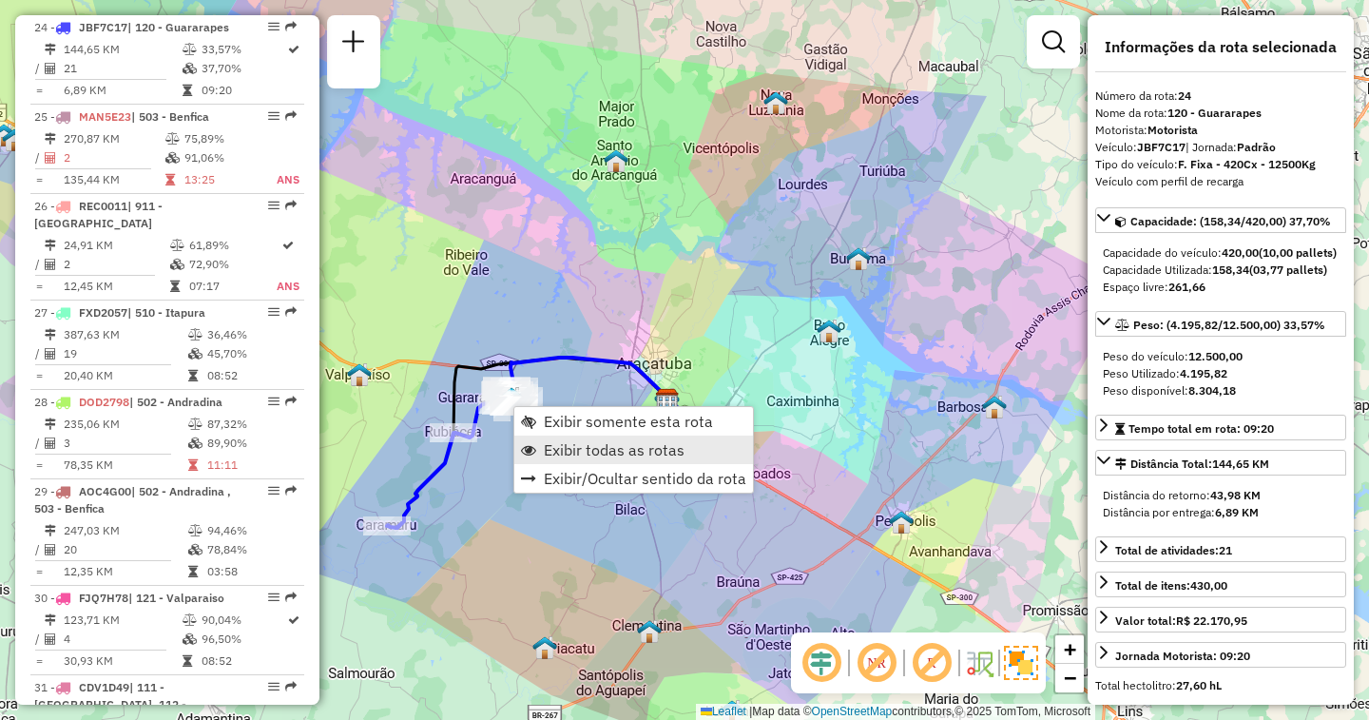
click at [587, 442] on span "Exibir todas as rotas" at bounding box center [614, 449] width 141 height 15
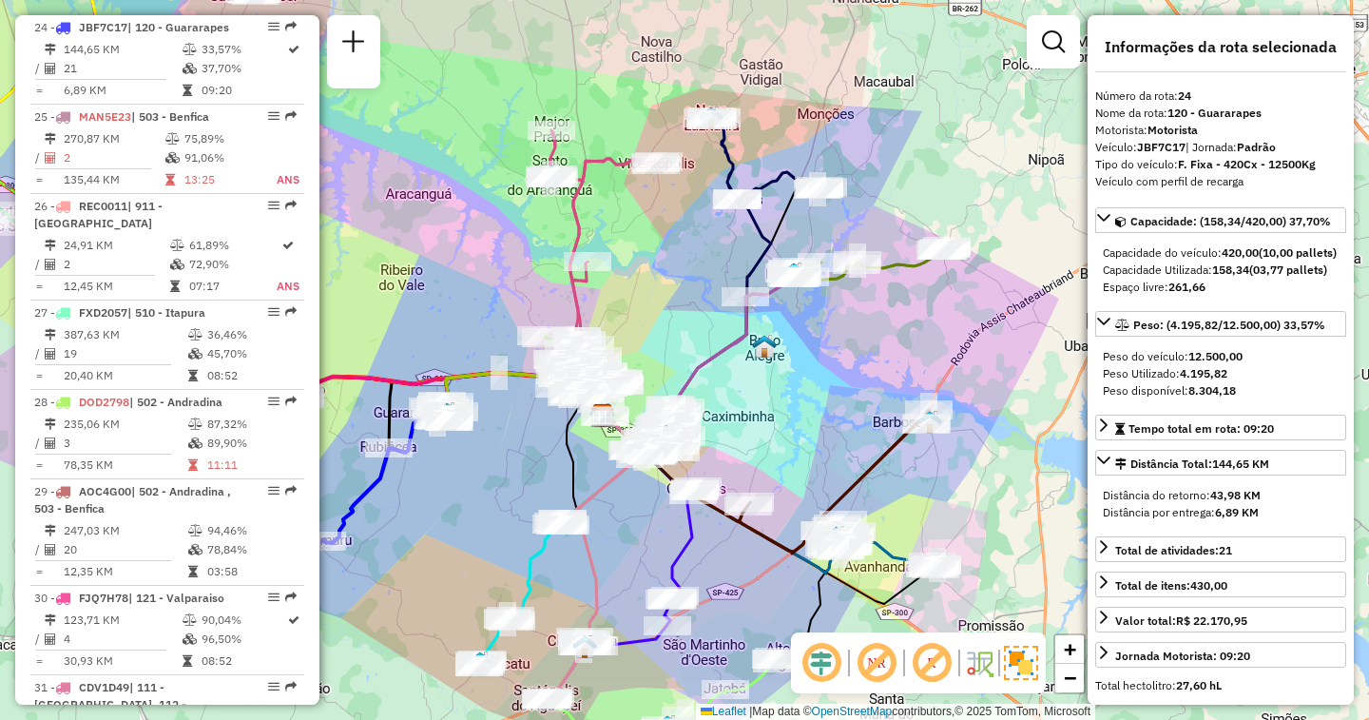
drag, startPoint x: 586, startPoint y: 442, endPoint x: 521, endPoint y: 457, distance: 66.4
click at [521, 457] on div "Janela de atendimento Grade de atendimento Capacidade Transportadoras Veículos …" at bounding box center [684, 360] width 1369 height 720
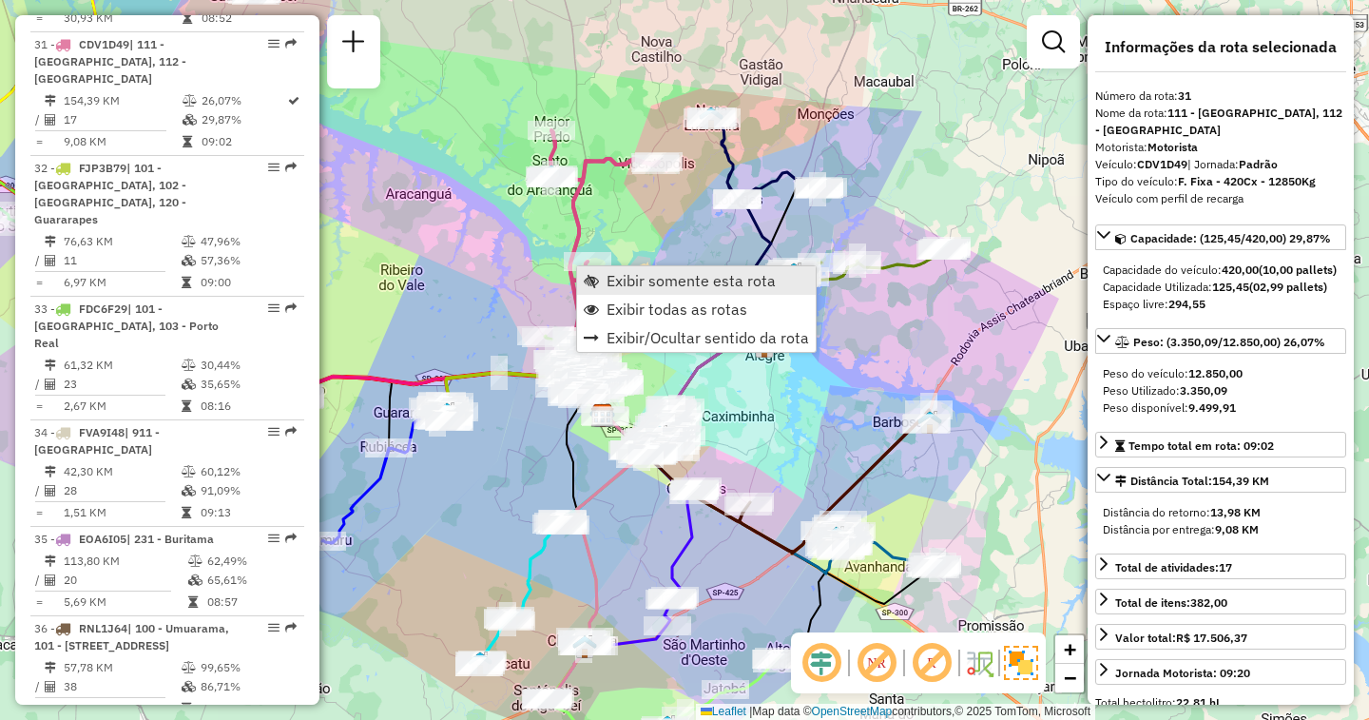
scroll to position [3837, 0]
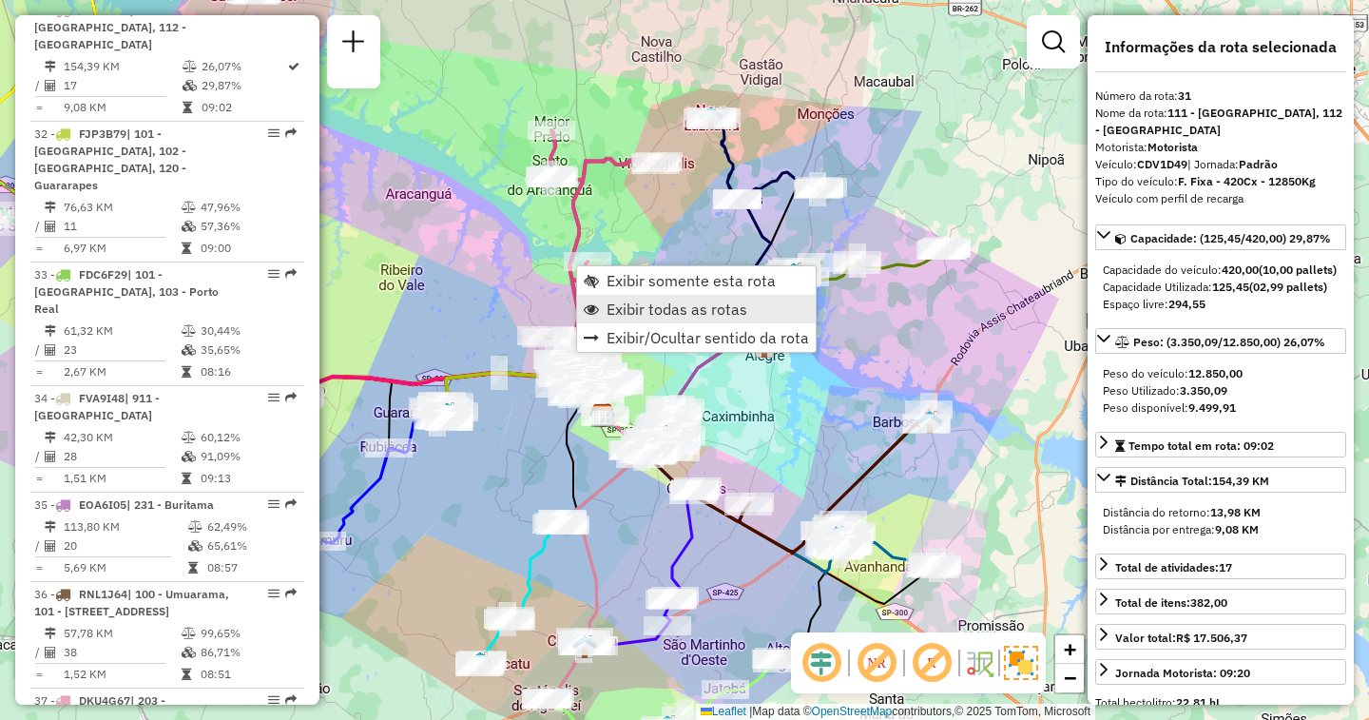
click at [606, 306] on link "Exibir todas as rotas" at bounding box center [696, 309] width 239 height 29
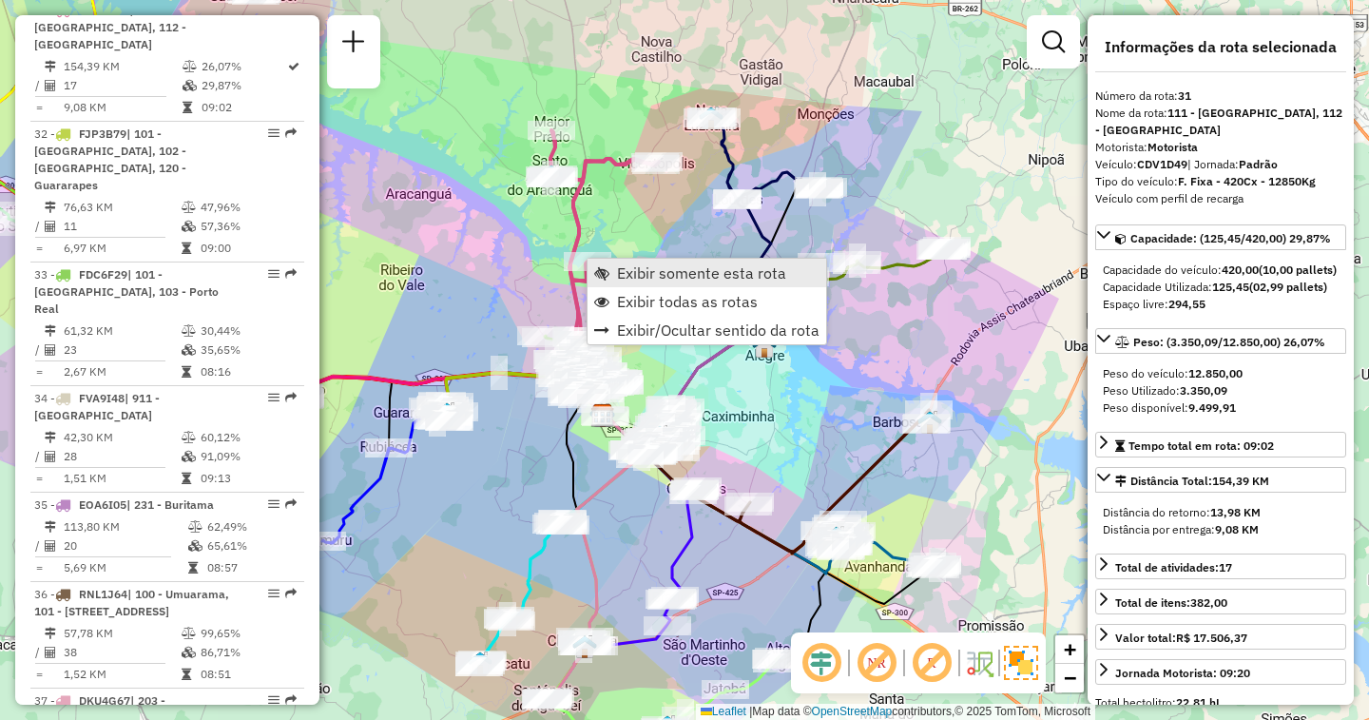
click at [648, 272] on span "Exibir somente esta rota" at bounding box center [701, 272] width 169 height 15
